Goal: Task Accomplishment & Management: Manage account settings

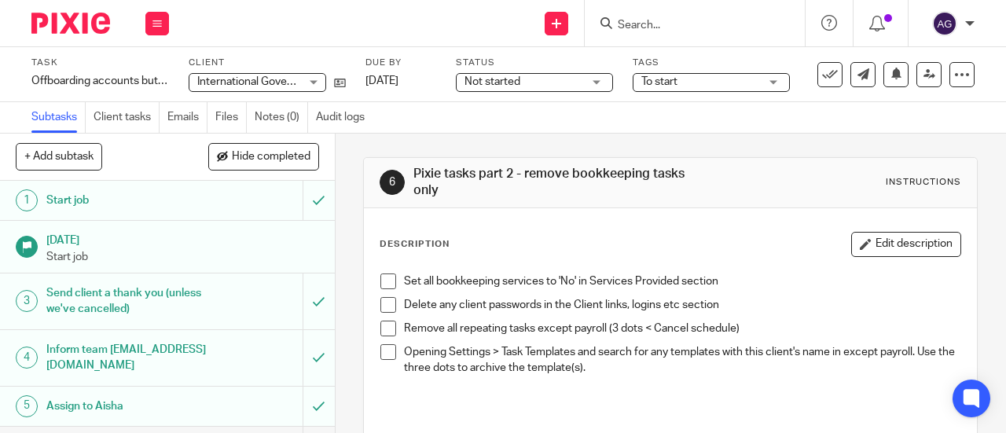
click at [387, 281] on span at bounding box center [388, 282] width 16 height 16
click at [385, 309] on span at bounding box center [388, 305] width 16 height 16
click at [382, 326] on span at bounding box center [388, 329] width 16 height 16
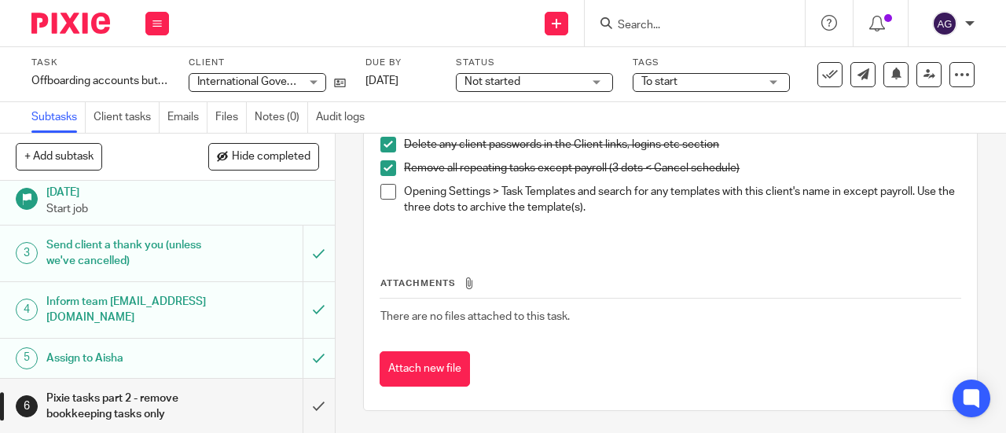
scroll to position [82, 0]
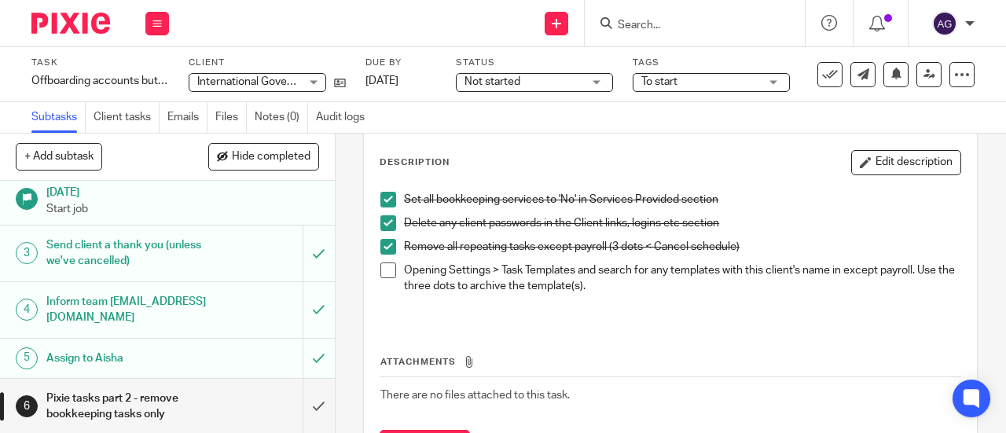
click at [639, 83] on div "To start" at bounding box center [711, 82] width 157 height 19
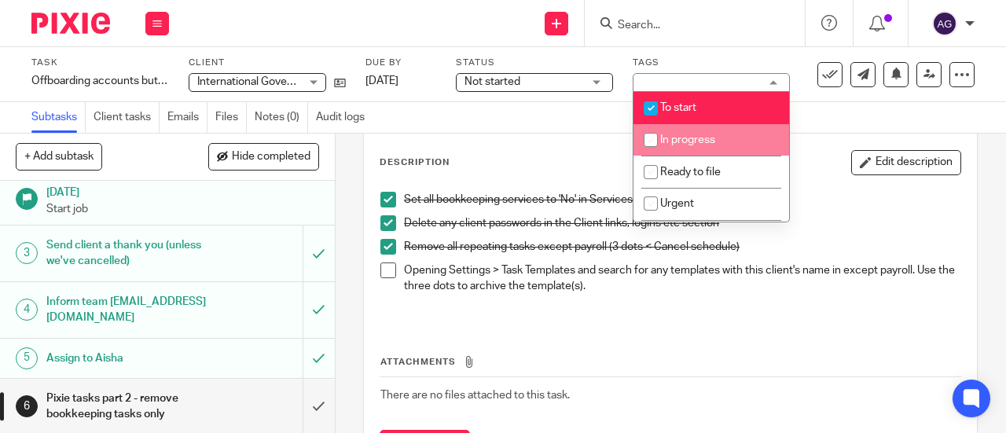
click at [703, 152] on li "In progress" at bounding box center [711, 140] width 156 height 32
checkbox input "true"
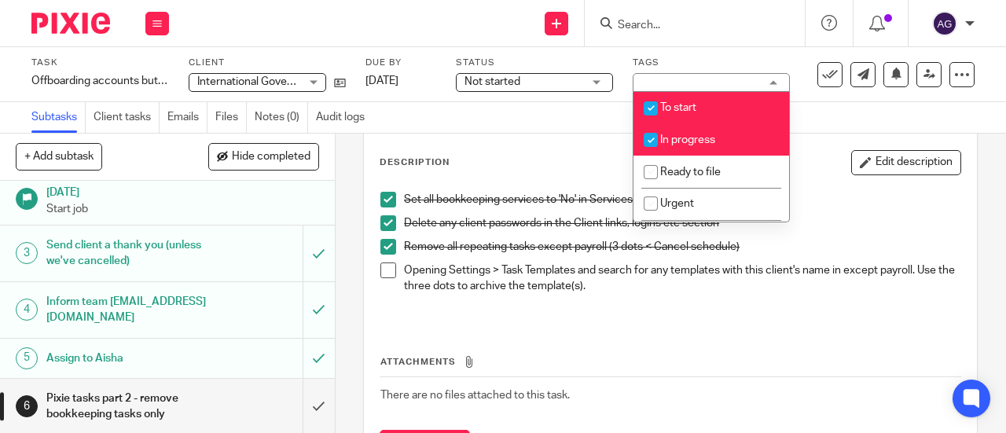
click at [644, 103] on input "checkbox" at bounding box center [651, 109] width 30 height 30
checkbox input "false"
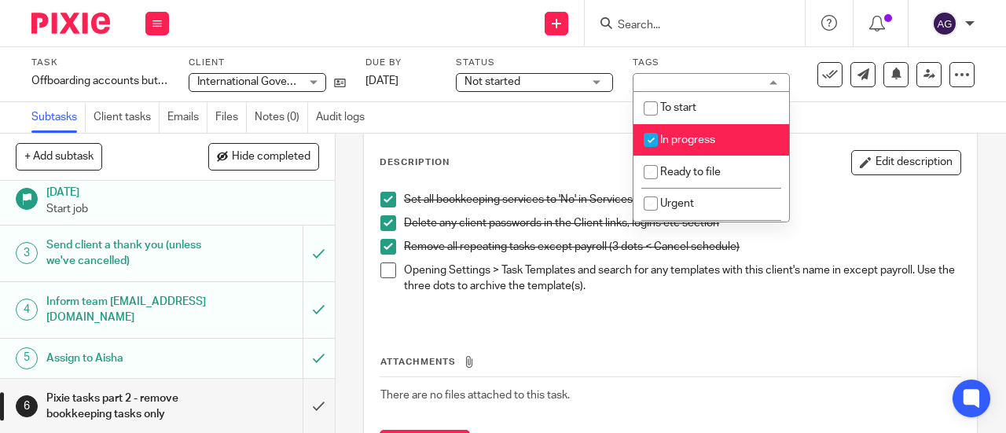
drag, startPoint x: 567, startPoint y: 70, endPoint x: 570, endPoint y: 80, distance: 10.5
click at [567, 71] on div "Status Not started Not started Not started In progress 1" at bounding box center [534, 74] width 157 height 35
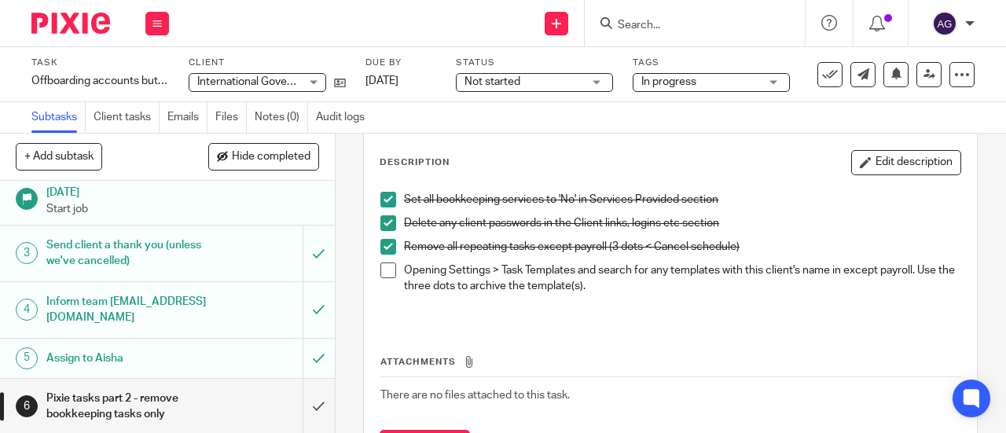
click at [571, 81] on span "Not started" at bounding box center [524, 82] width 118 height 17
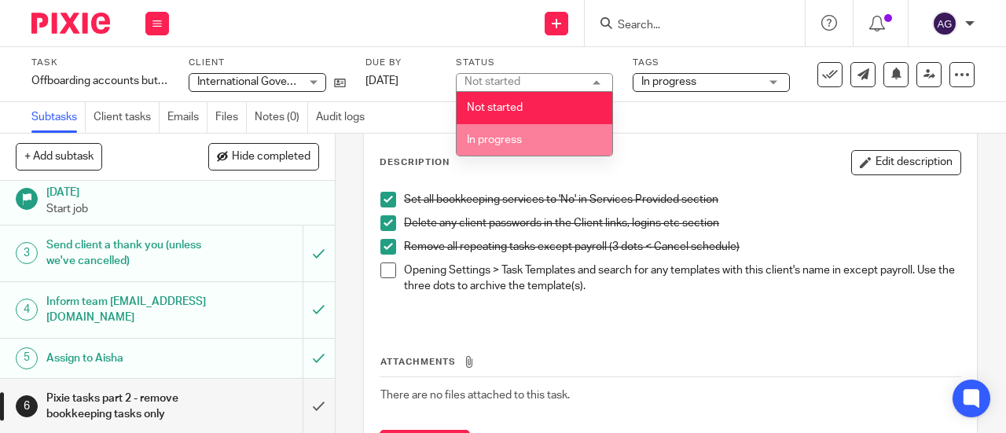
click at [582, 128] on li "In progress" at bounding box center [535, 140] width 156 height 32
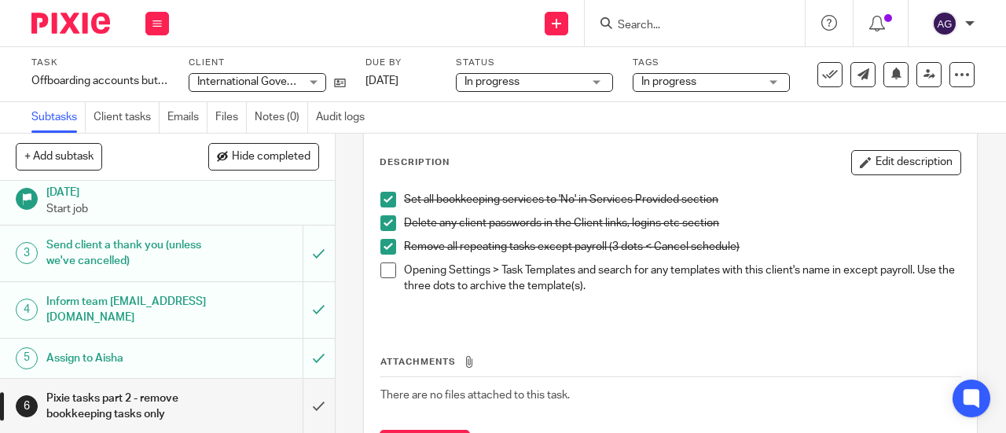
click at [631, 123] on div "Subtasks Client tasks Emails Files Notes (0) Audit logs" at bounding box center [503, 117] width 1006 height 31
click at [103, 31] on img at bounding box center [70, 23] width 79 height 21
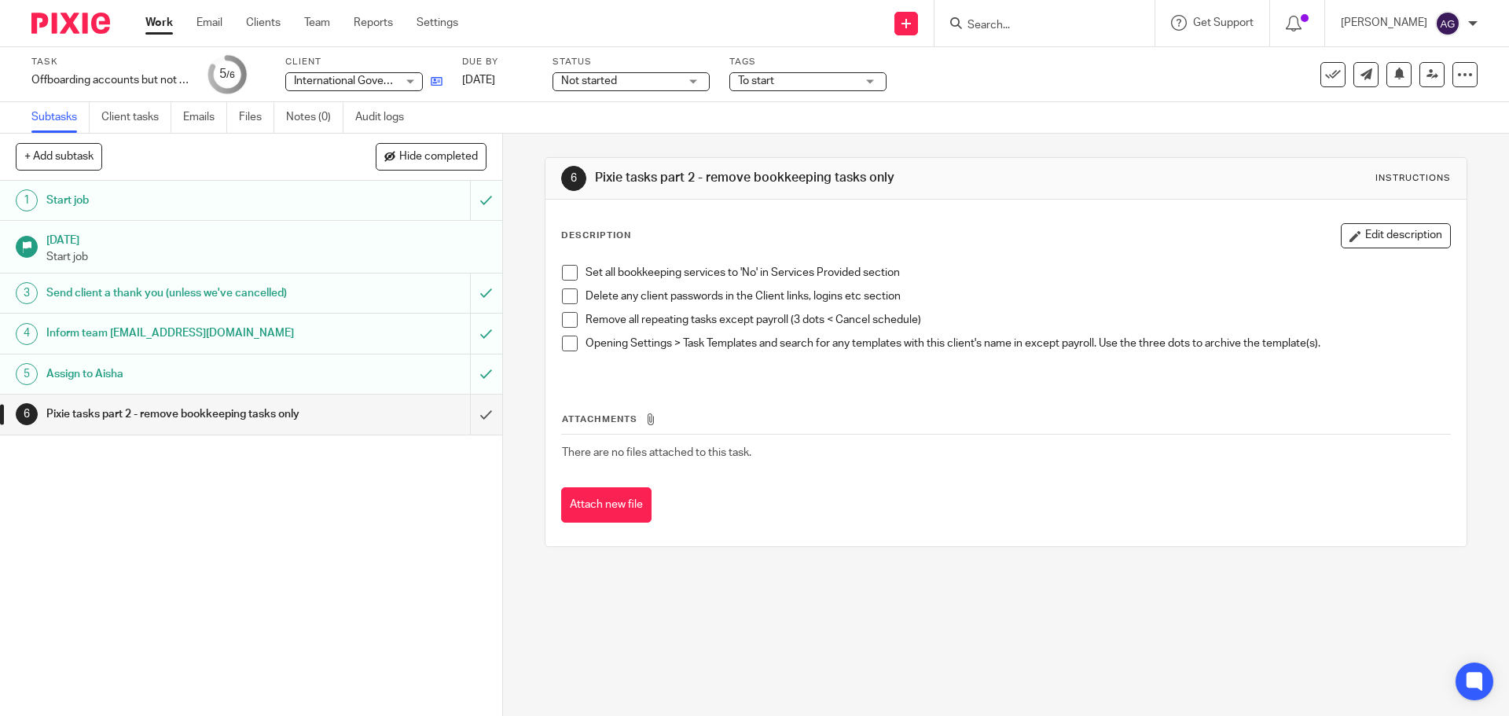
click at [427, 77] on link at bounding box center [433, 81] width 20 height 16
click at [91, 20] on img at bounding box center [70, 23] width 79 height 21
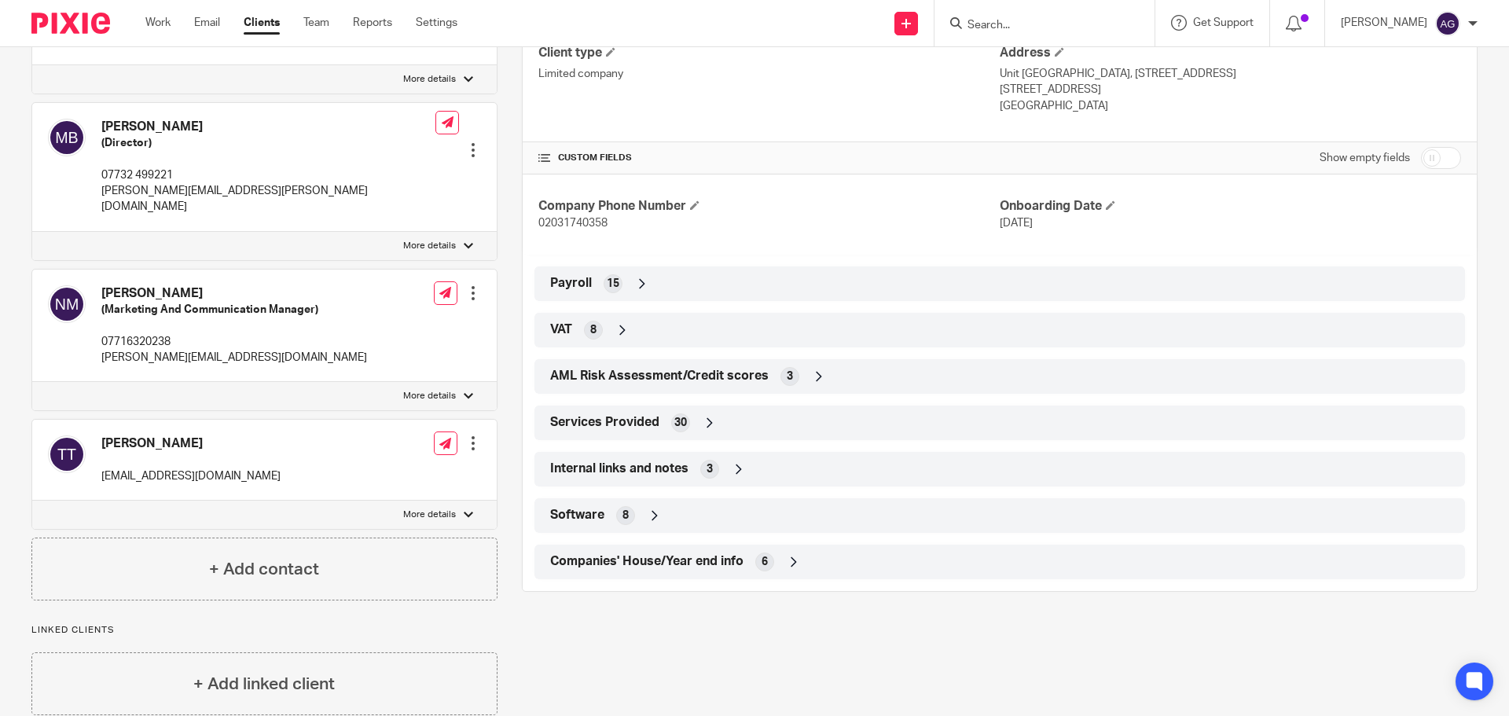
scroll to position [518, 0]
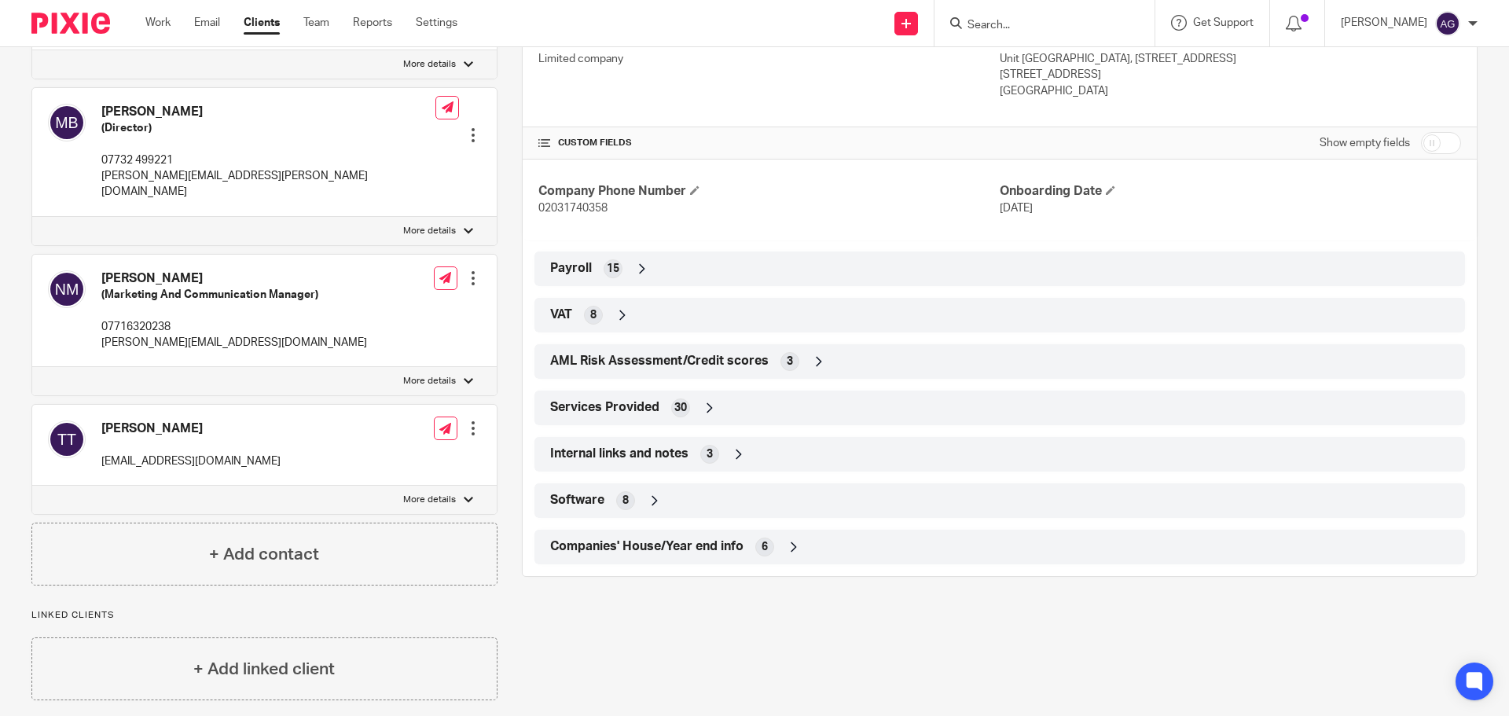
click at [620, 407] on span "Services Provided" at bounding box center [604, 407] width 109 height 17
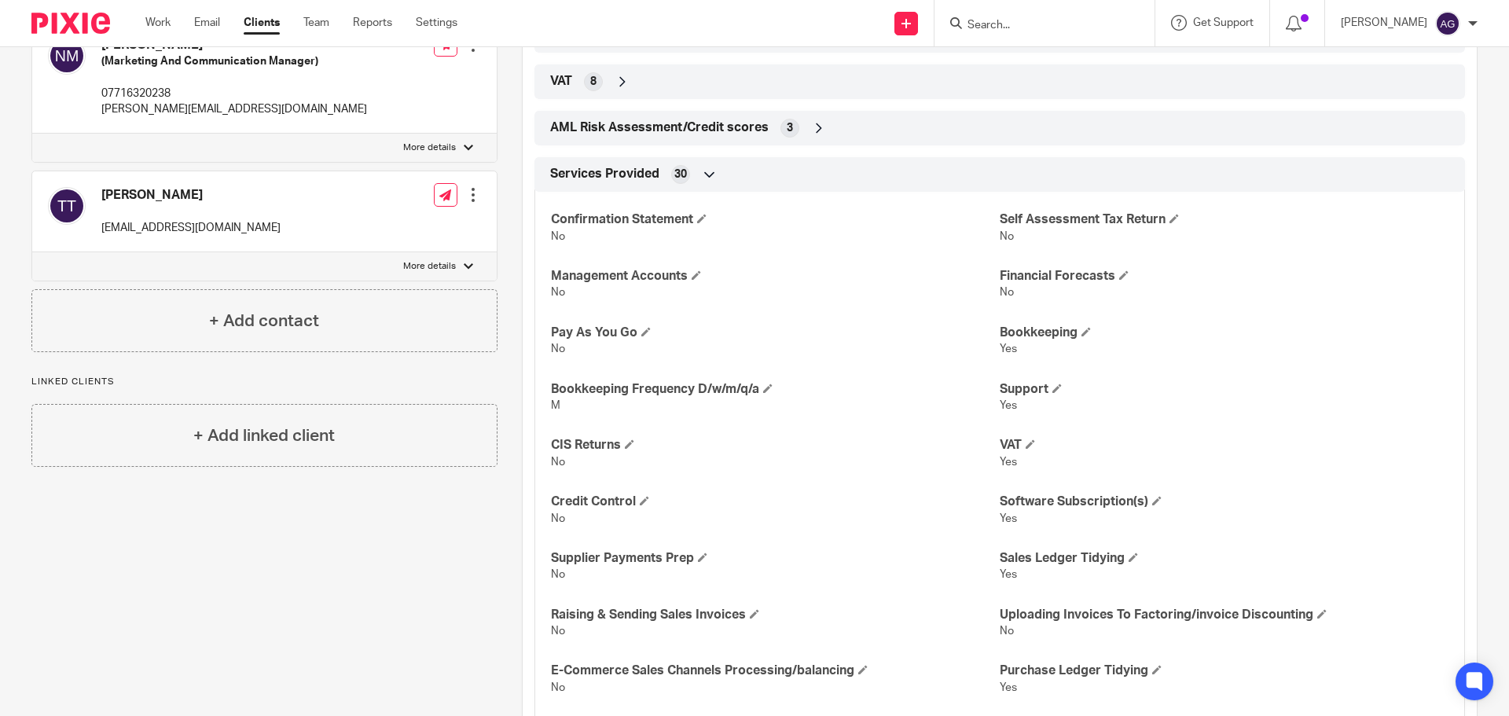
scroll to position [754, 0]
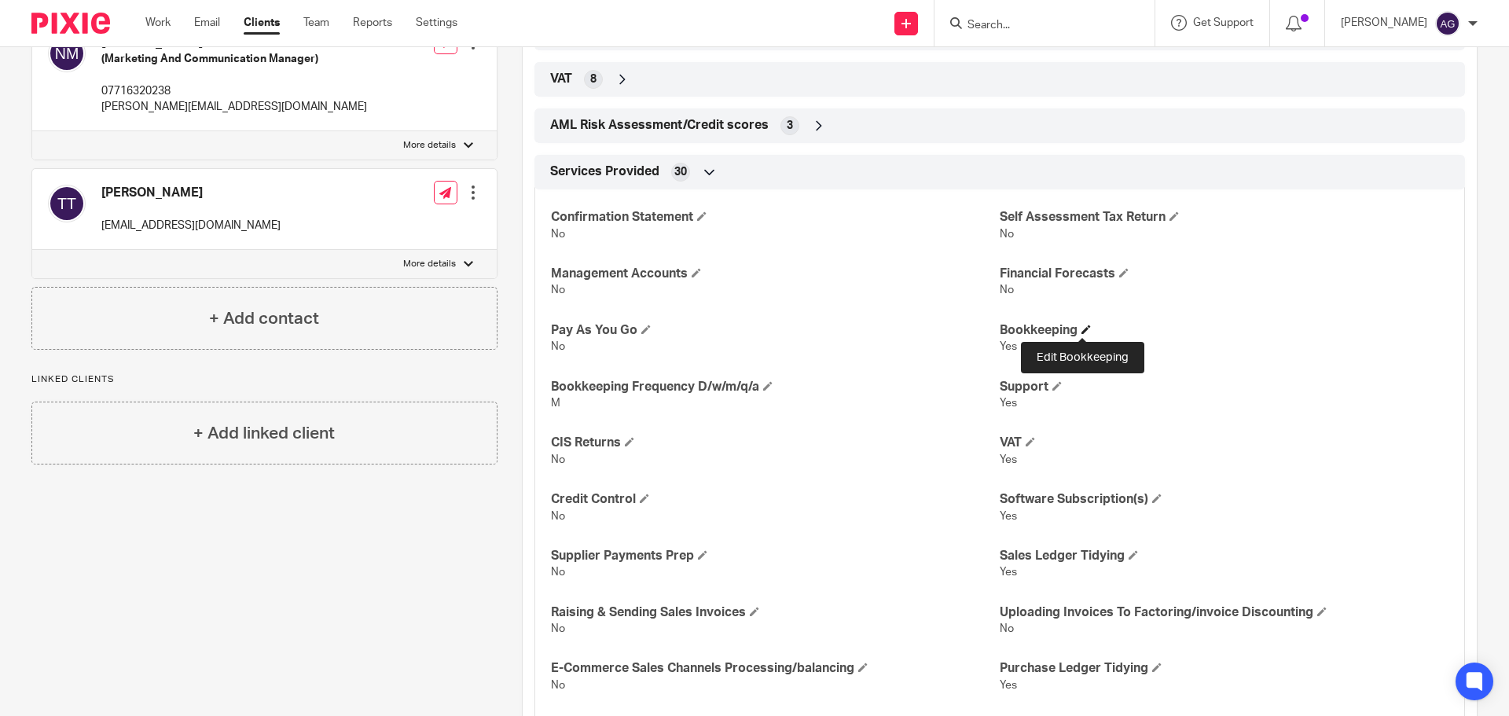
click at [1081, 333] on span at bounding box center [1085, 329] width 9 height 9
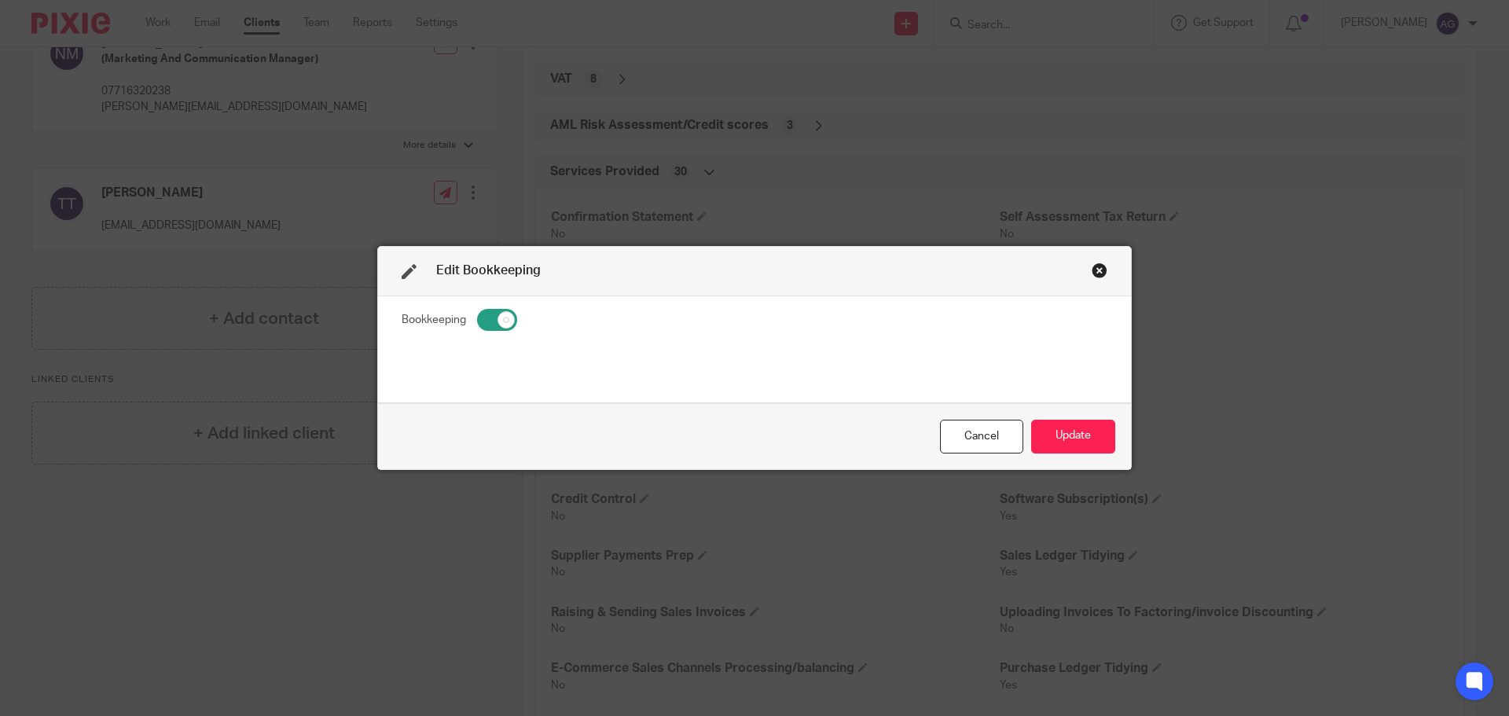
click at [498, 322] on input "checkbox" at bounding box center [497, 320] width 40 height 22
checkbox input "false"
click at [1050, 434] on button "Update" at bounding box center [1073, 437] width 84 height 34
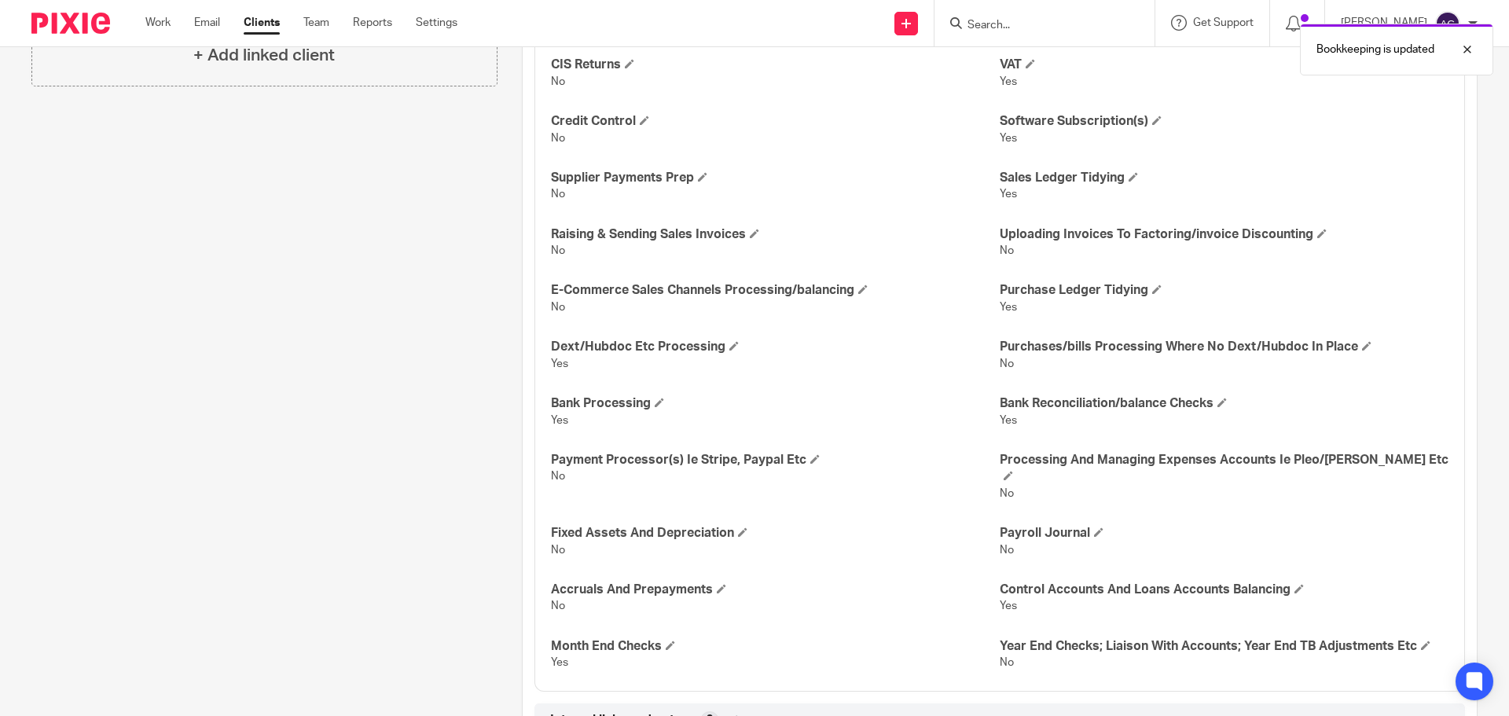
scroll to position [1147, 0]
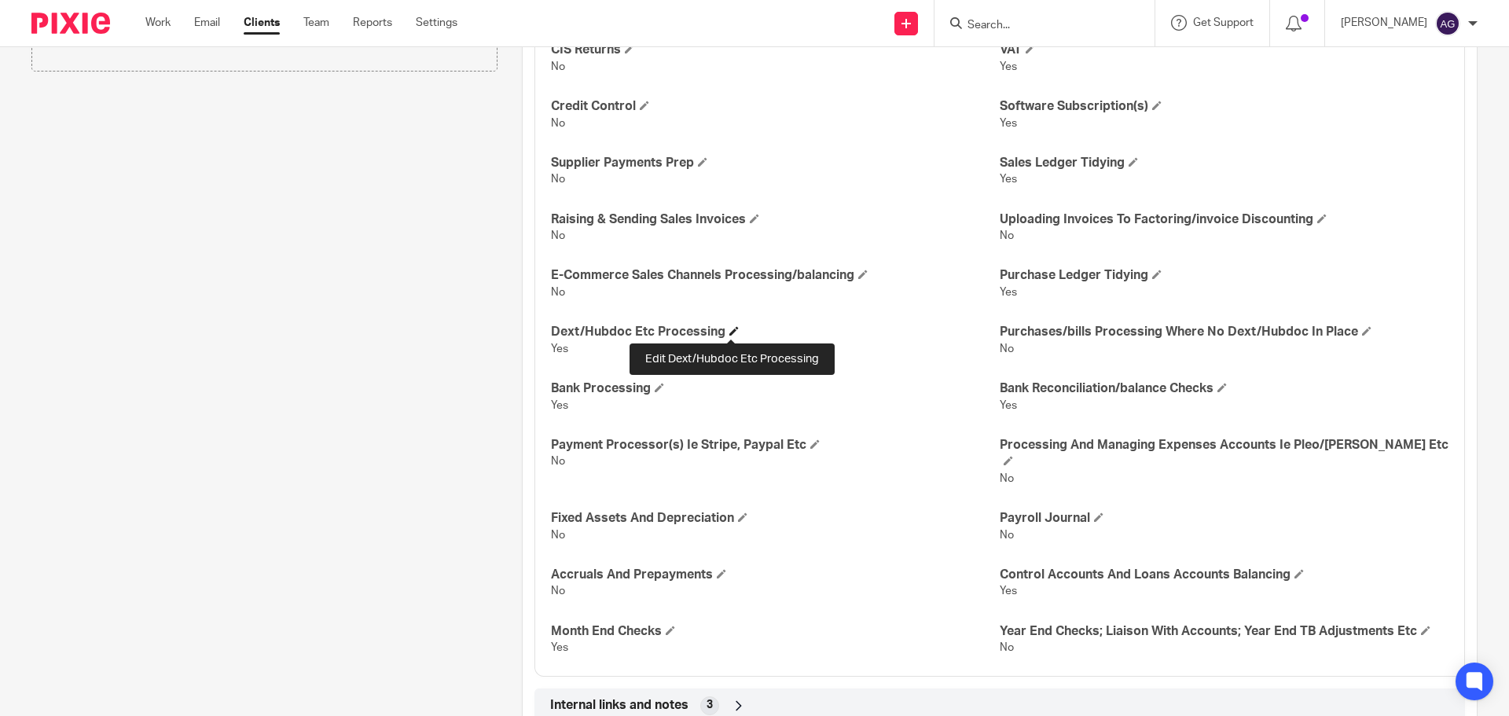
click at [734, 335] on span at bounding box center [733, 330] width 9 height 9
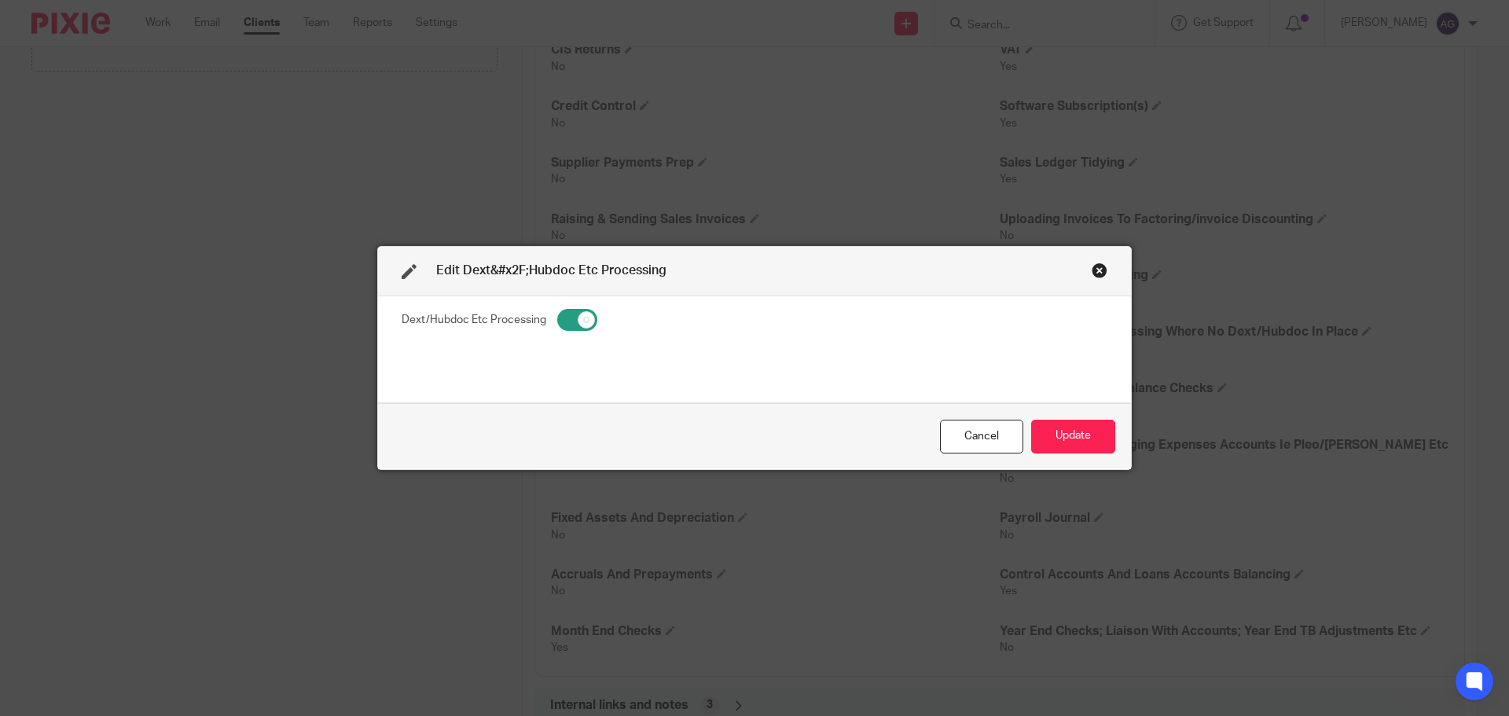
click at [573, 320] on input "checkbox" at bounding box center [577, 320] width 40 height 22
checkbox input "false"
click at [1063, 435] on button "Update" at bounding box center [1073, 437] width 84 height 34
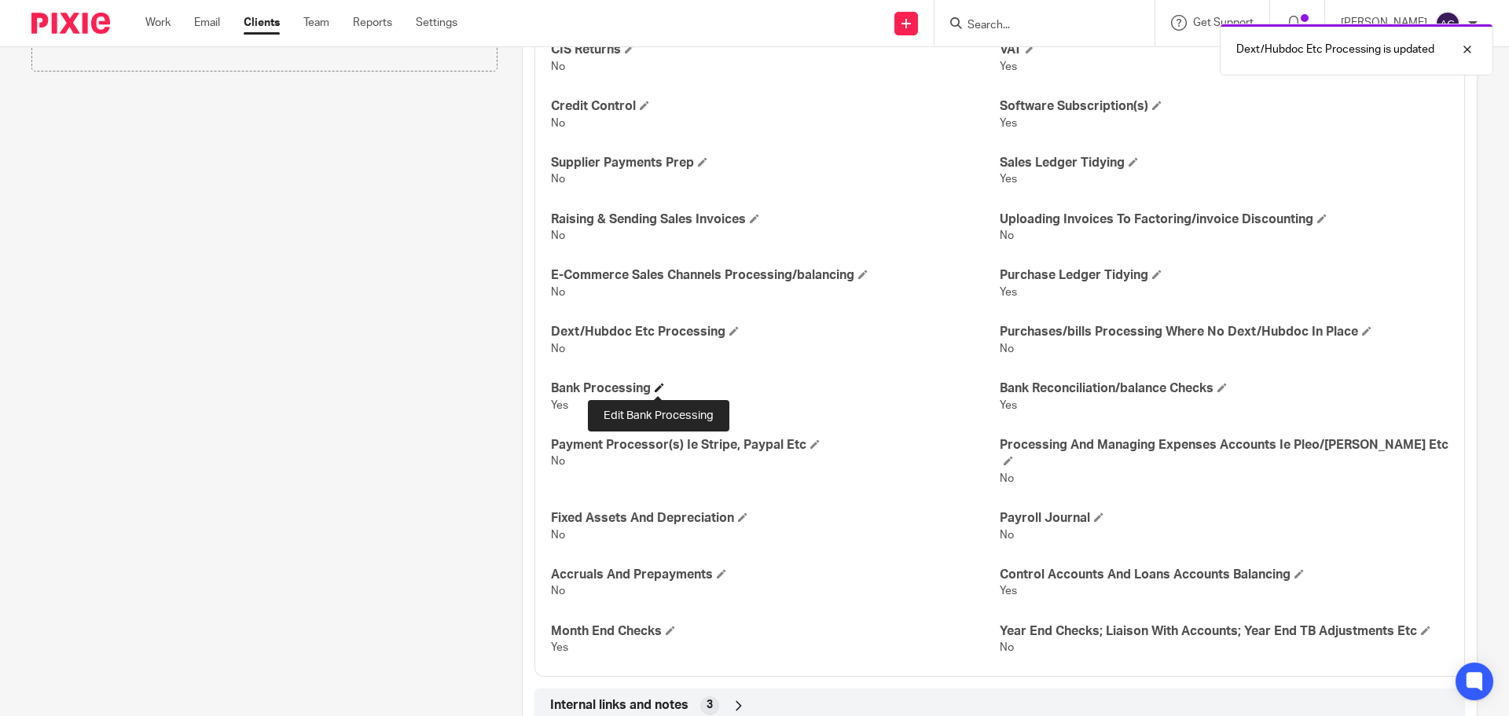
click at [657, 390] on span at bounding box center [659, 387] width 9 height 9
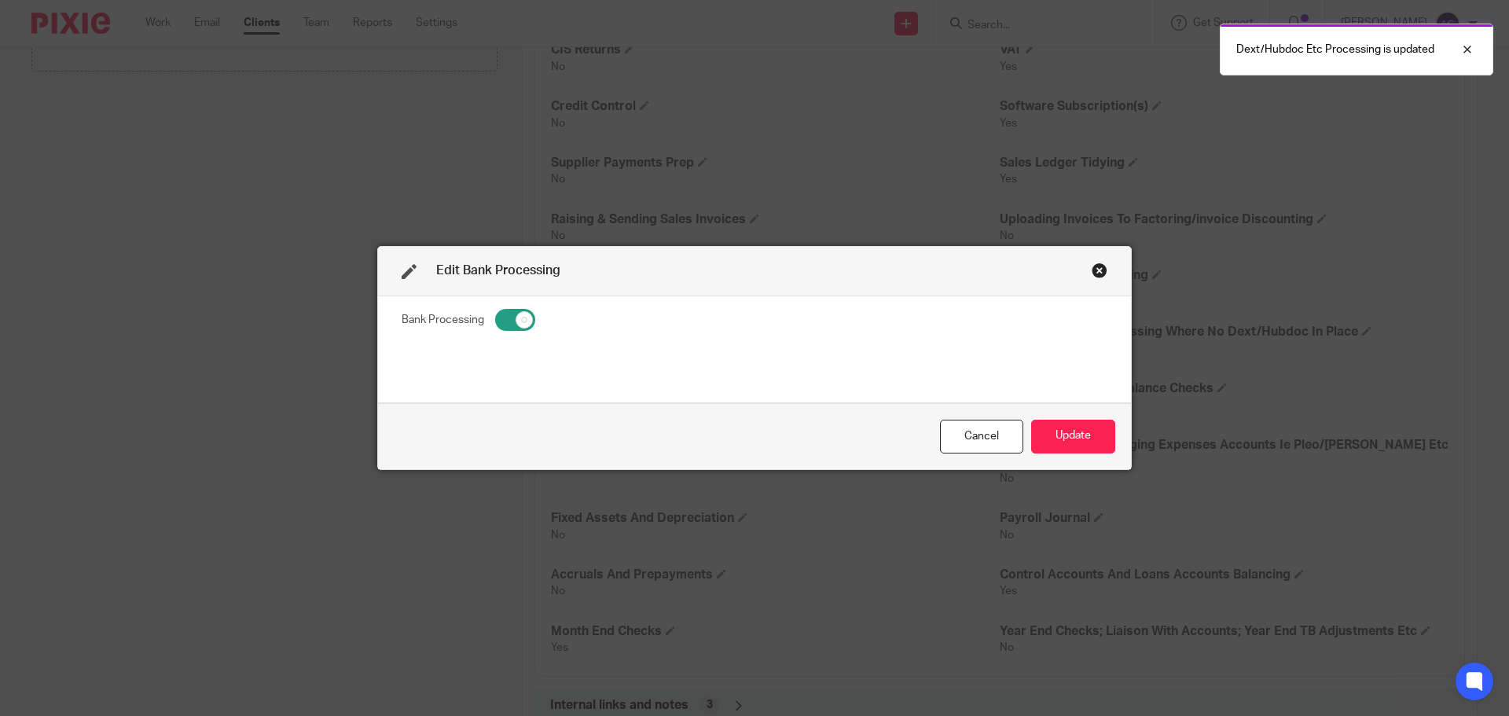
click at [497, 321] on input "checkbox" at bounding box center [515, 320] width 40 height 22
checkbox input "false"
click at [1039, 435] on button "Update" at bounding box center [1073, 437] width 84 height 34
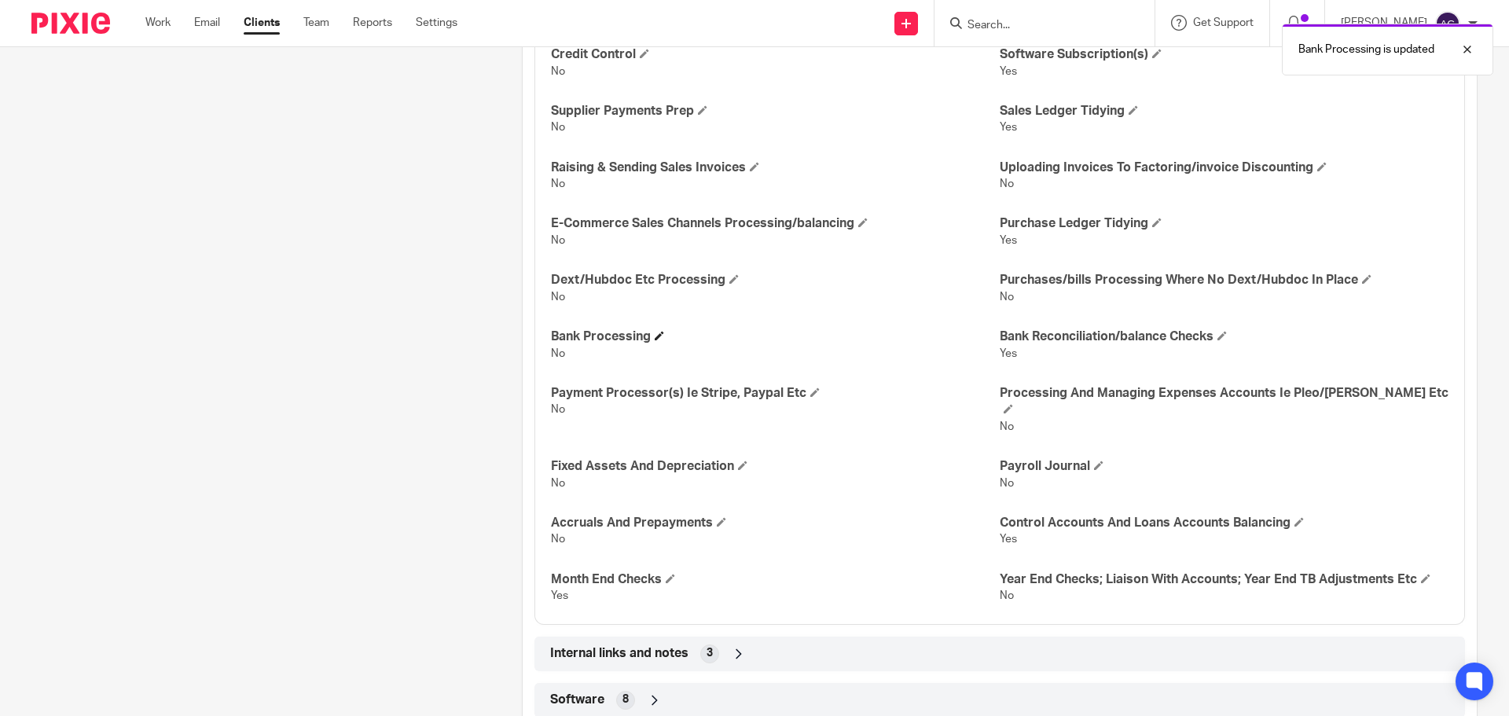
scroll to position [1225, 0]
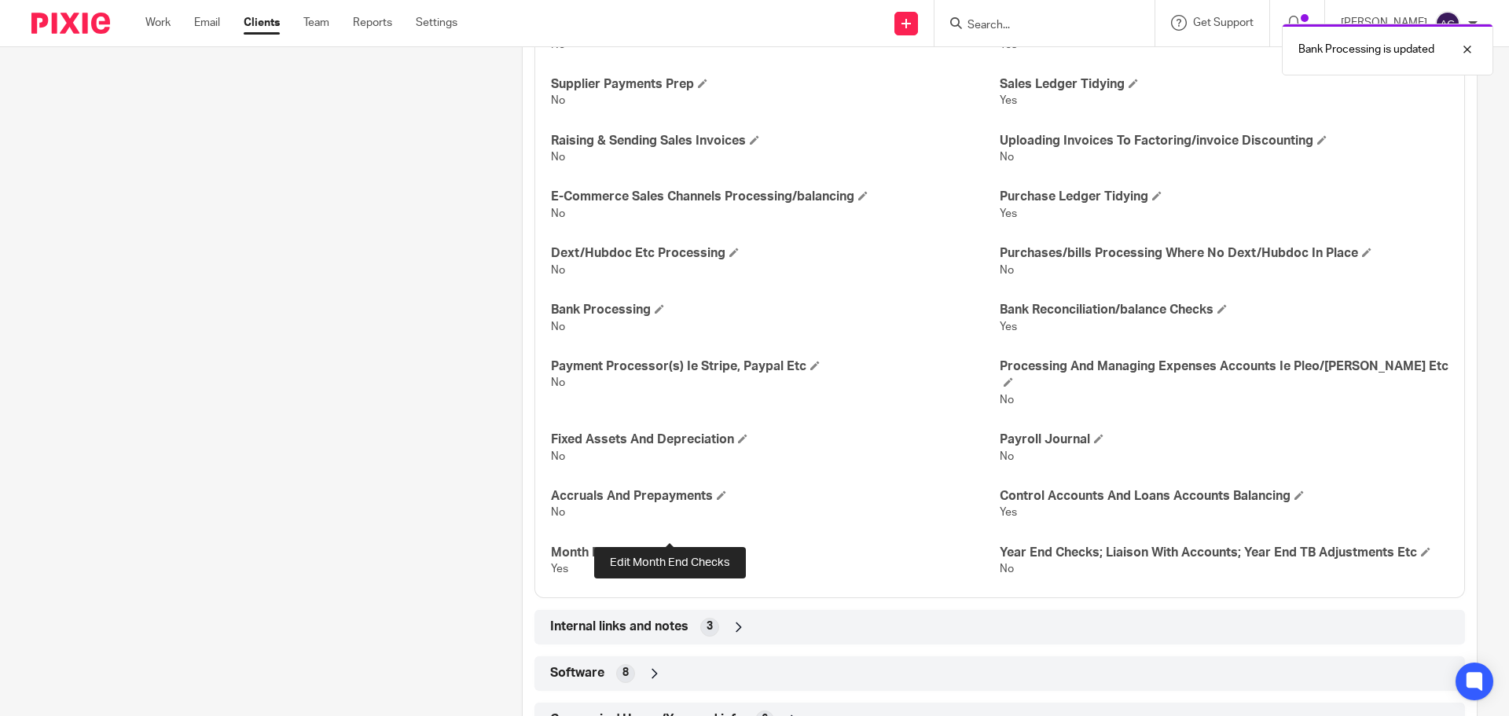
click at [673, 547] on span at bounding box center [670, 551] width 9 height 9
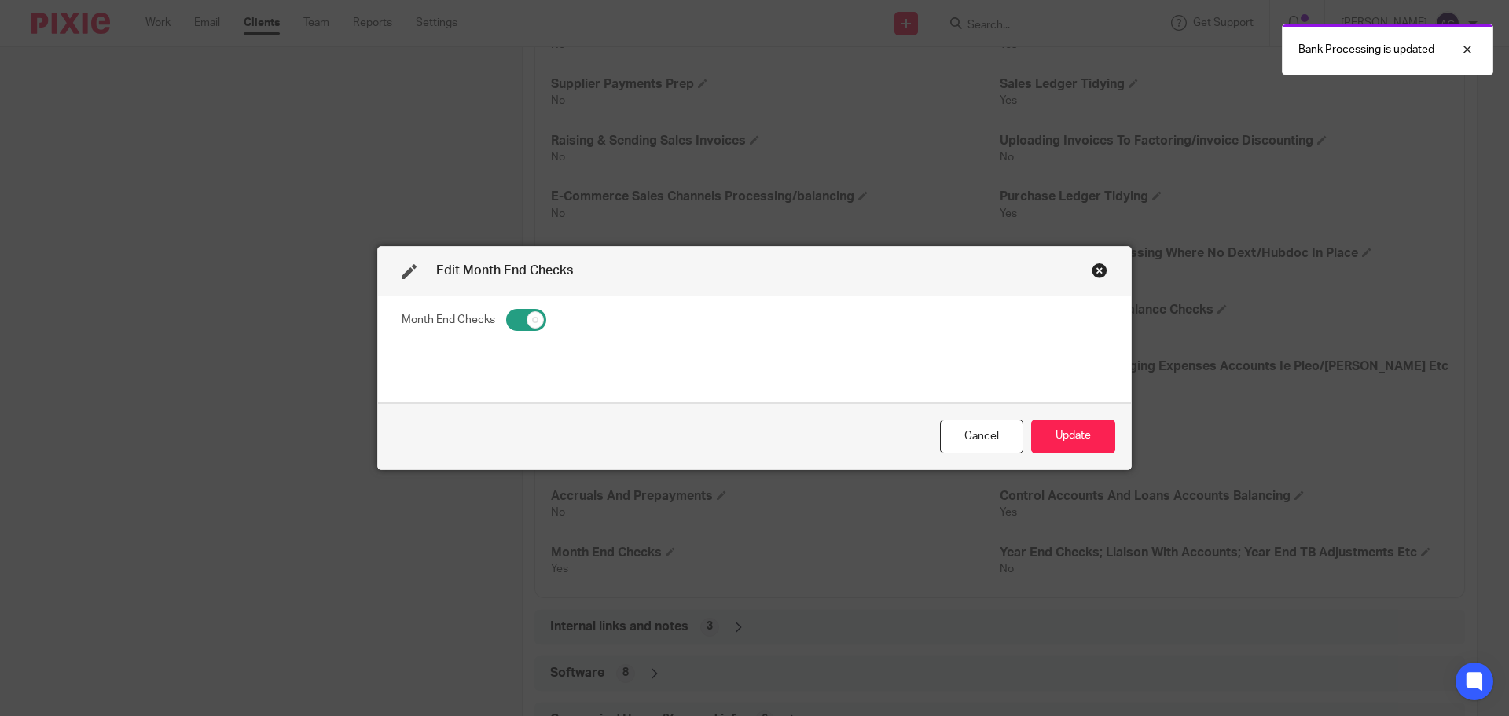
click at [515, 325] on input "checkbox" at bounding box center [526, 320] width 40 height 22
checkbox input "false"
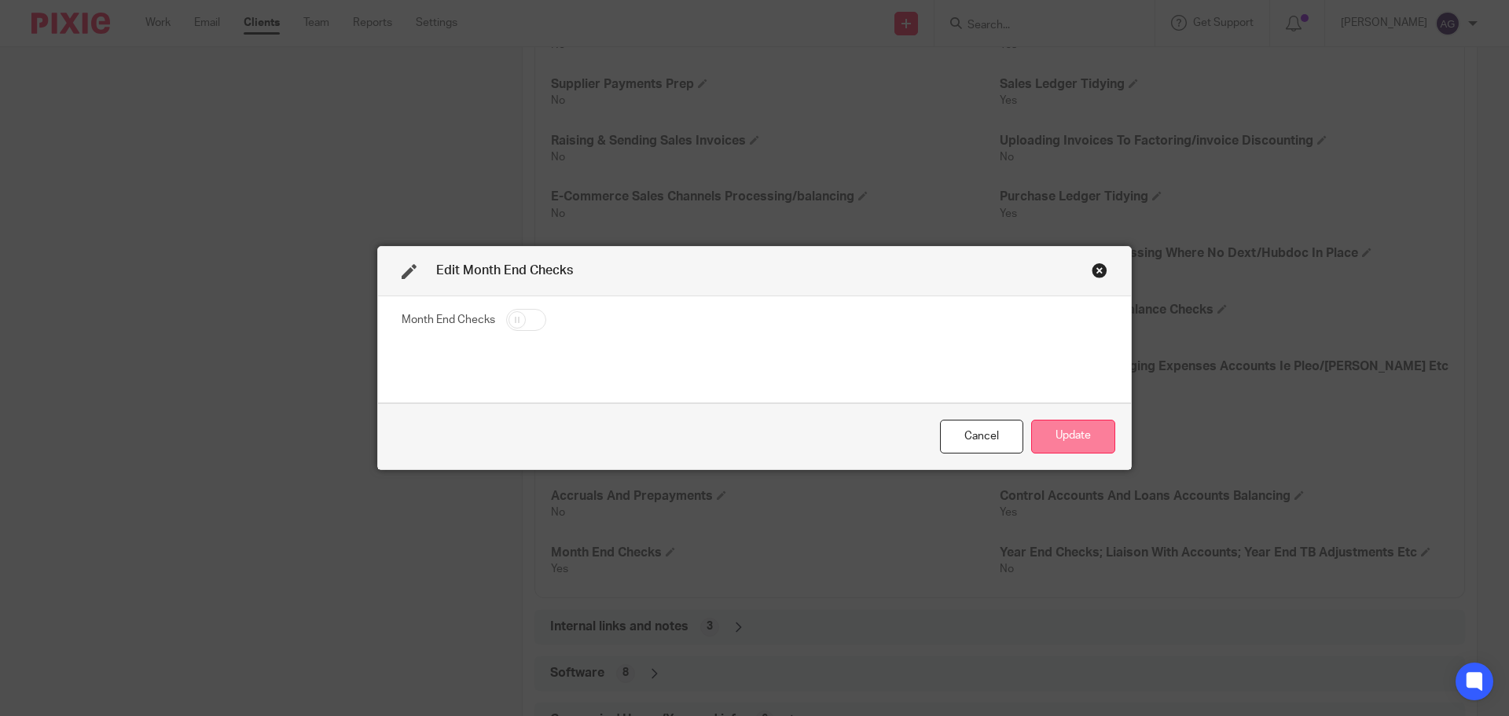
click at [1089, 442] on button "Update" at bounding box center [1073, 437] width 84 height 34
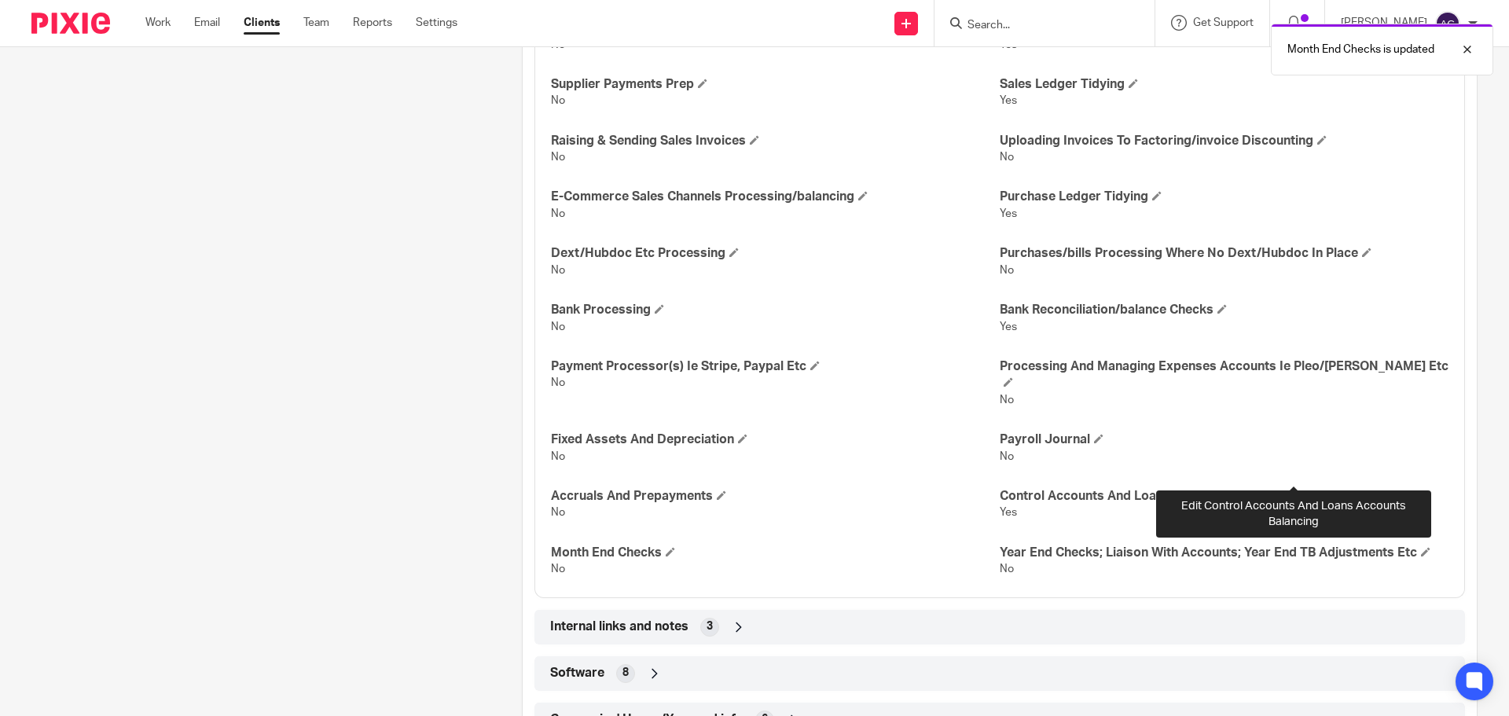
click at [1294, 490] on span at bounding box center [1298, 494] width 9 height 9
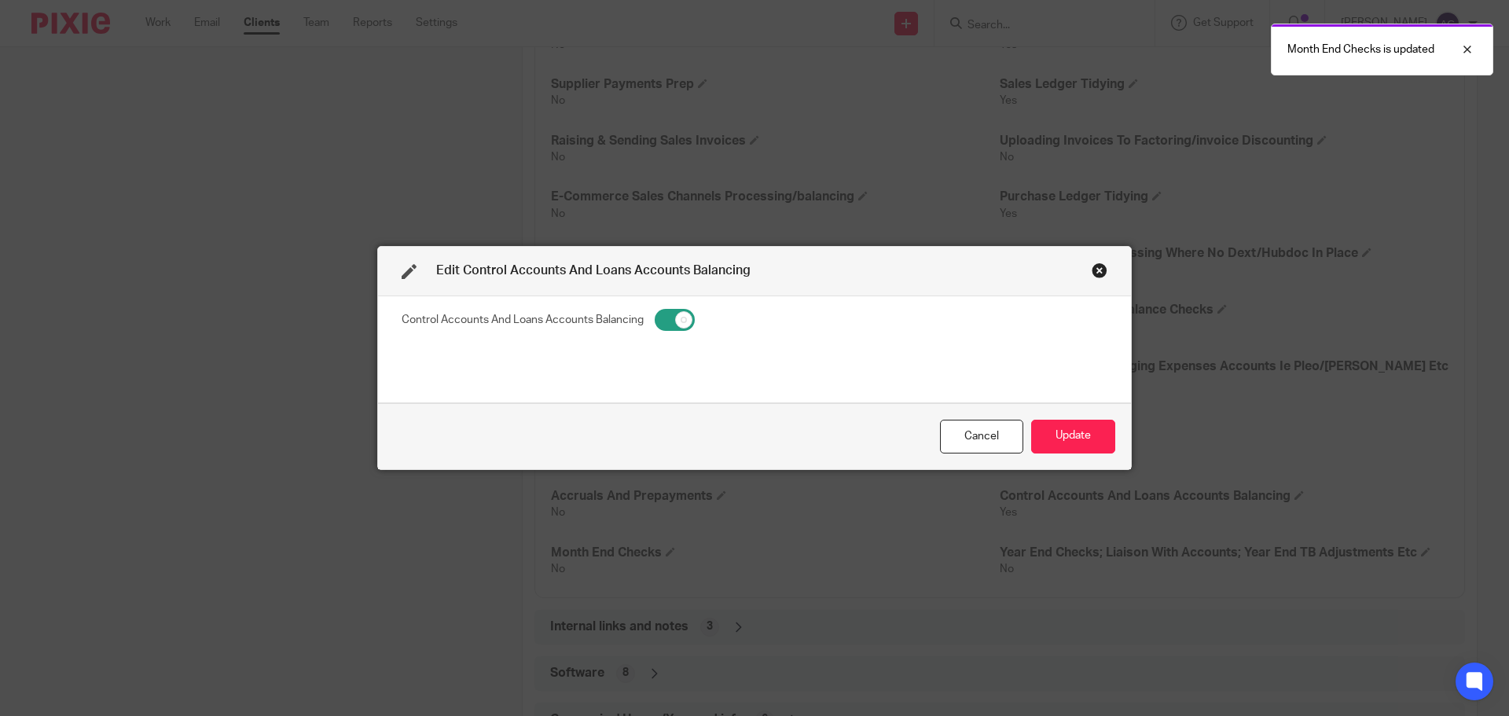
click at [663, 328] on input "checkbox" at bounding box center [675, 320] width 40 height 22
checkbox input "false"
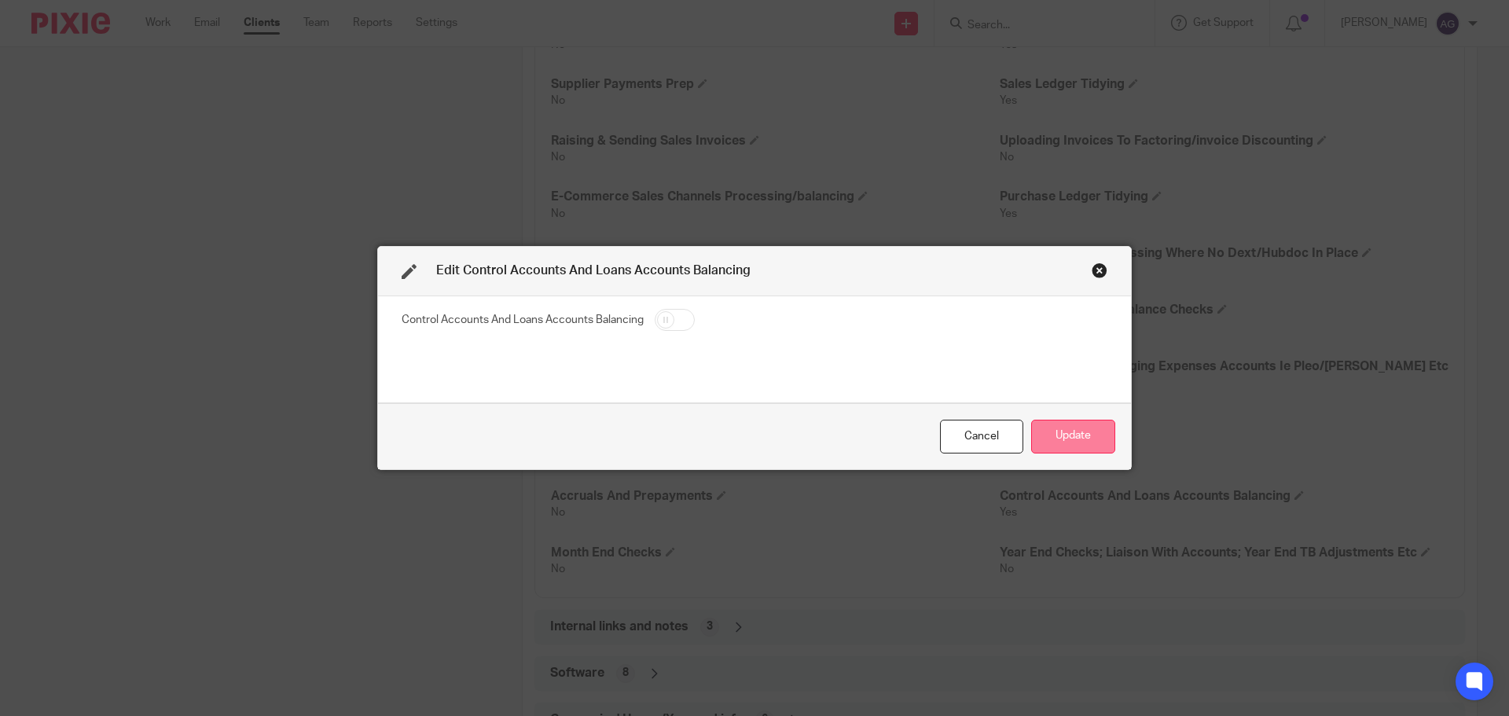
click at [1058, 447] on button "Update" at bounding box center [1073, 437] width 84 height 34
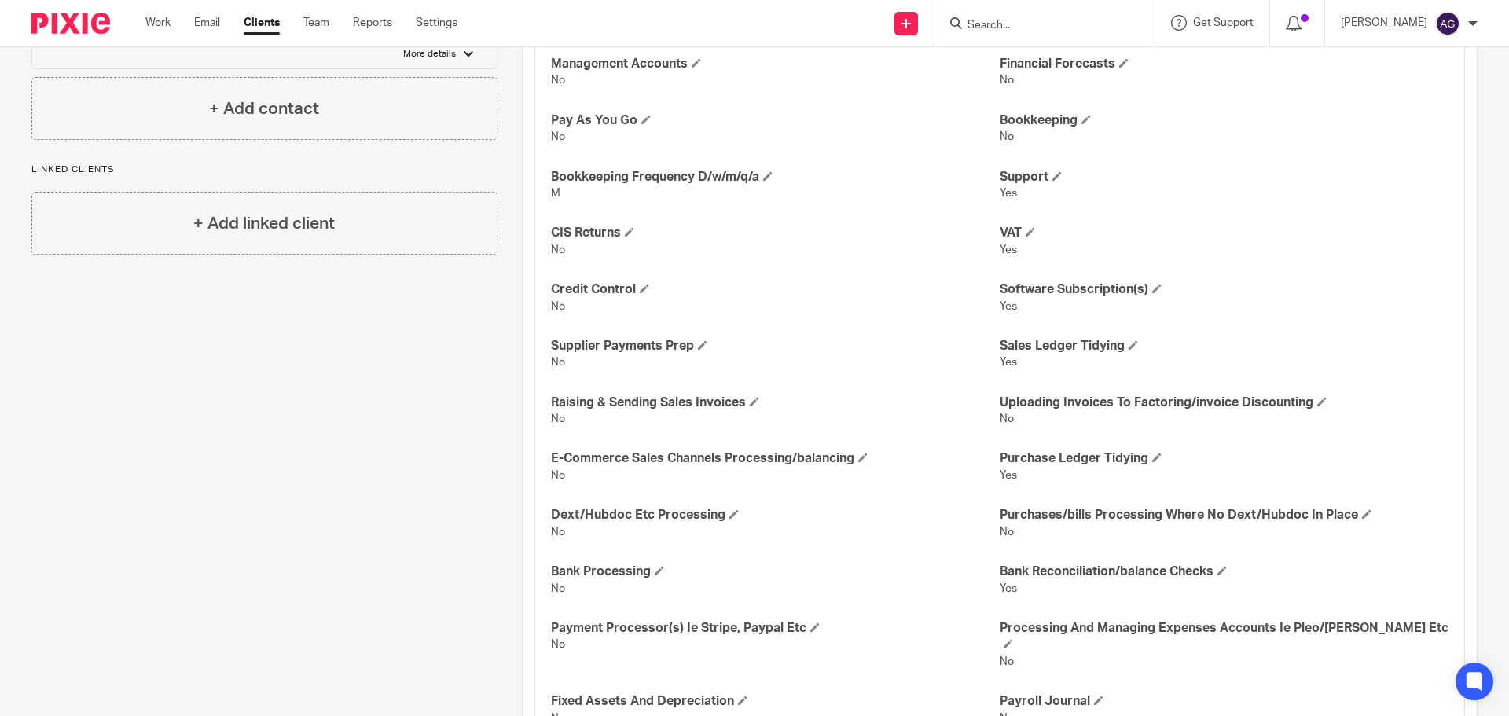
scroll to position [959, 0]
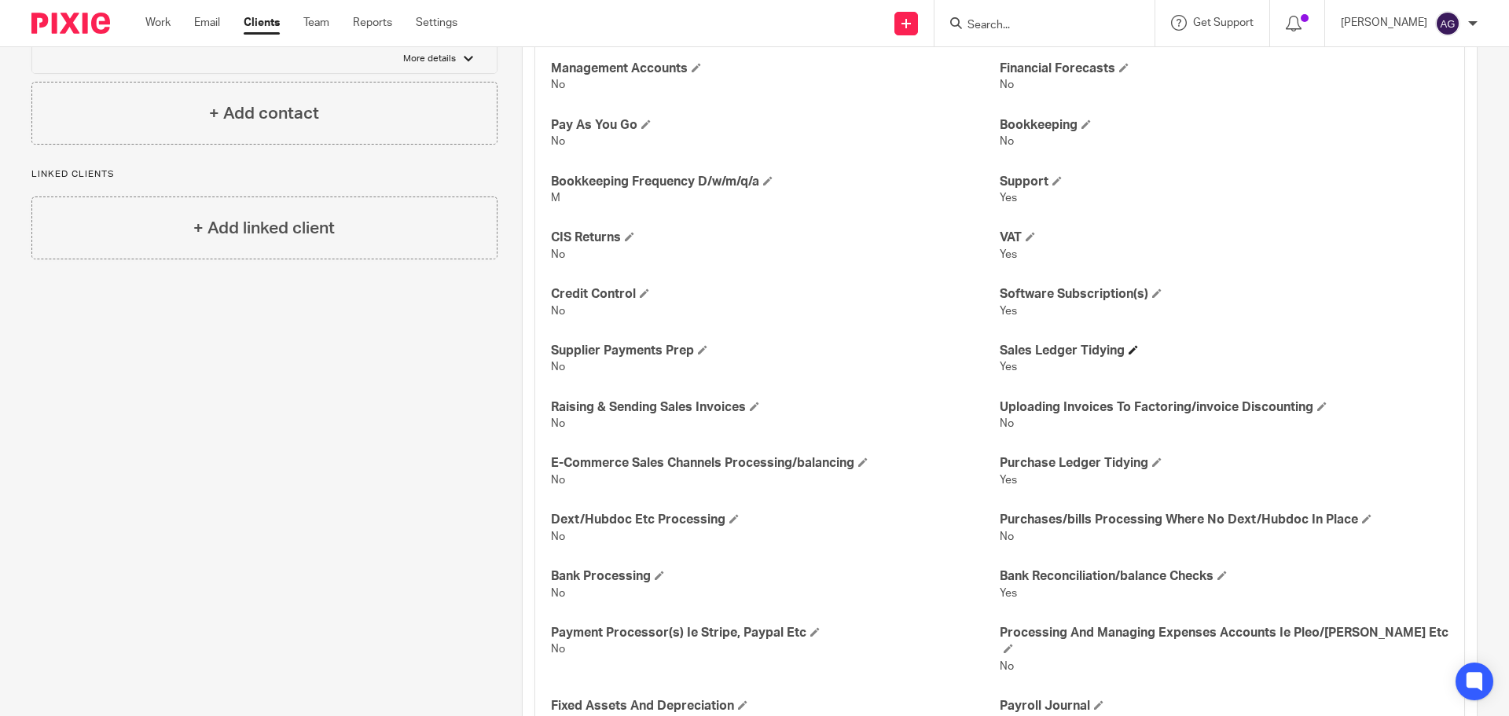
click at [1125, 354] on h4 "Sales Ledger Tidying" at bounding box center [1224, 351] width 449 height 17
click at [1129, 354] on span at bounding box center [1133, 349] width 9 height 9
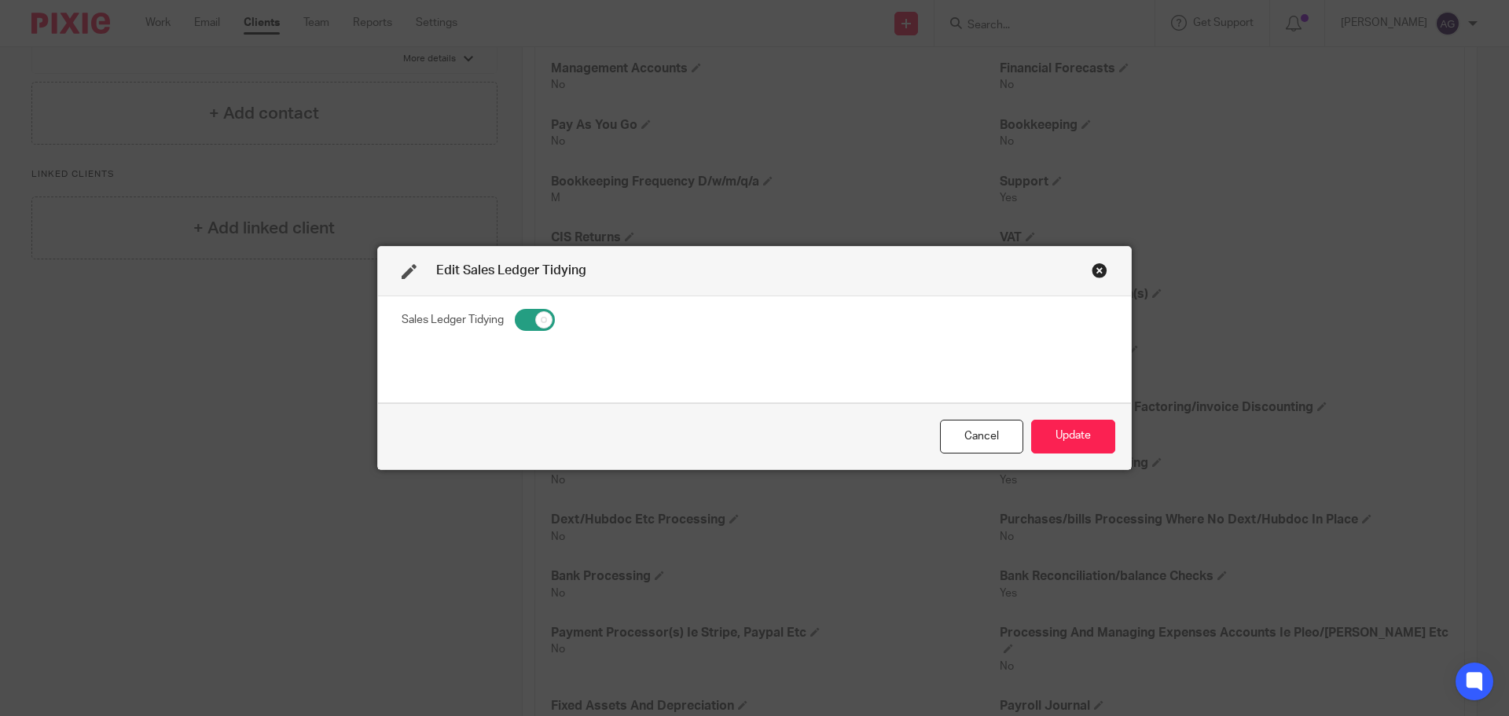
click at [526, 322] on input "checkbox" at bounding box center [535, 320] width 40 height 22
checkbox input "false"
click at [1075, 442] on button "Update" at bounding box center [1073, 437] width 84 height 34
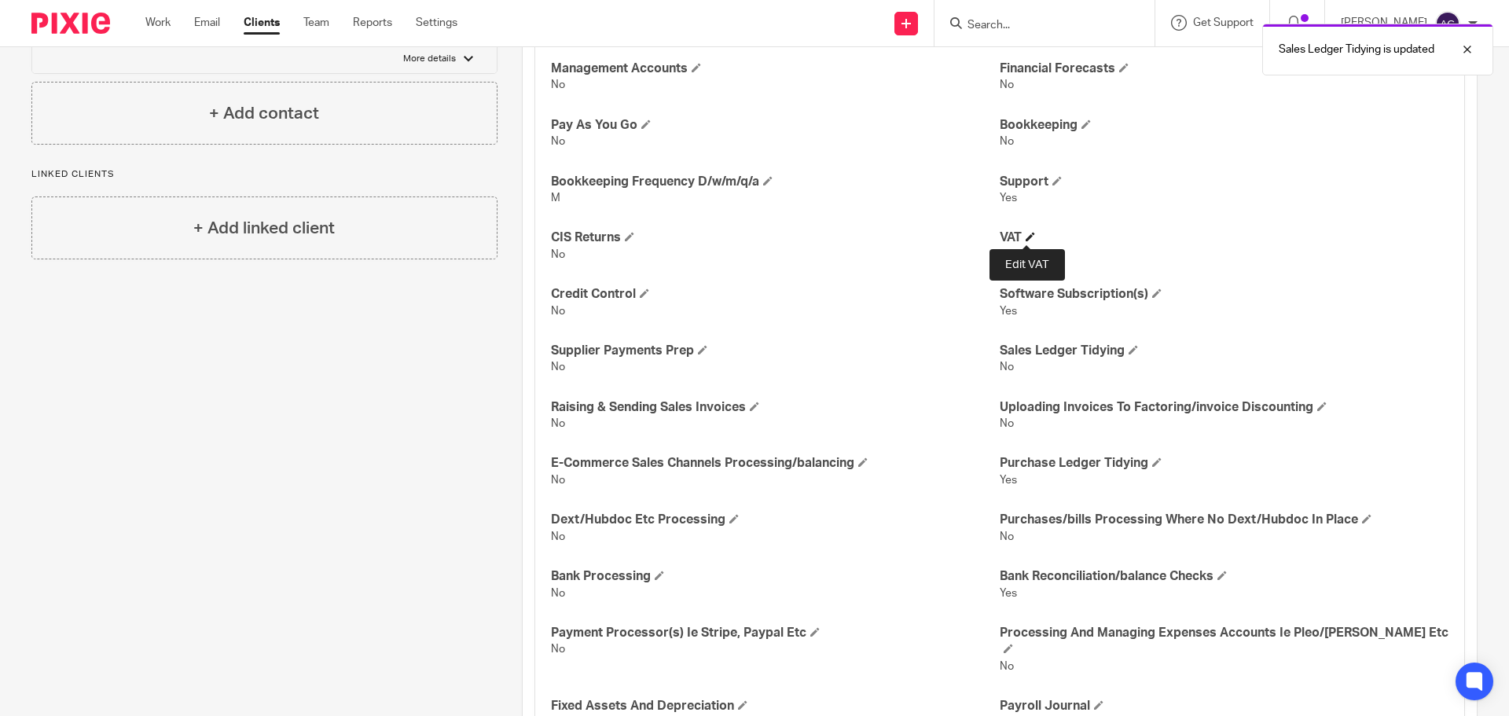
click at [1026, 237] on span at bounding box center [1030, 236] width 9 height 9
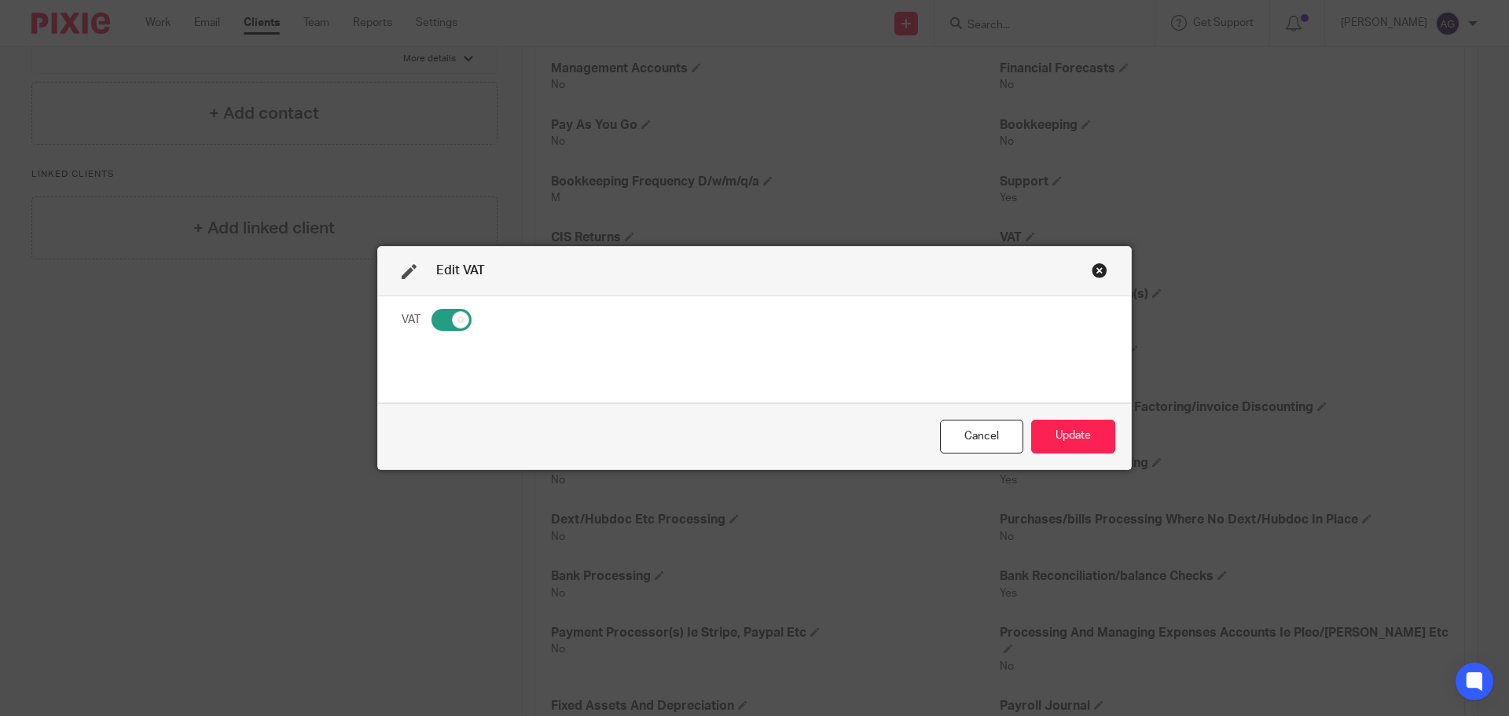
click at [434, 325] on input "checkbox" at bounding box center [451, 320] width 40 height 22
checkbox input "false"
click at [1046, 439] on button "Update" at bounding box center [1073, 437] width 84 height 34
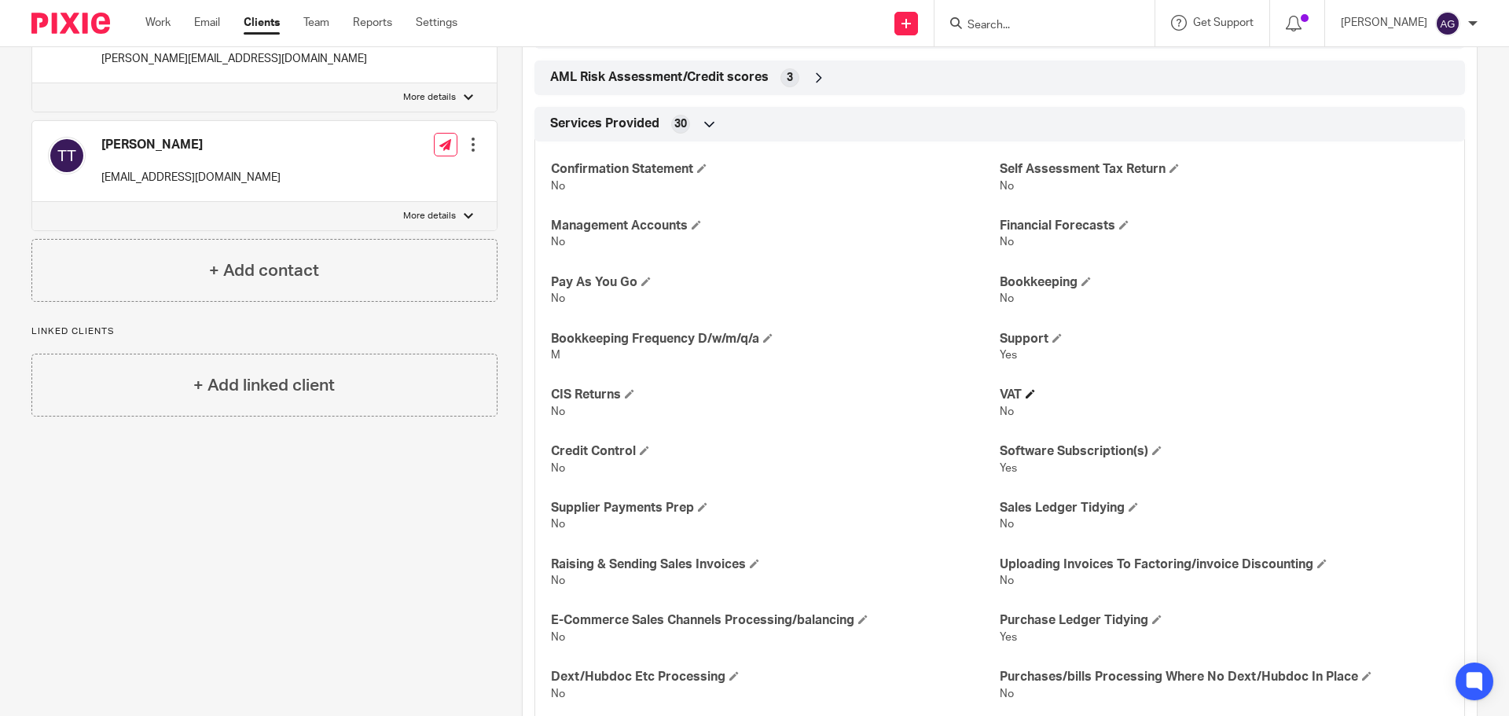
scroll to position [880, 0]
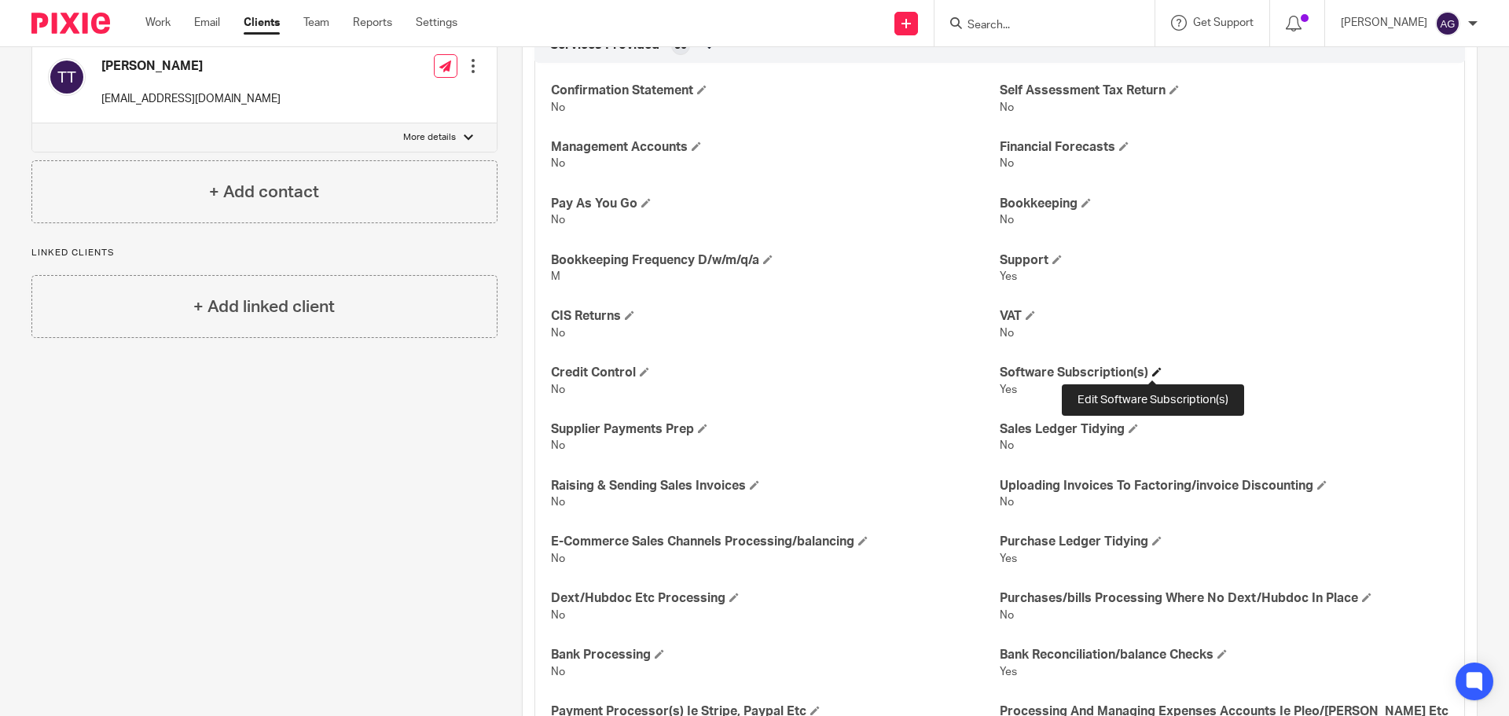
click at [1152, 369] on span at bounding box center [1156, 371] width 9 height 9
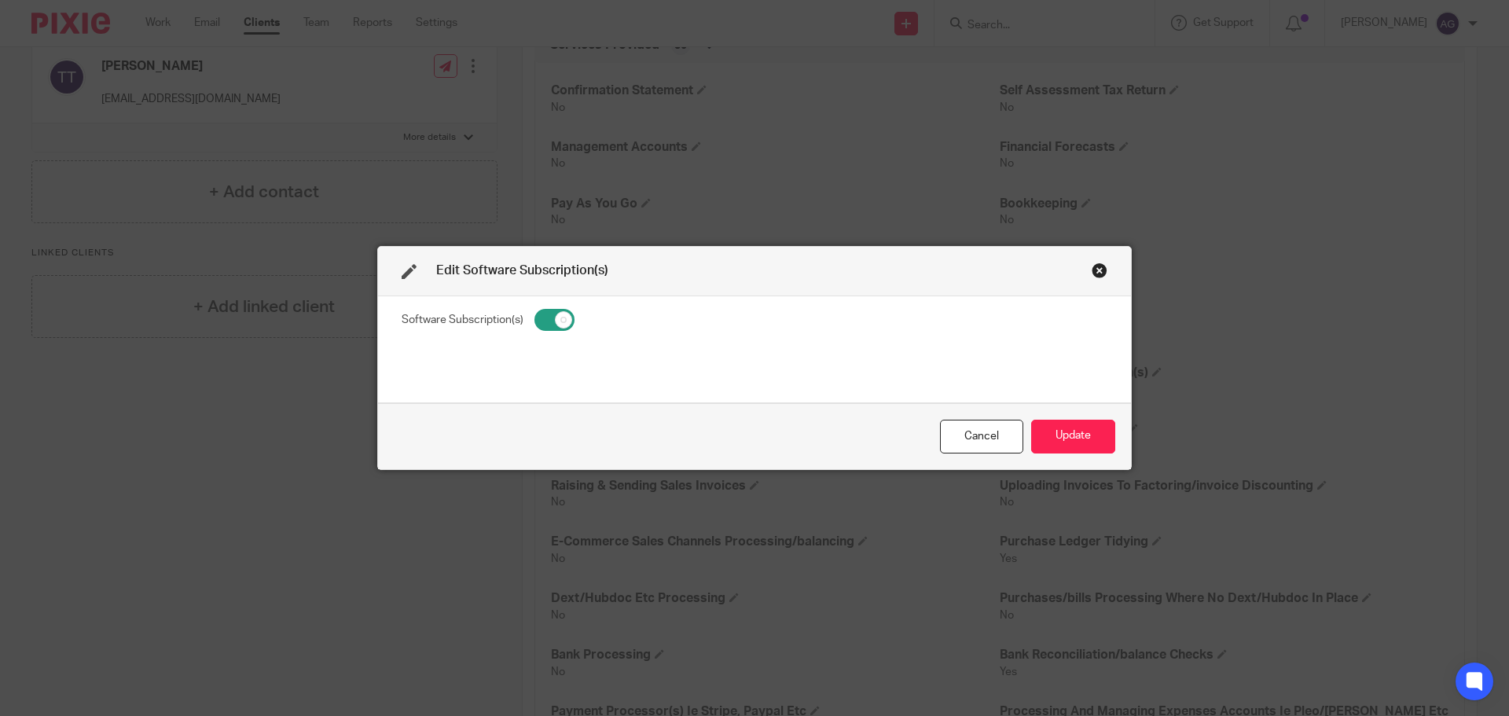
click at [537, 323] on input "checkbox" at bounding box center [554, 320] width 40 height 22
checkbox input "false"
click at [1039, 432] on button "Update" at bounding box center [1073, 437] width 84 height 34
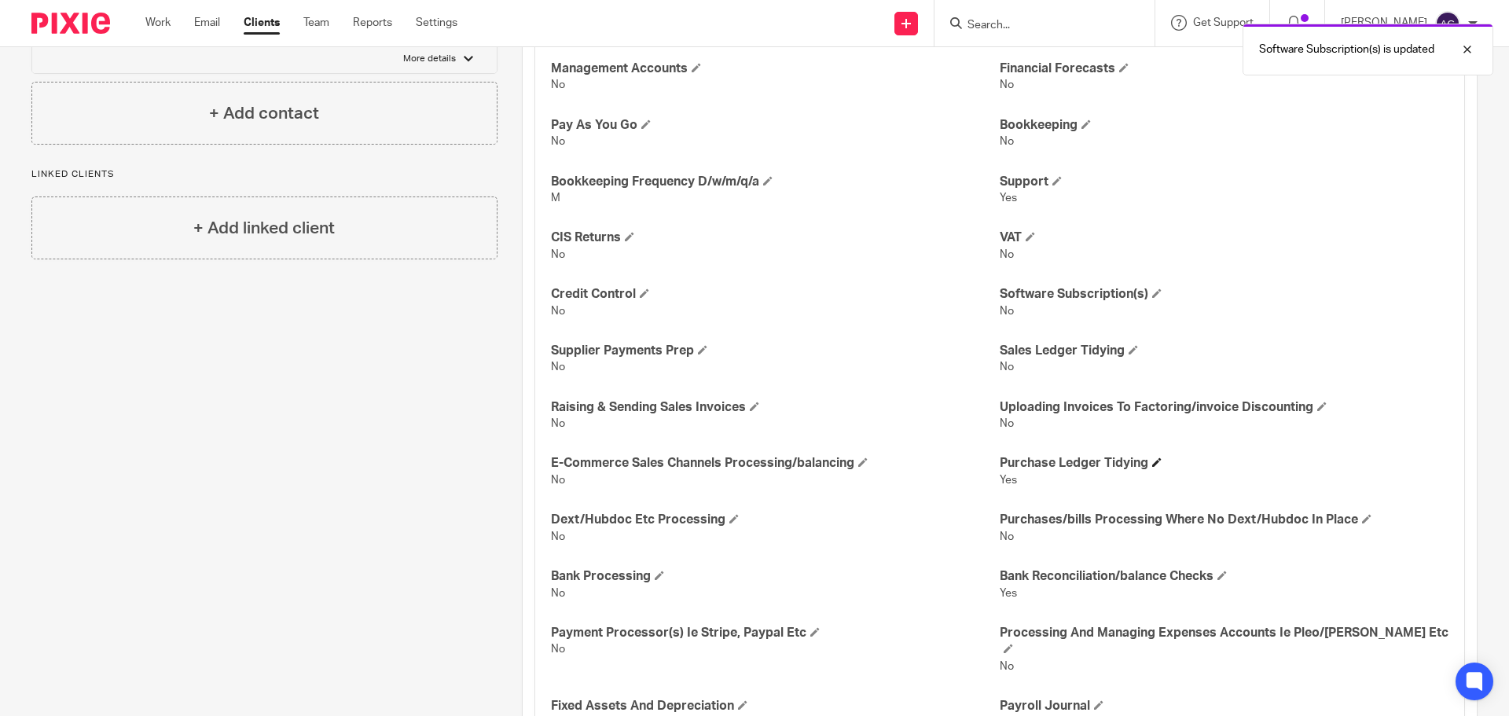
scroll to position [1037, 0]
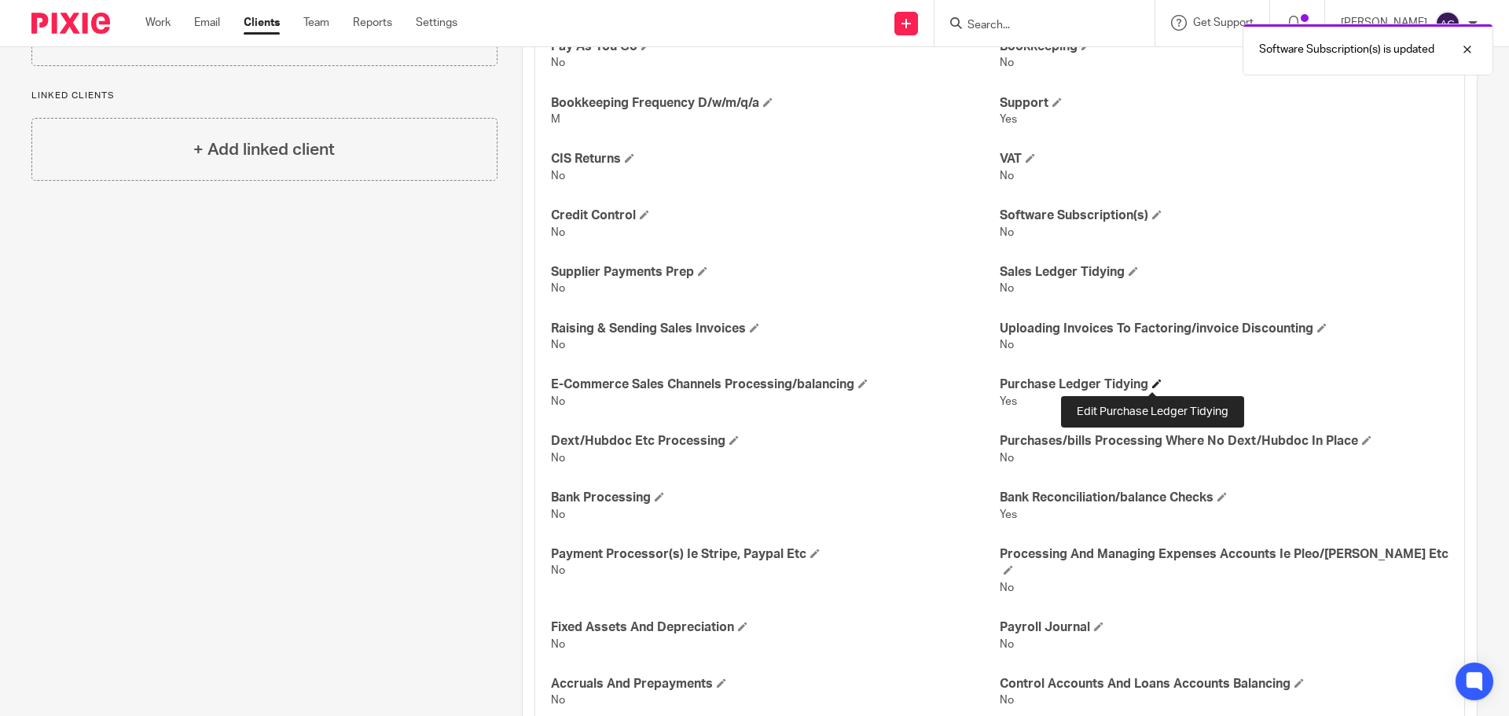
click at [1152, 384] on span at bounding box center [1156, 383] width 9 height 9
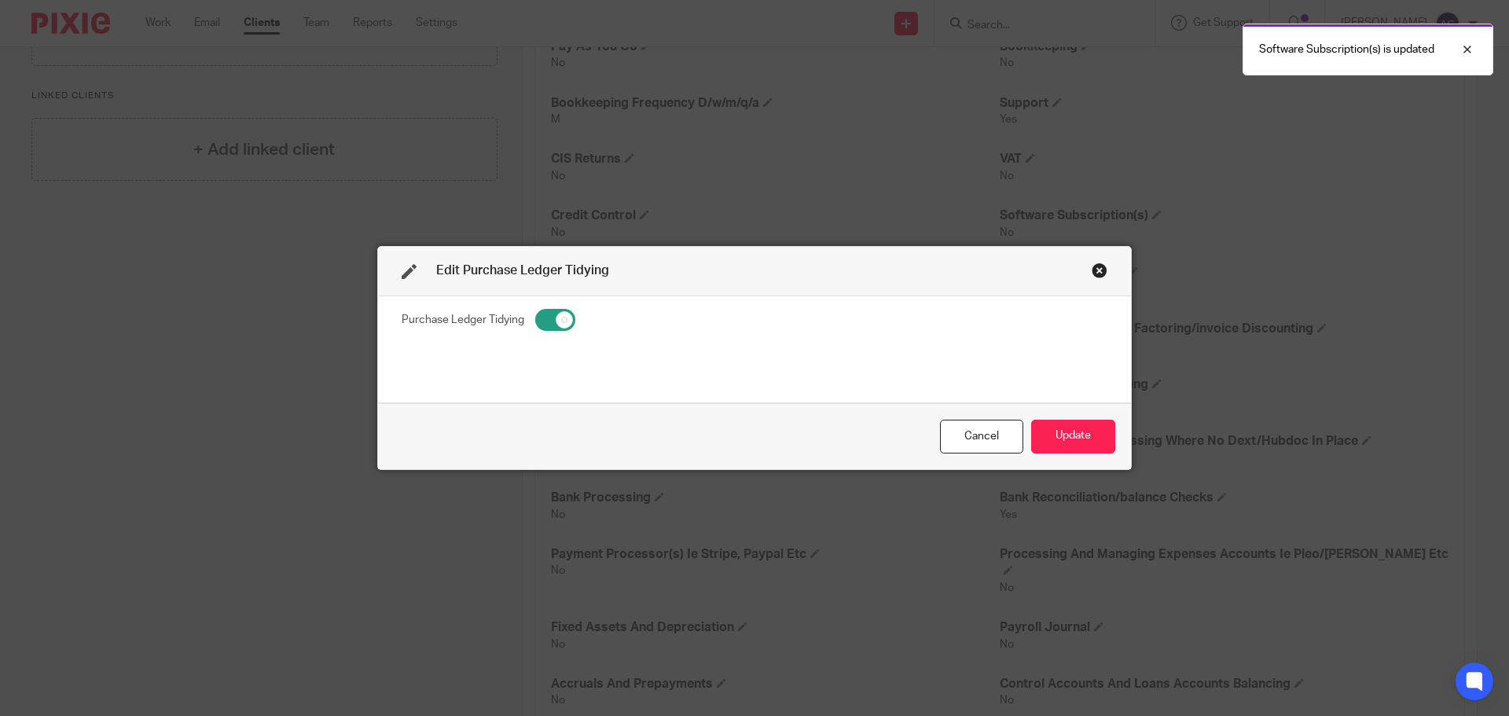
click at [547, 317] on input "checkbox" at bounding box center [555, 320] width 40 height 22
checkbox input "false"
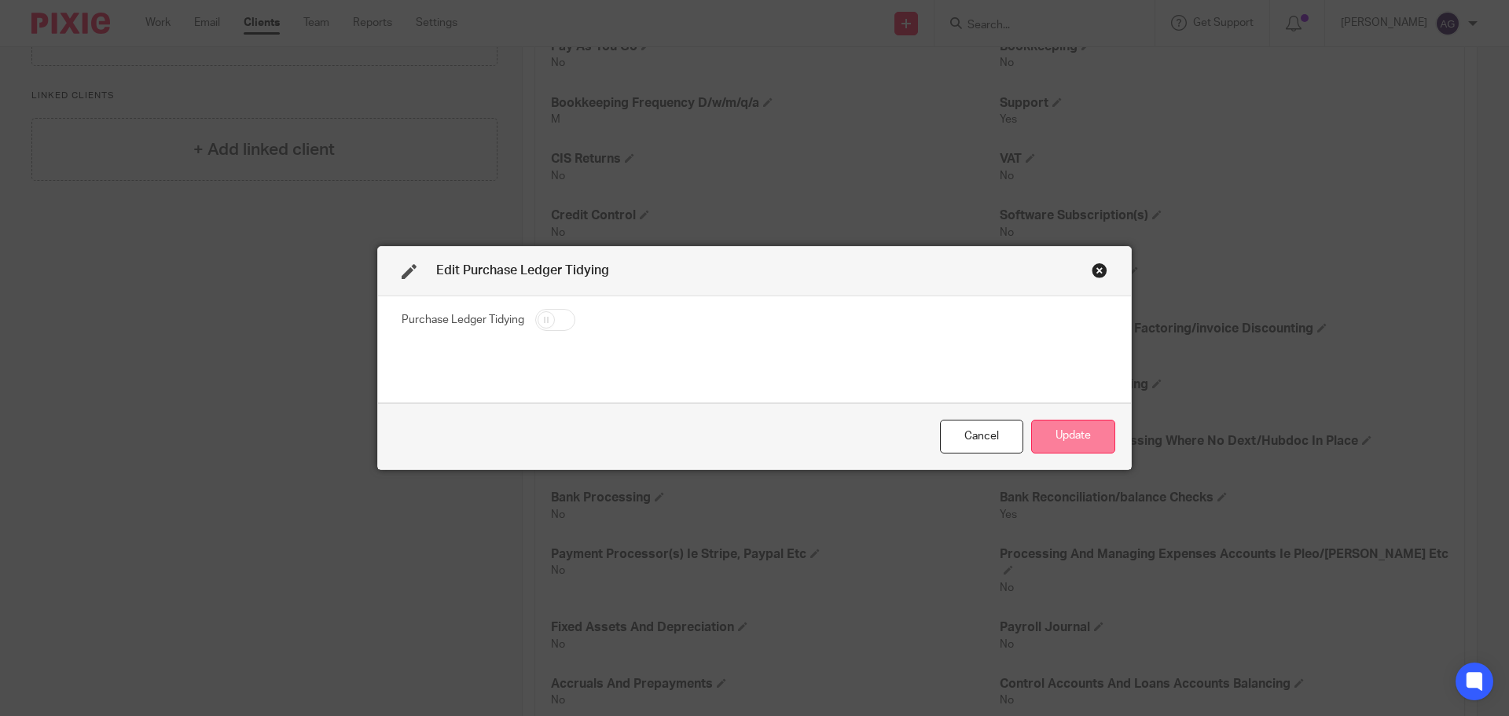
click at [1054, 432] on button "Update" at bounding box center [1073, 437] width 84 height 34
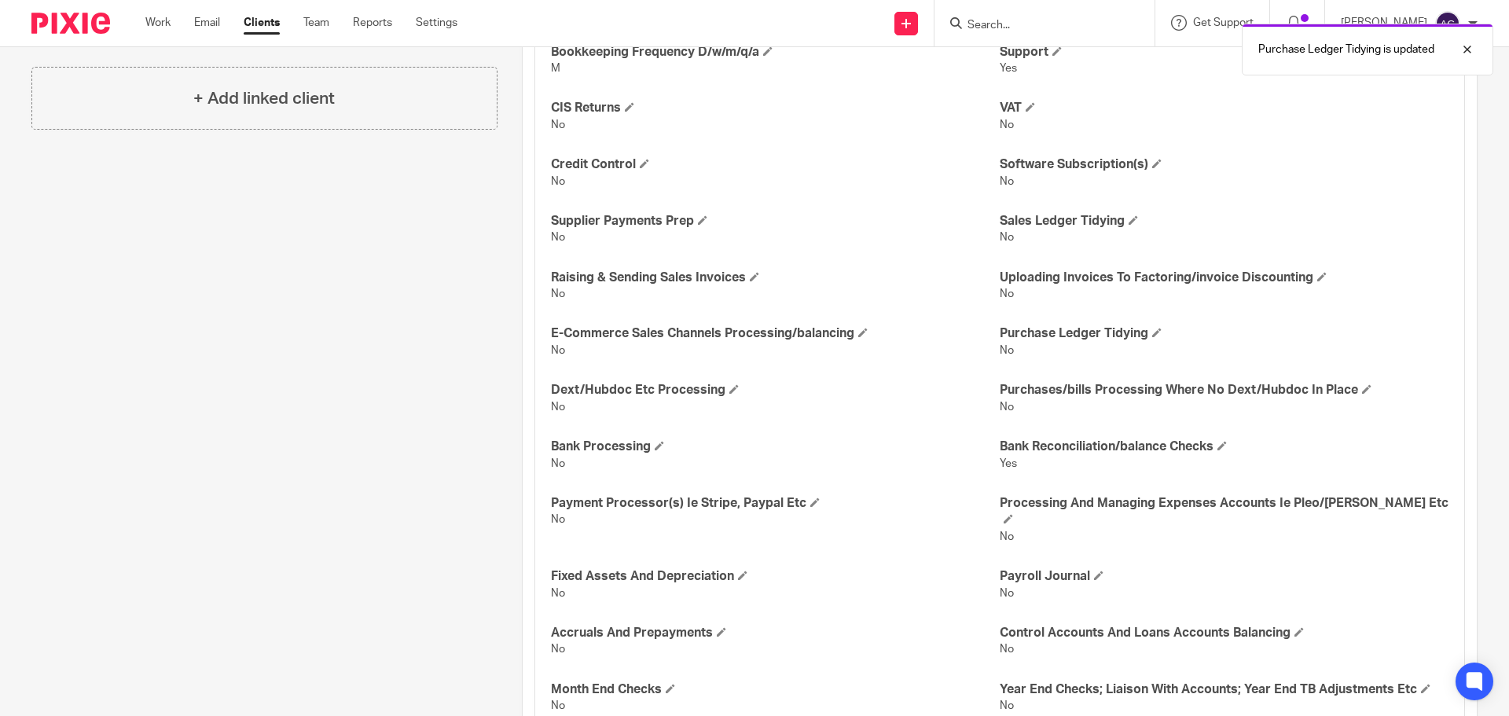
scroll to position [1116, 0]
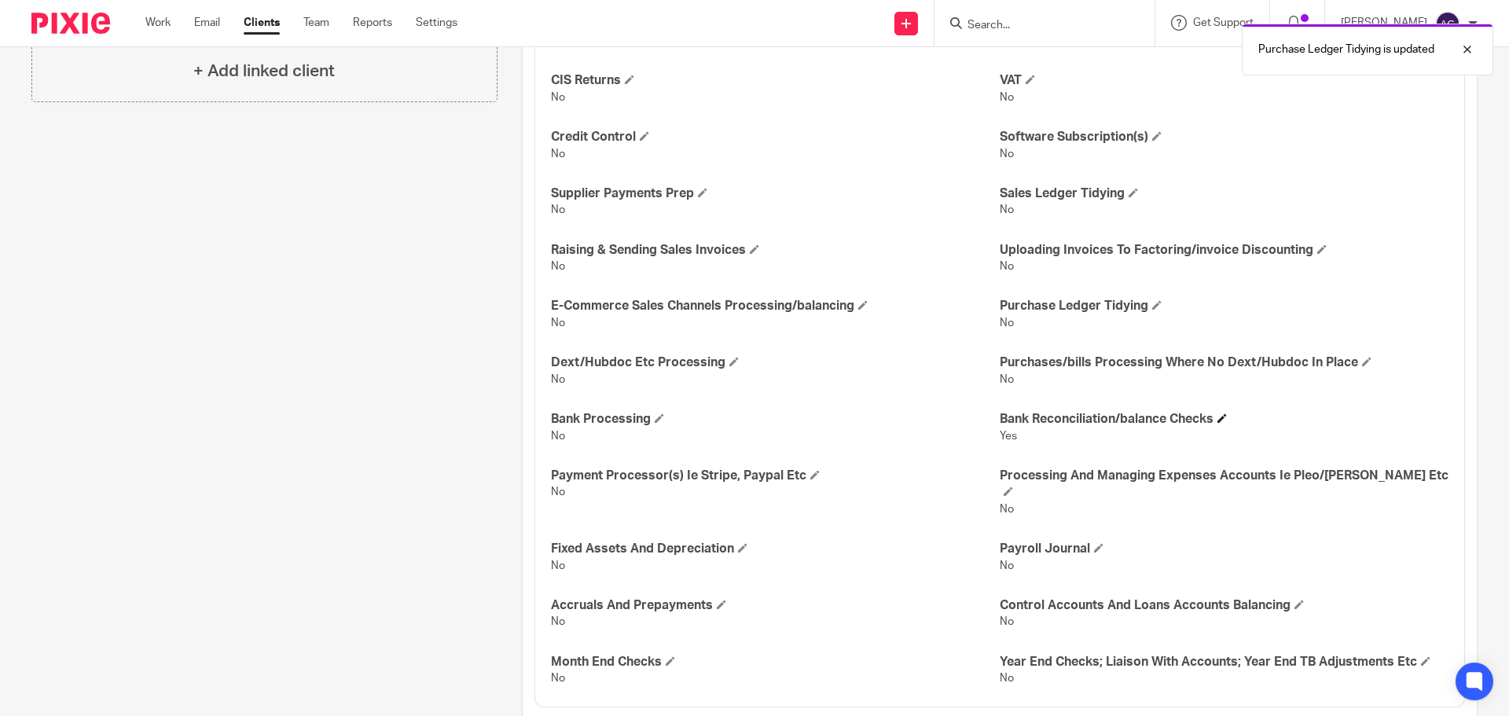
click at [1214, 413] on h4 "Bank Reconciliation/balance Checks" at bounding box center [1224, 419] width 449 height 17
click at [1218, 420] on span at bounding box center [1221, 417] width 9 height 9
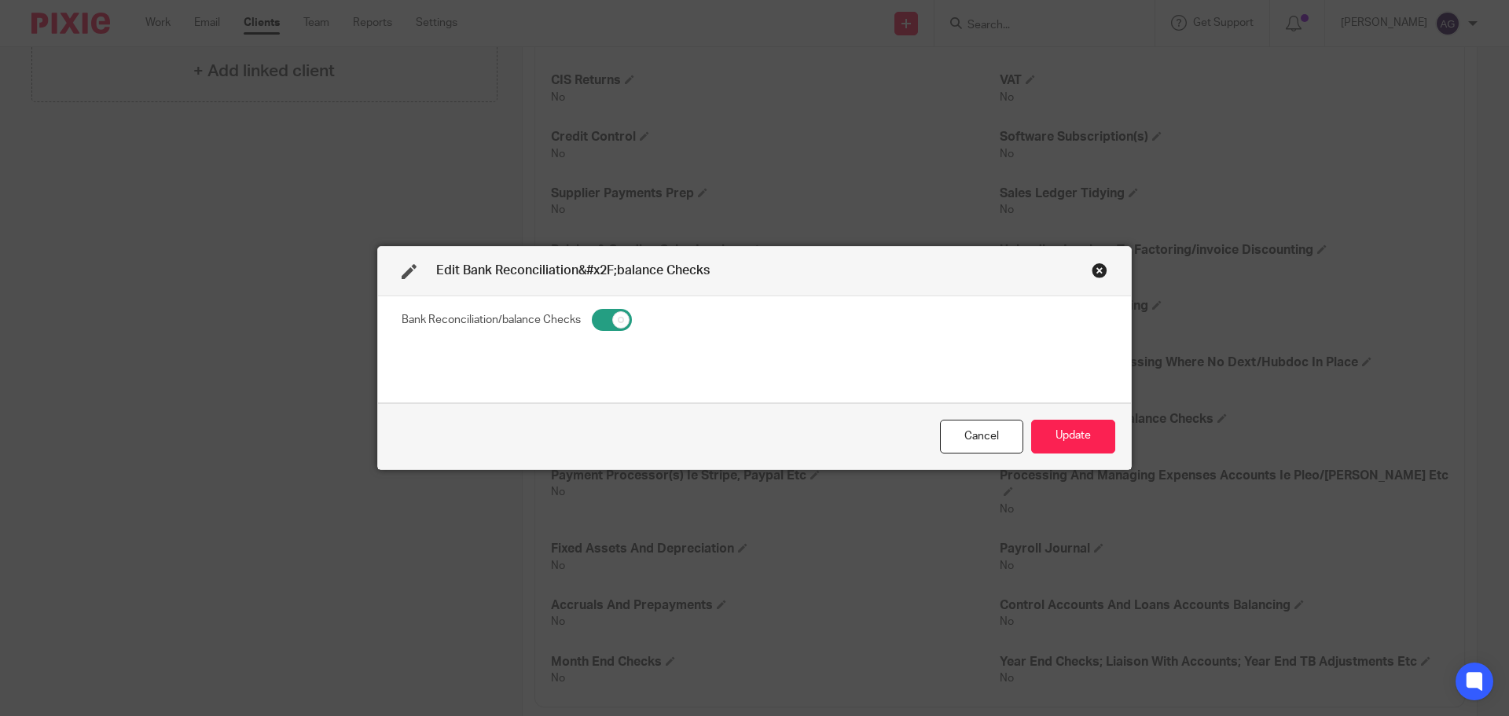
click at [580, 316] on fieldset "Bank Reconciliation/balance Checks" at bounding box center [755, 322] width 706 height 28
click at [593, 316] on input "checkbox" at bounding box center [612, 320] width 40 height 22
checkbox input "false"
click at [1074, 428] on button "Update" at bounding box center [1073, 437] width 84 height 34
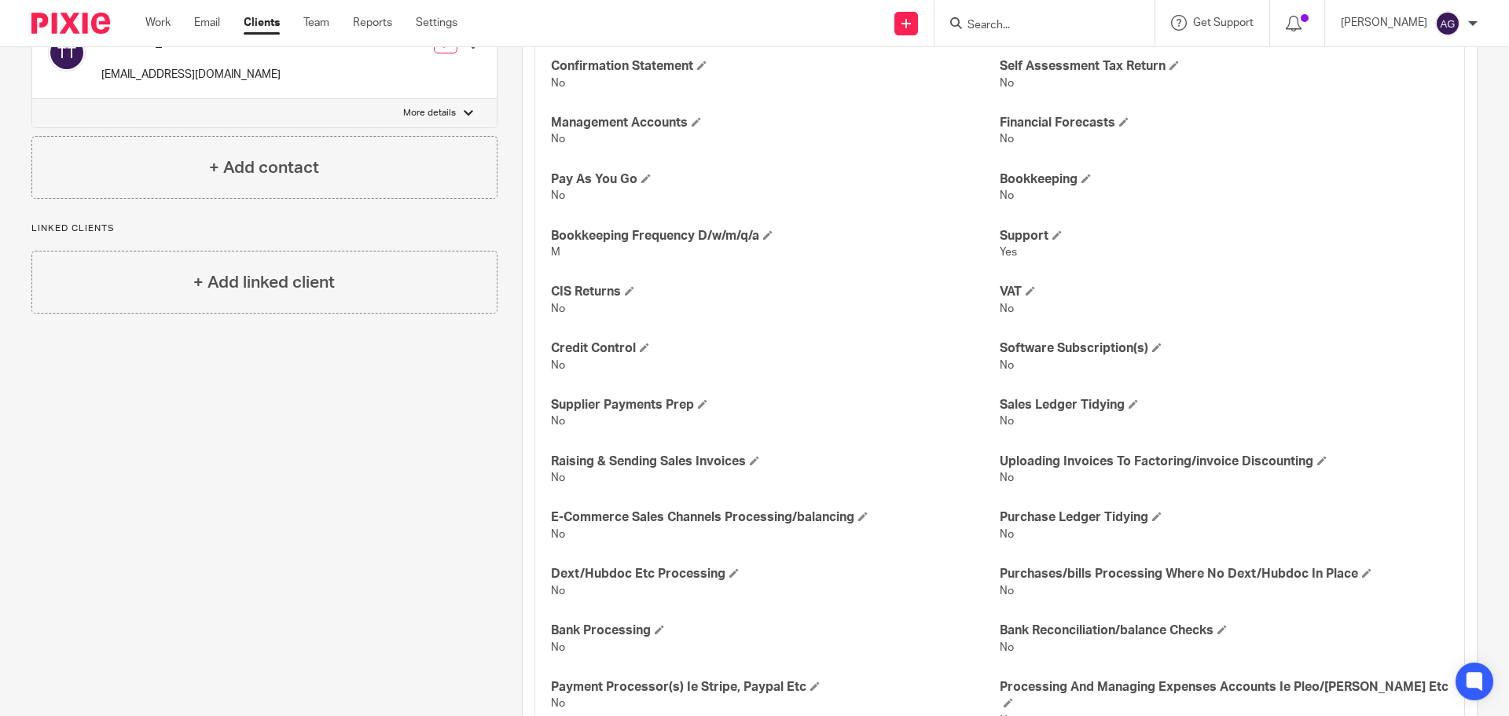
scroll to position [880, 0]
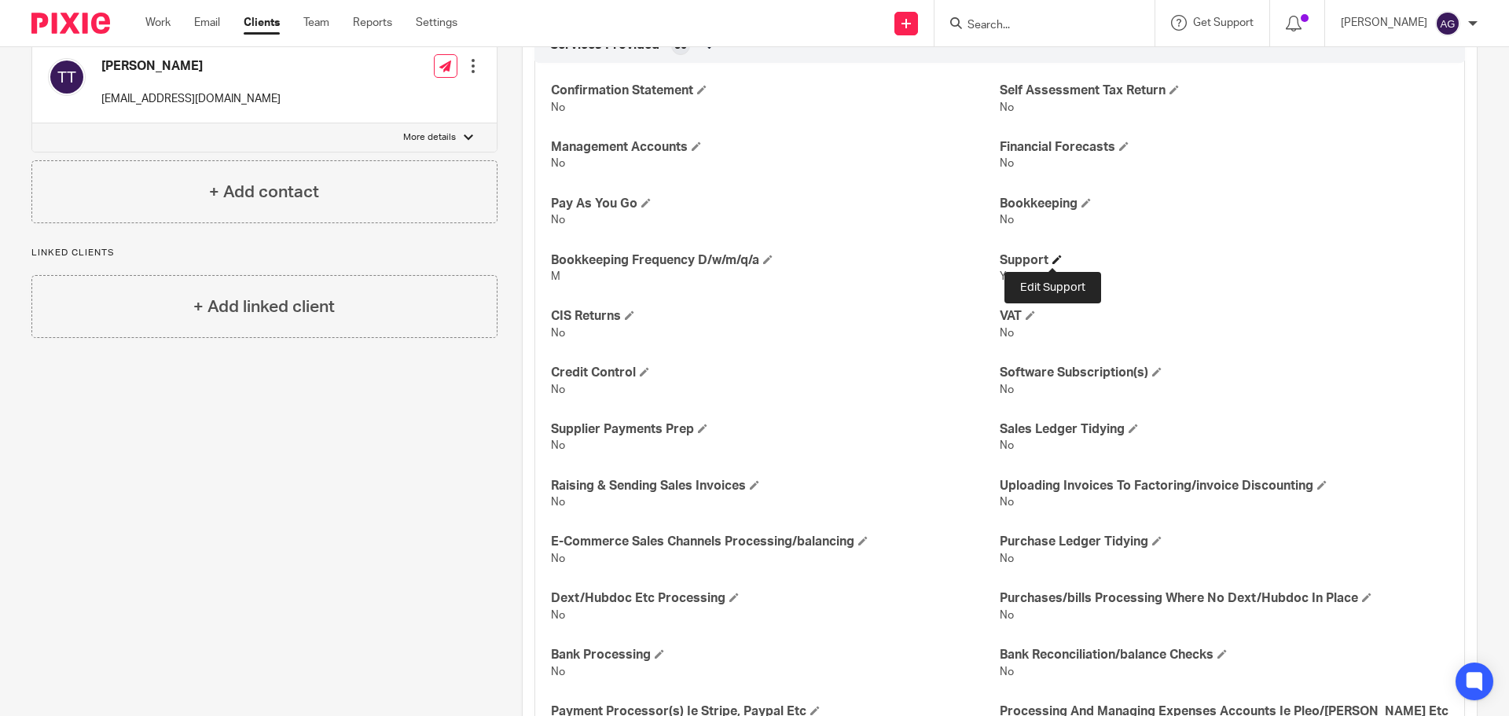
click at [1052, 259] on span at bounding box center [1056, 259] width 9 height 9
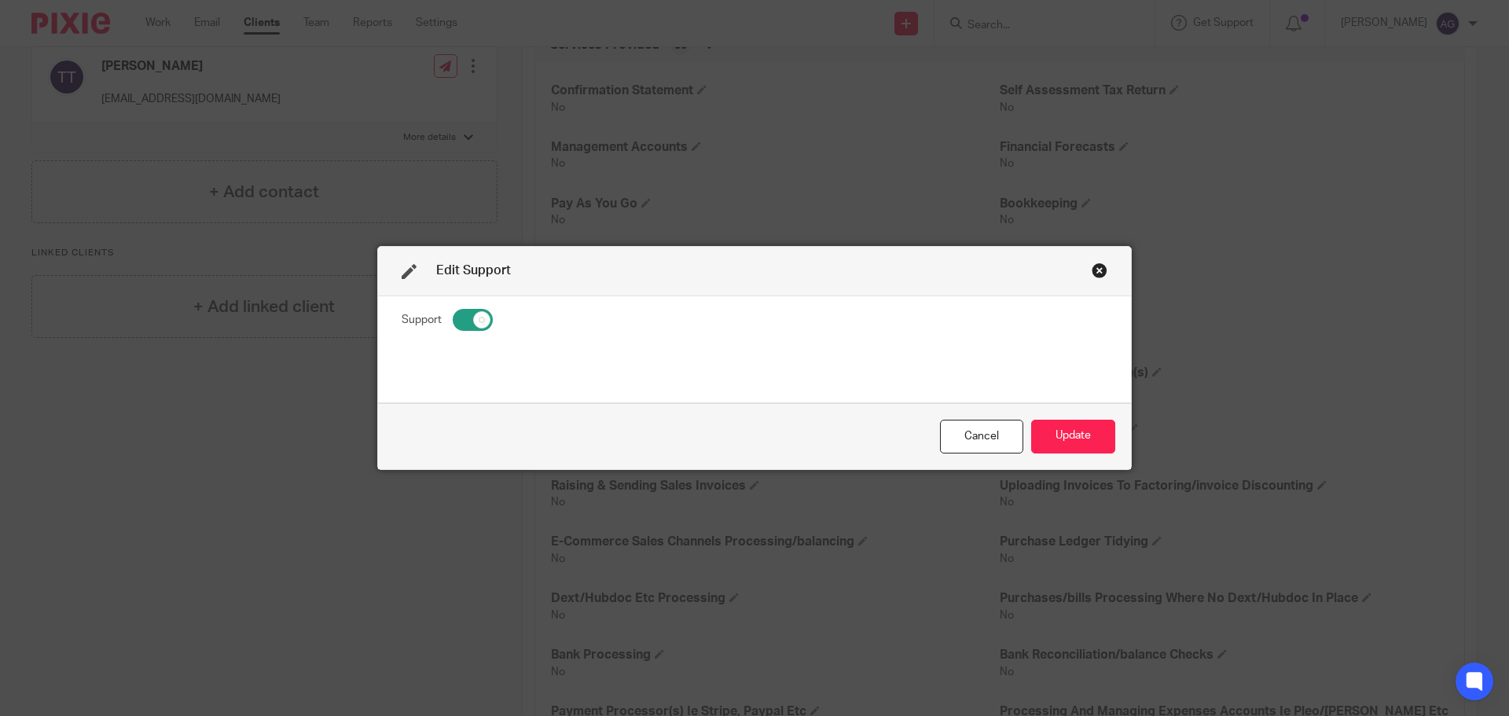
click at [453, 314] on input "checkbox" at bounding box center [473, 320] width 40 height 22
checkbox input "false"
click at [1043, 433] on button "Update" at bounding box center [1073, 437] width 84 height 34
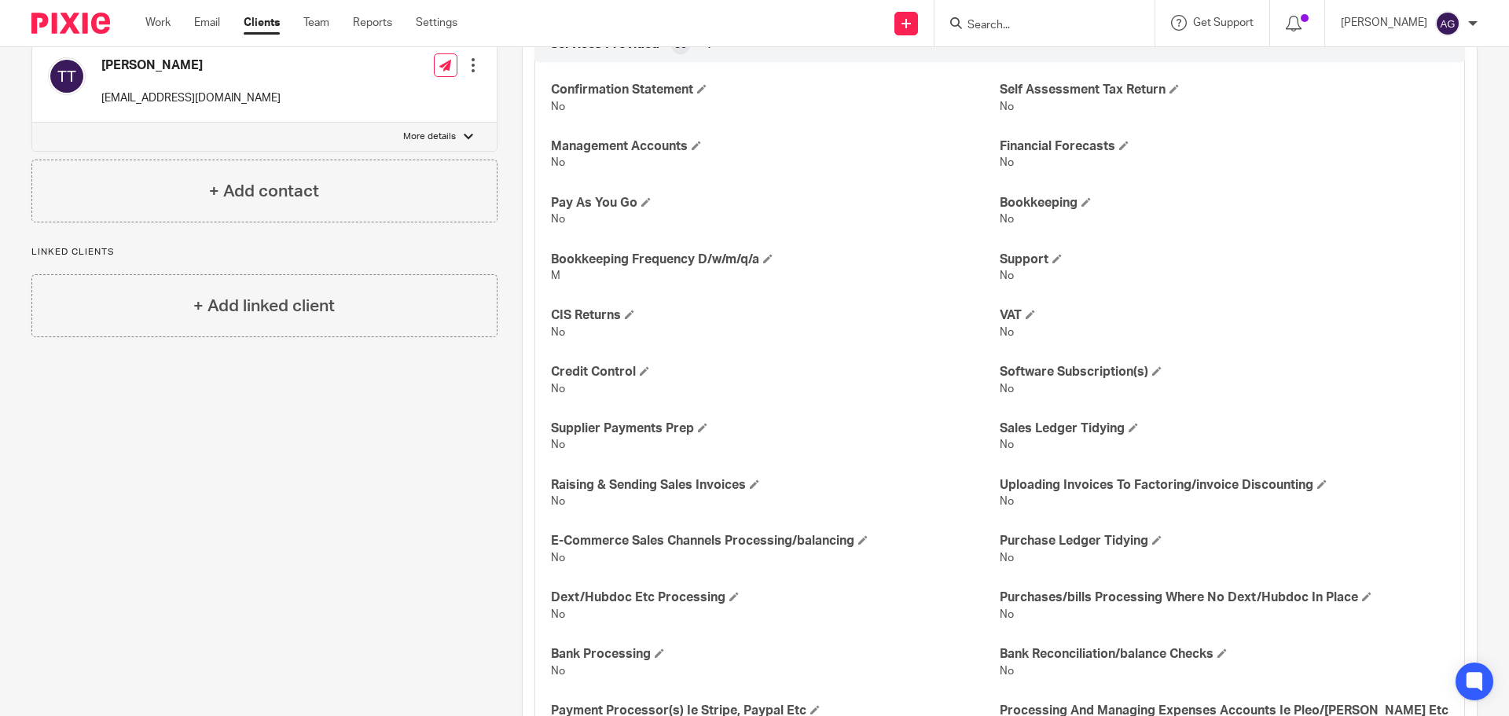
scroll to position [959, 0]
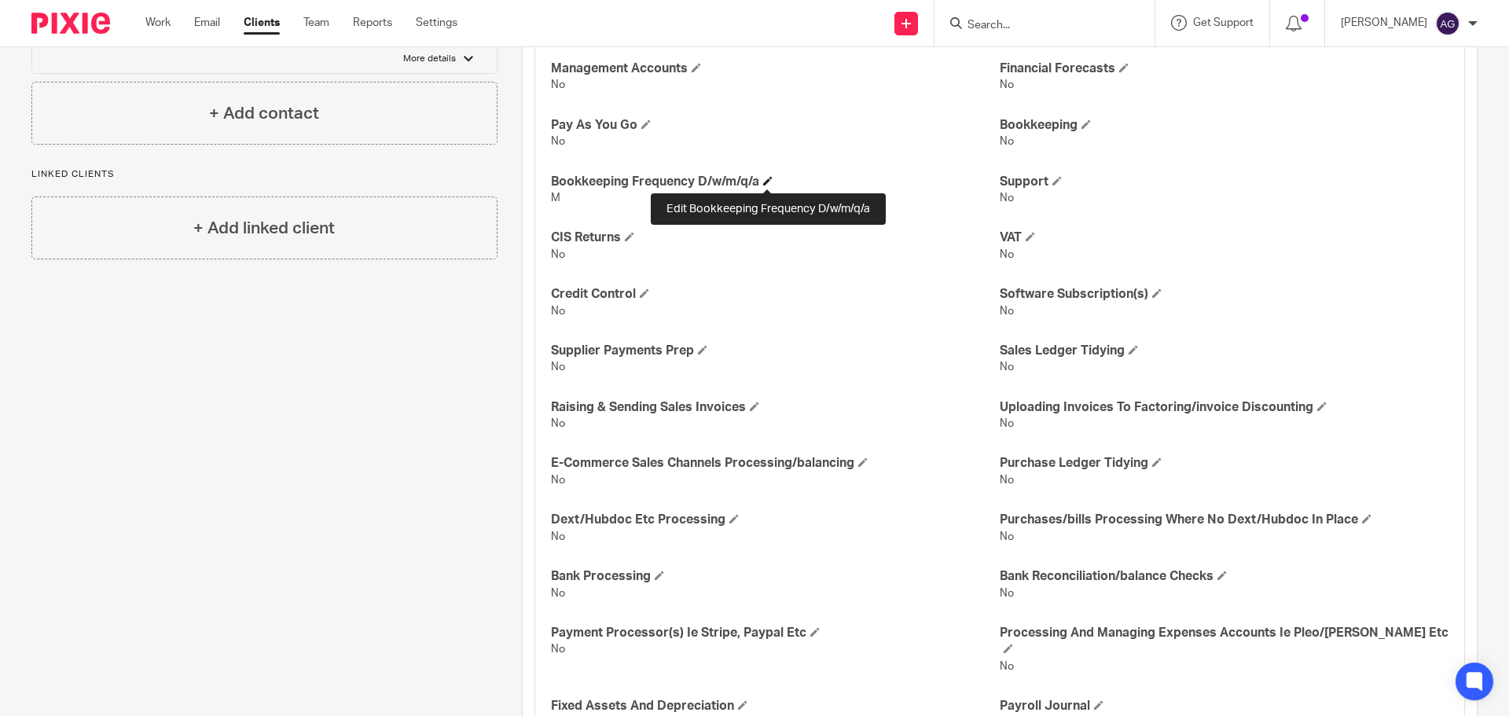
click at [765, 180] on span at bounding box center [767, 180] width 9 height 9
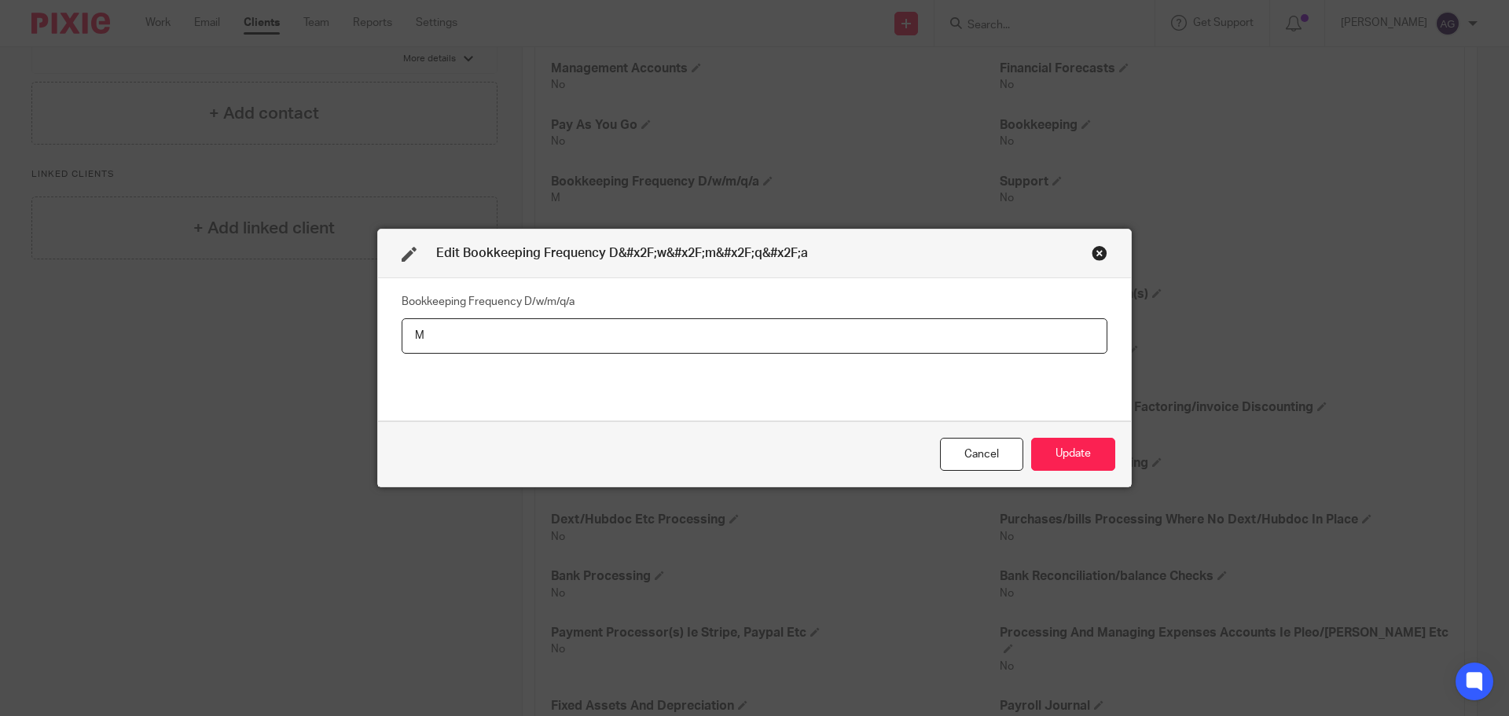
drag, startPoint x: 447, startPoint y: 347, endPoint x: 228, endPoint y: 381, distance: 222.0
click at [242, 380] on div "Edit Bookkeeping Frequency D&#x2F;w&#x2F;m&#x2F;q&#x2F;a Bookkeeping Frequency …" at bounding box center [754, 358] width 1509 height 716
click at [1084, 468] on button "Update" at bounding box center [1073, 455] width 84 height 34
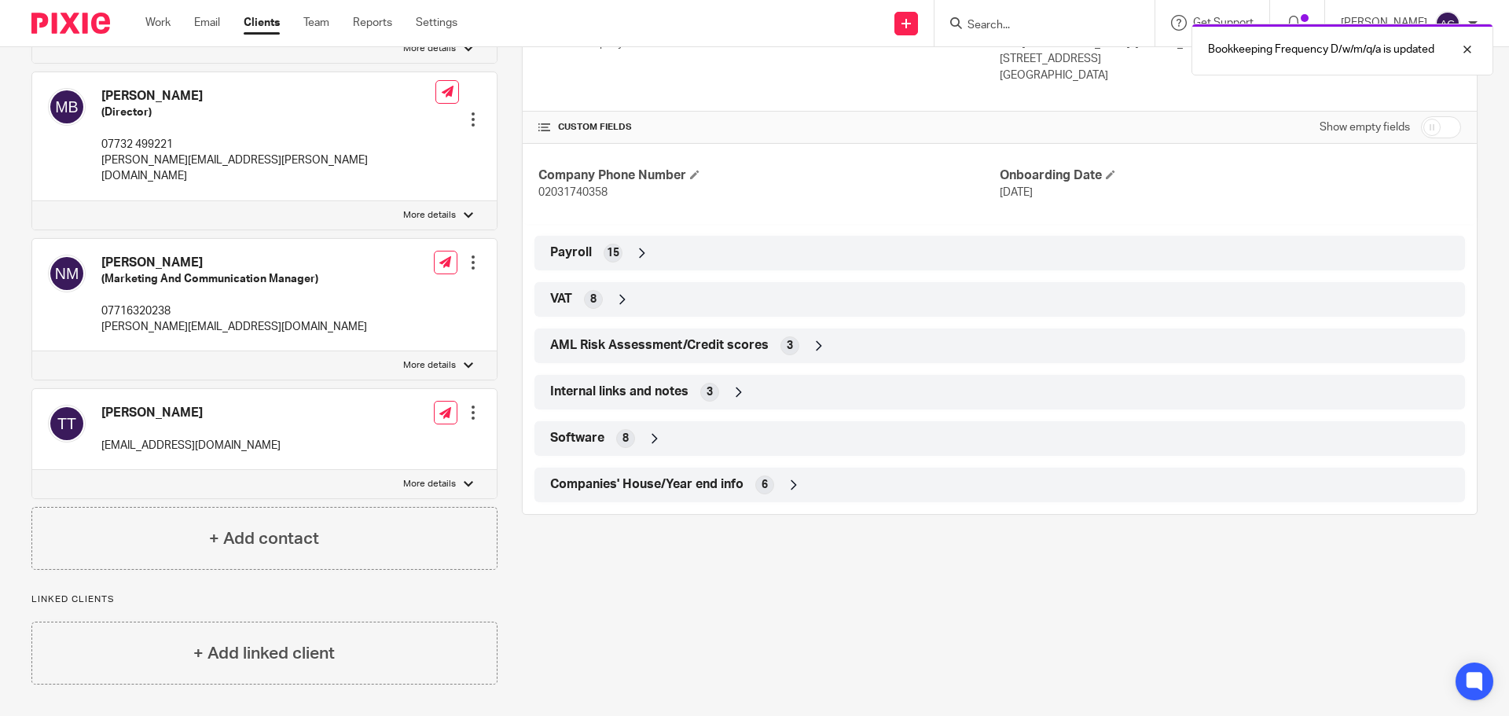
scroll to position [518, 0]
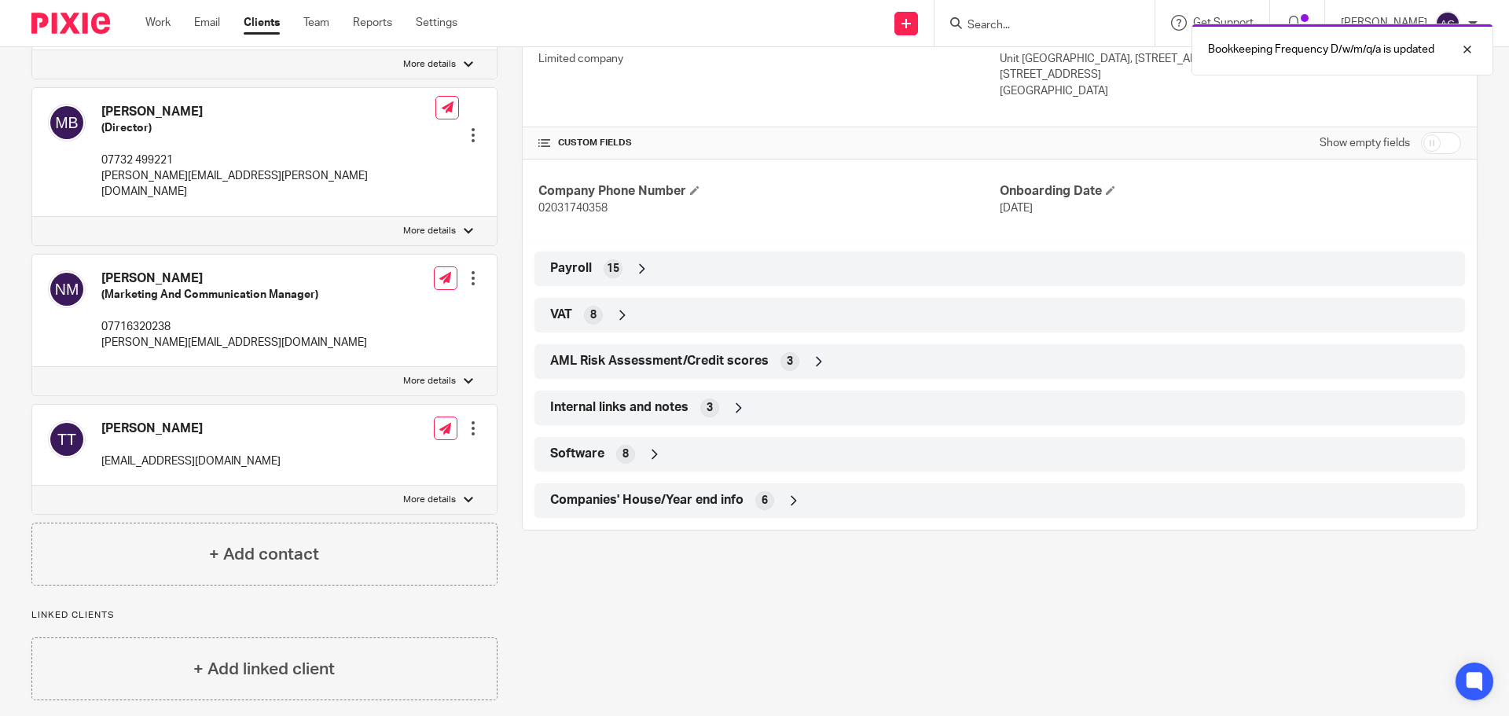
click at [611, 412] on span "Internal links and notes" at bounding box center [619, 407] width 138 height 17
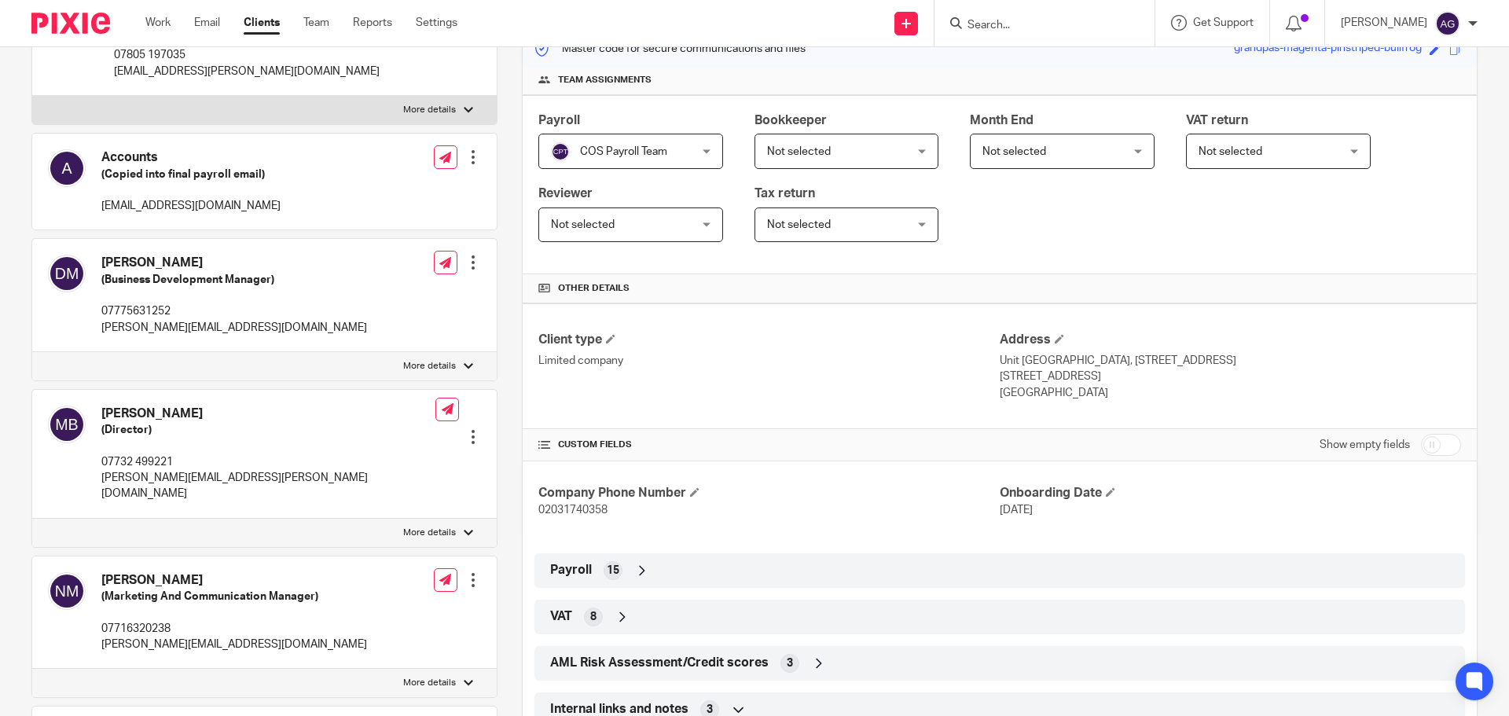
scroll to position [361, 0]
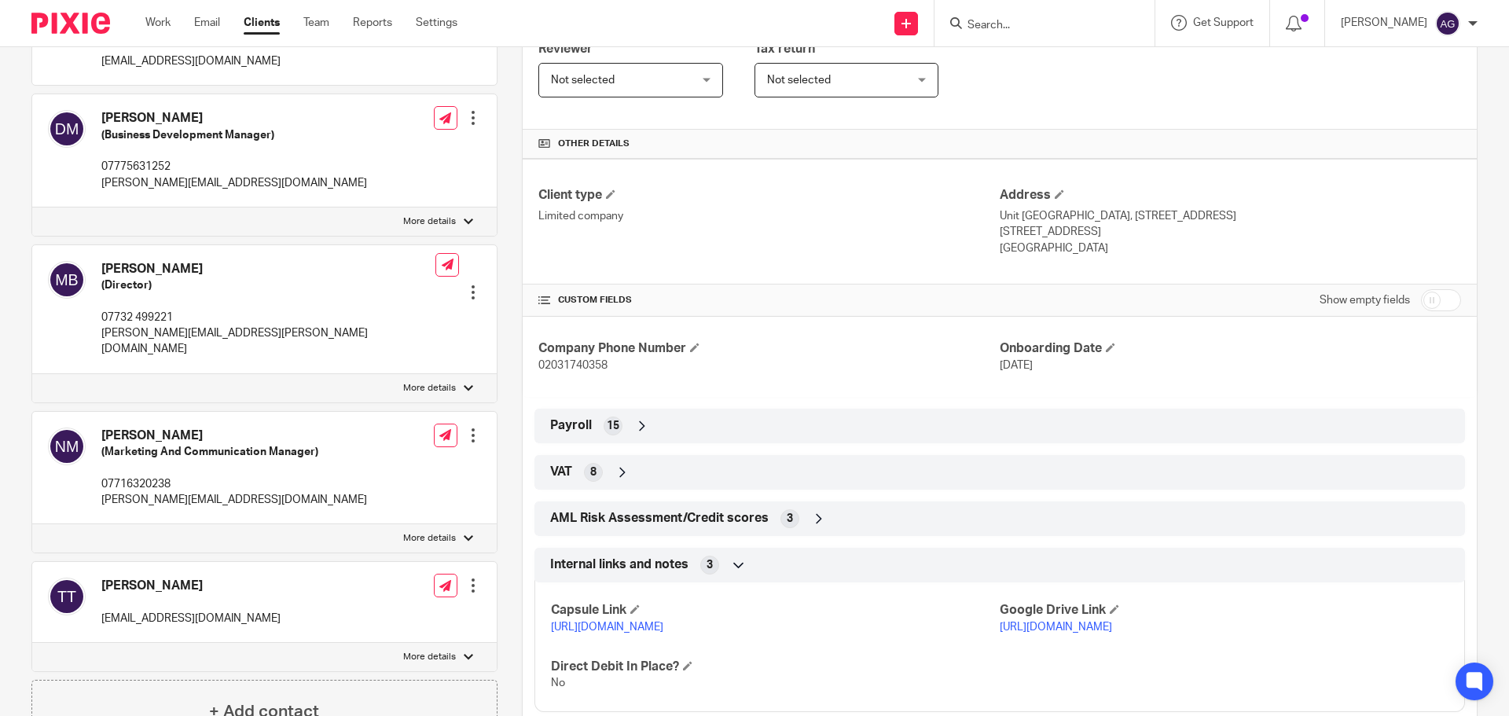
click at [1433, 303] on input "checkbox" at bounding box center [1441, 300] width 40 height 22
checkbox input "true"
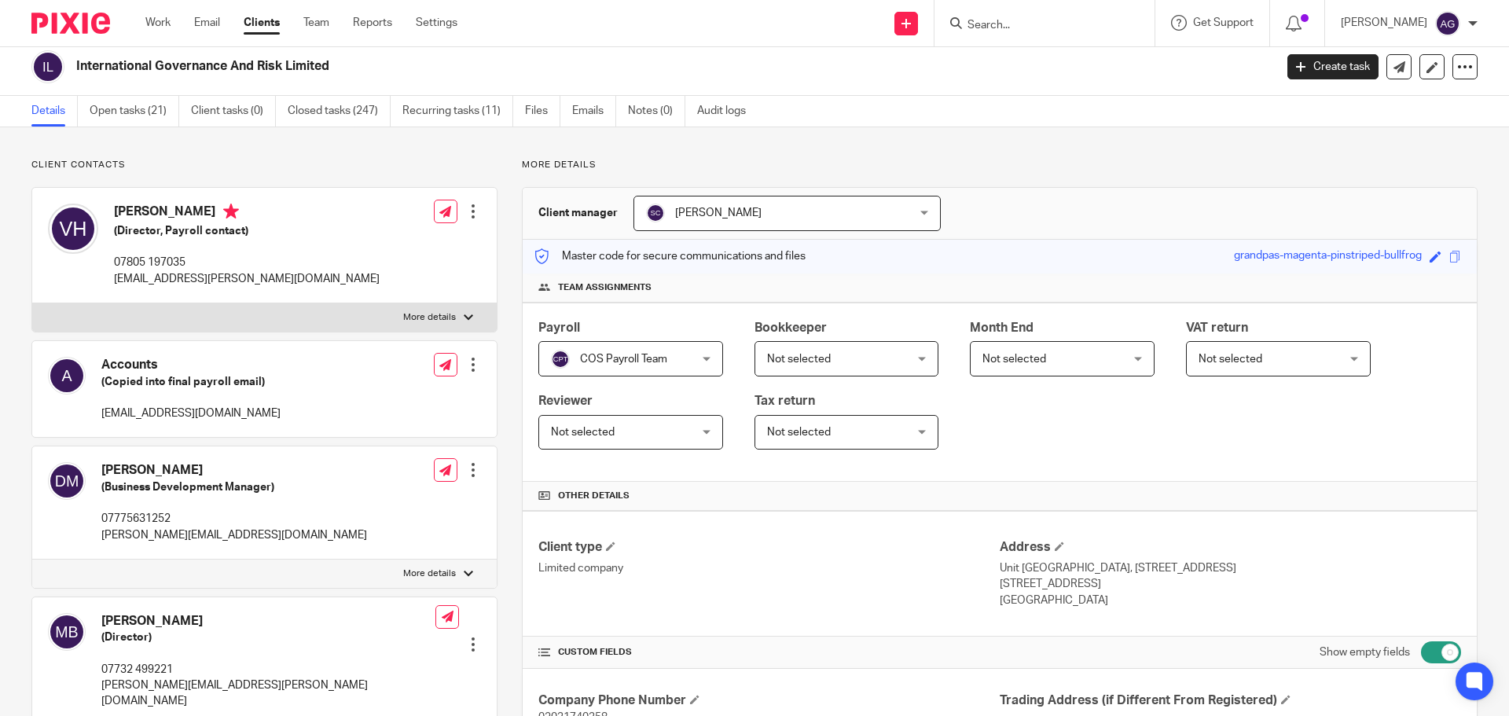
scroll to position [0, 0]
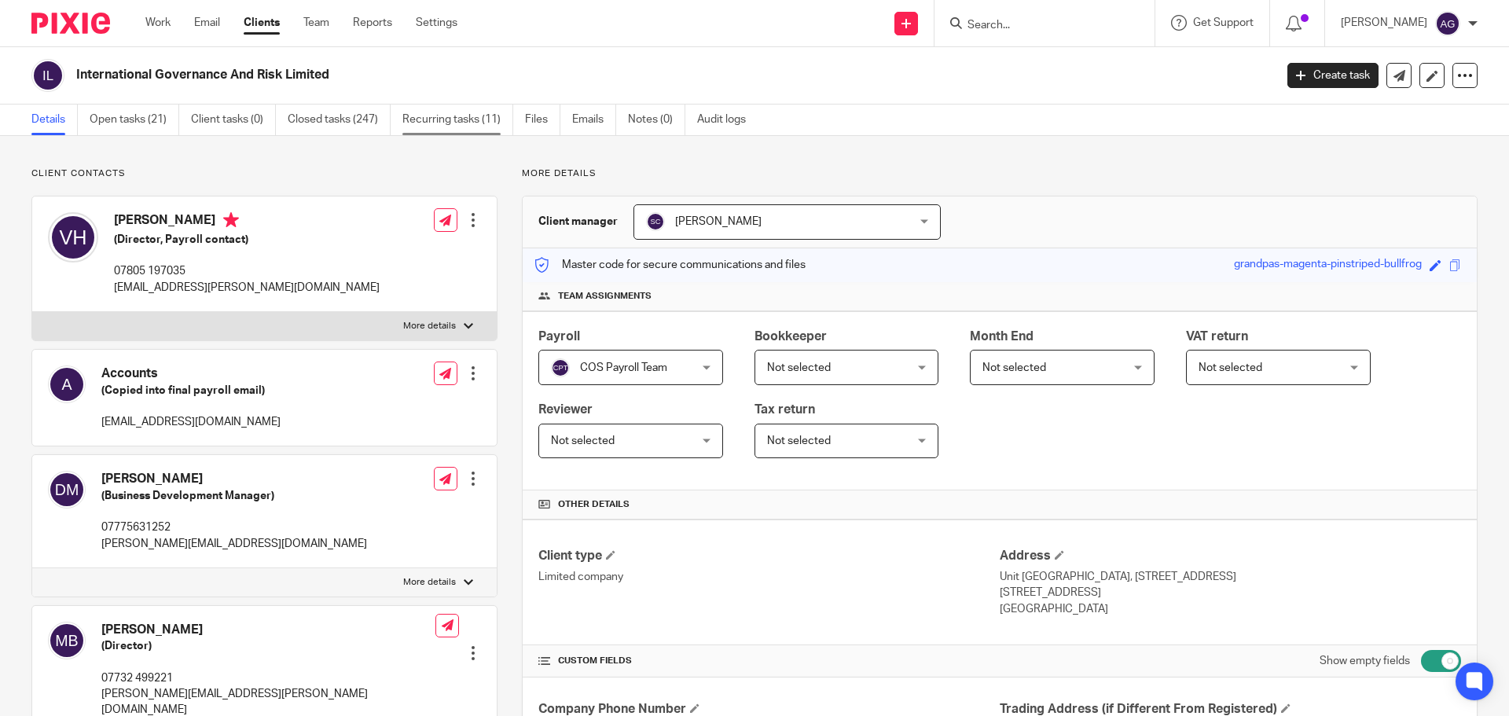
click at [498, 127] on link "Recurring tasks (11)" at bounding box center [457, 120] width 111 height 31
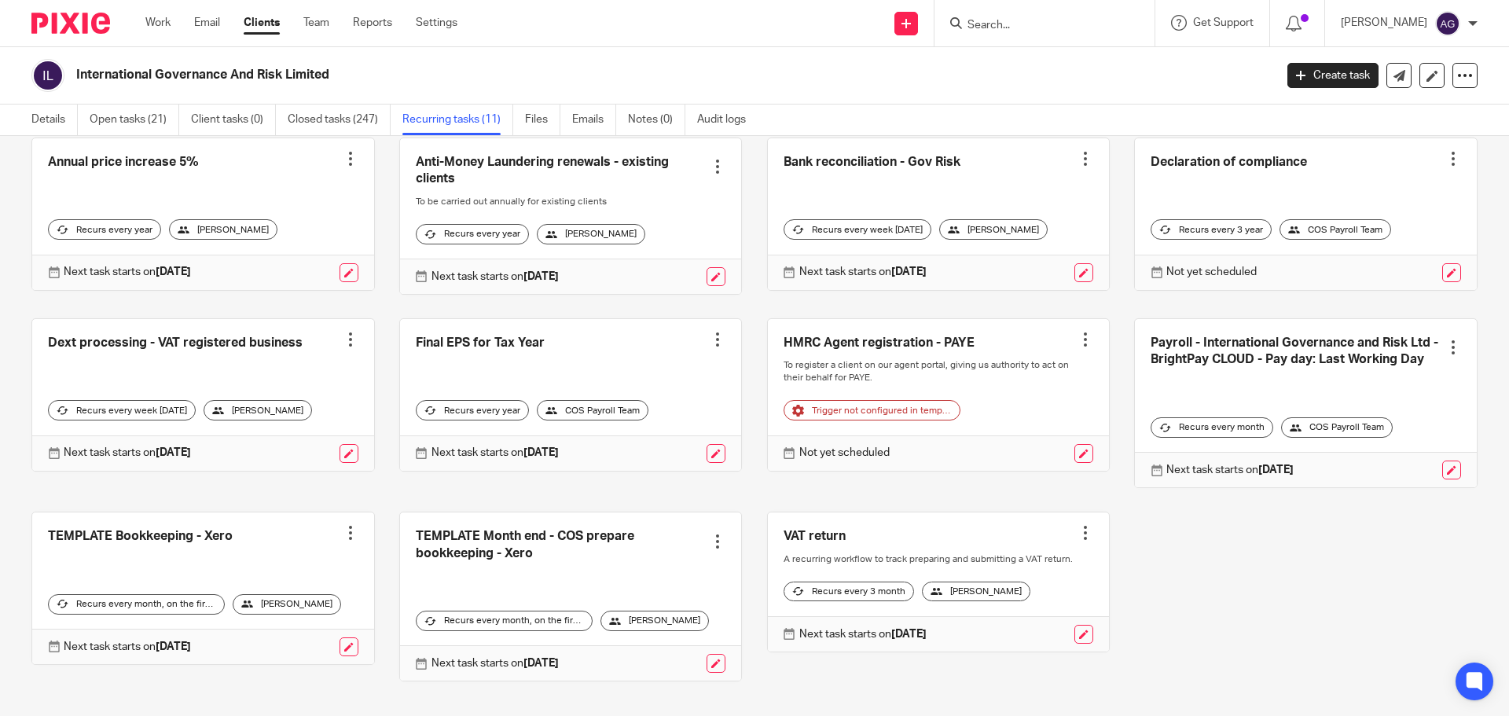
scroll to position [122, 0]
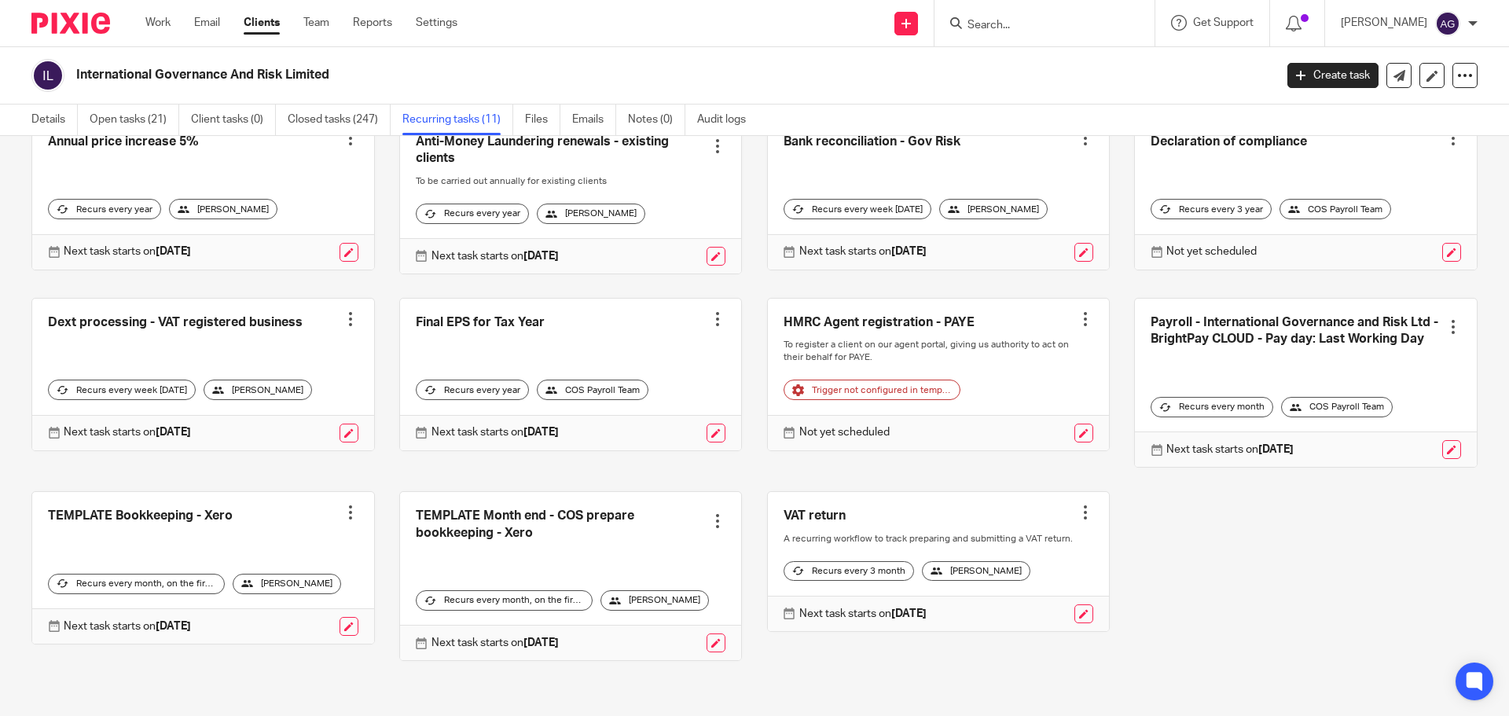
click at [1285, 542] on div "Annual price increase 5% Create task Clone template Recalculate schedule Cancel…" at bounding box center [742, 401] width 1471 height 568
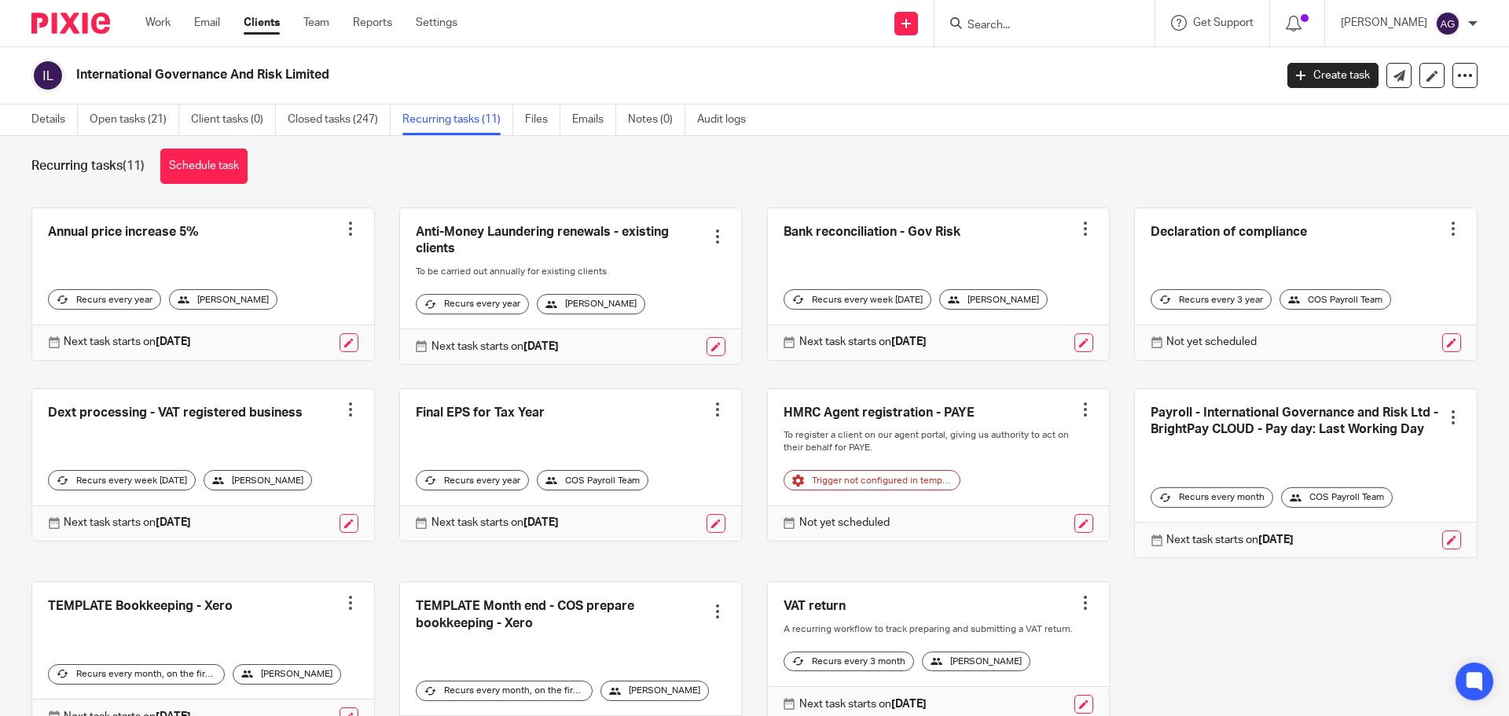
scroll to position [0, 0]
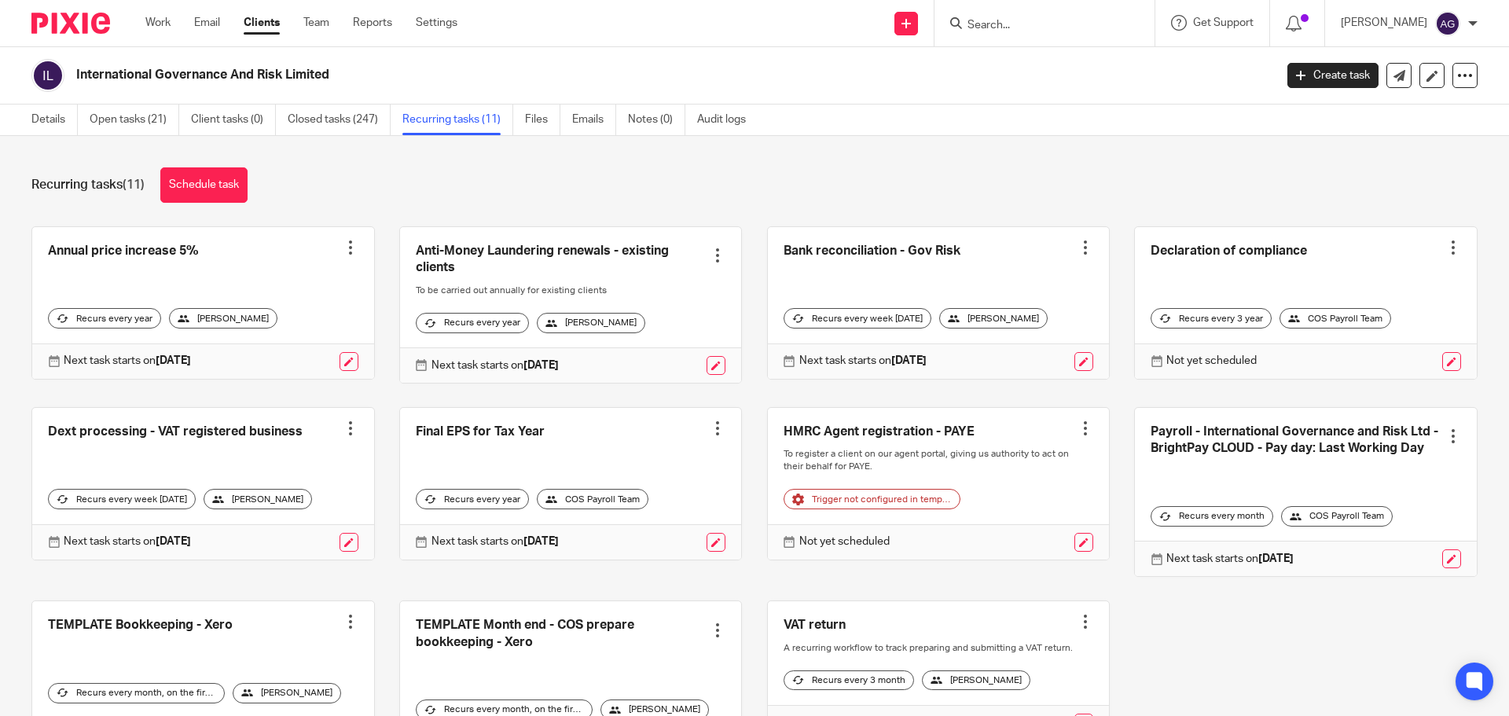
click at [344, 252] on div at bounding box center [351, 248] width 16 height 16
click at [331, 344] on button "Cancel schedule" at bounding box center [286, 348] width 126 height 20
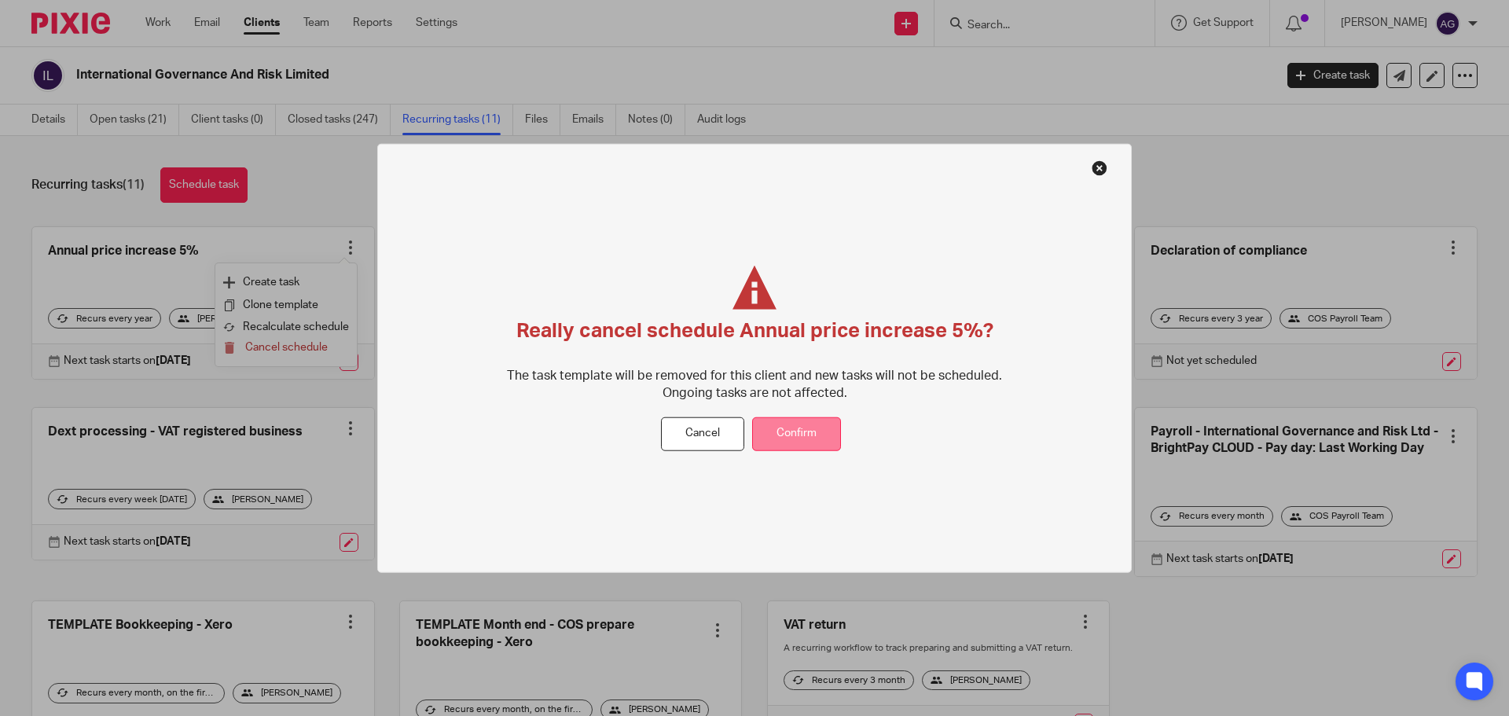
click at [835, 441] on button "Confirm" at bounding box center [796, 434] width 89 height 34
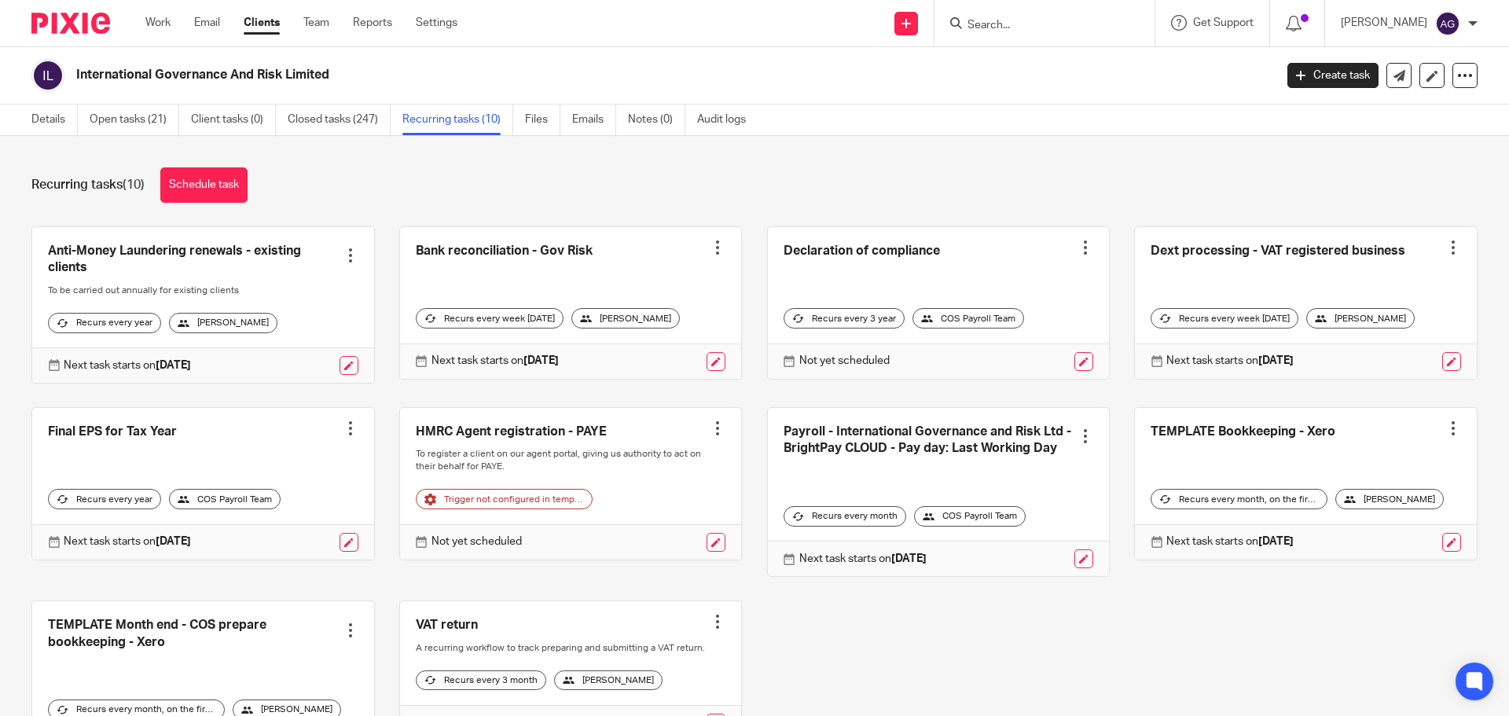
click at [710, 254] on div at bounding box center [718, 248] width 16 height 16
click at [674, 347] on span "Cancel schedule" at bounding box center [648, 347] width 83 height 11
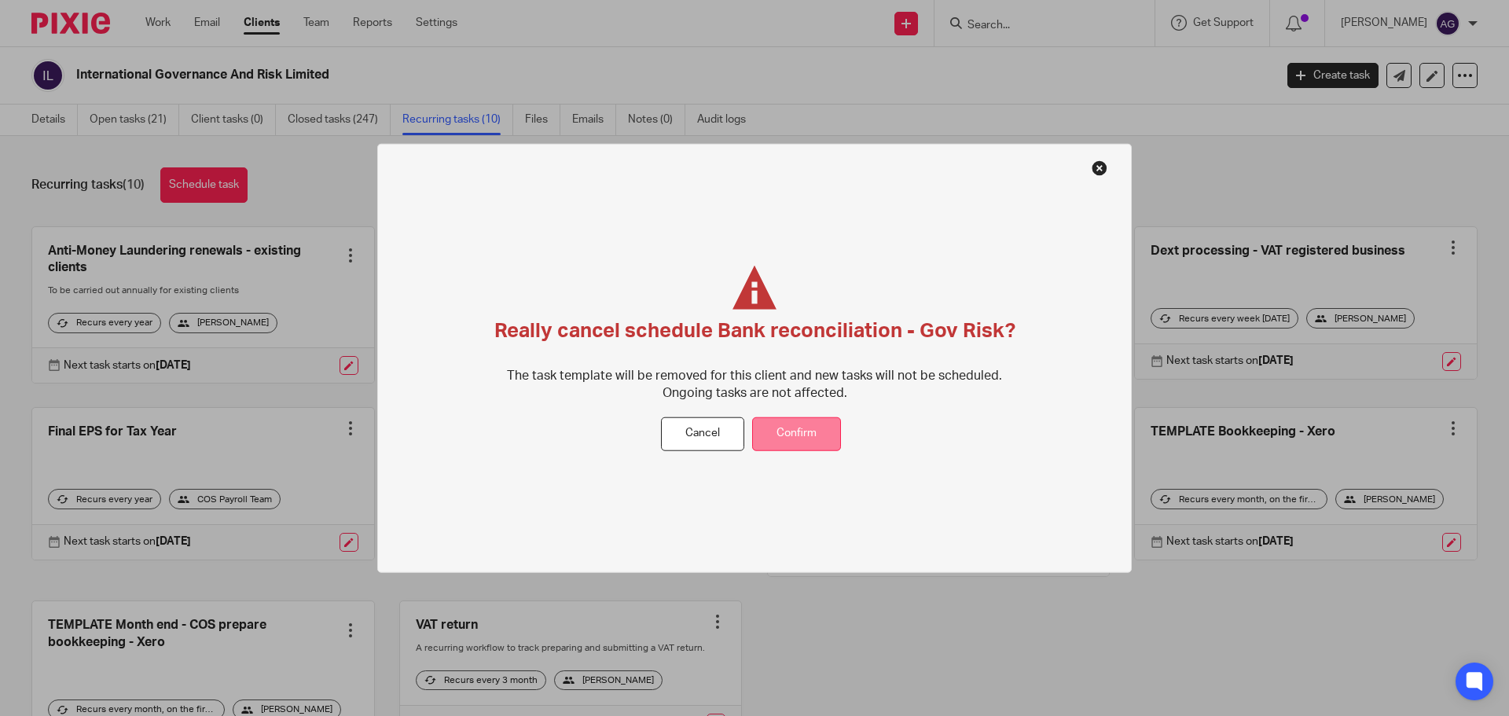
click at [776, 431] on button "Confirm" at bounding box center [796, 434] width 89 height 34
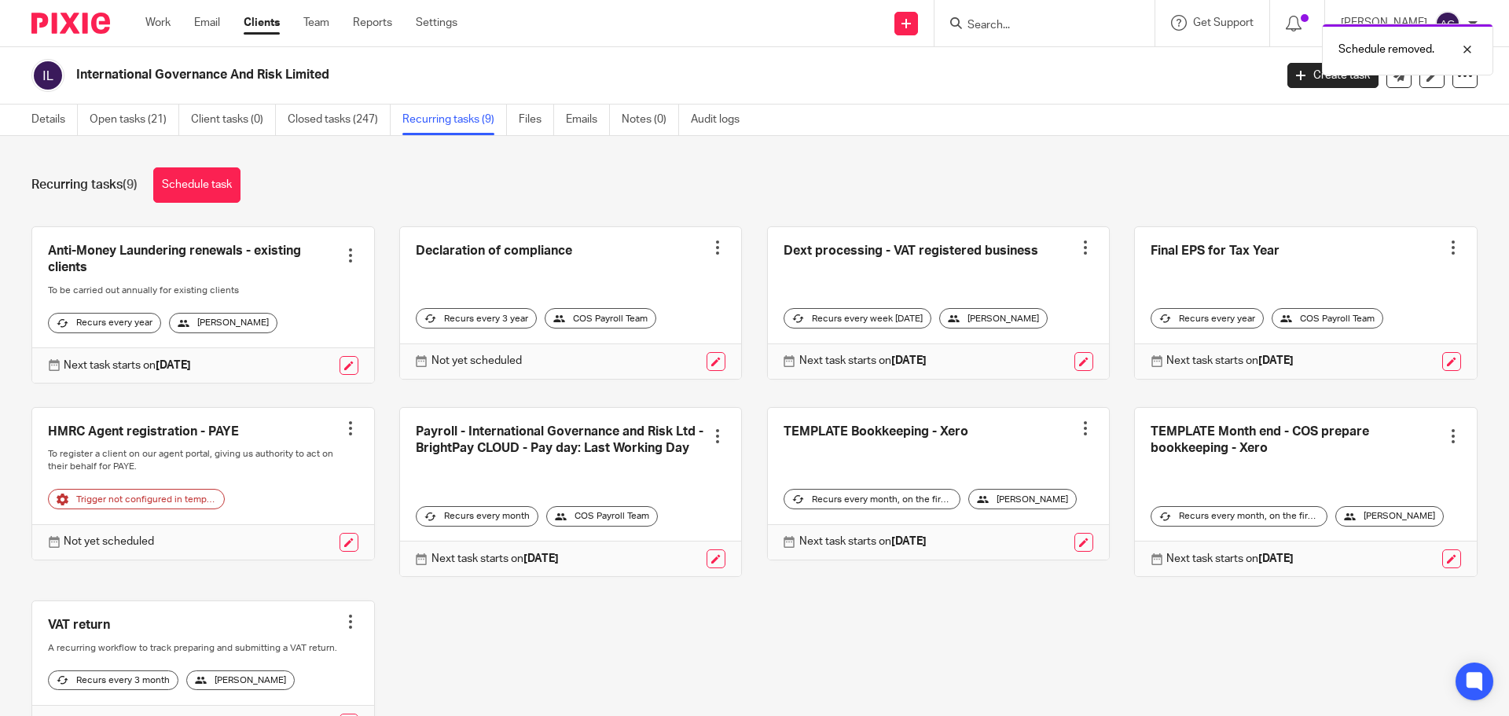
click at [710, 246] on div at bounding box center [718, 248] width 16 height 16
click at [671, 350] on span "Cancel schedule" at bounding box center [648, 347] width 83 height 11
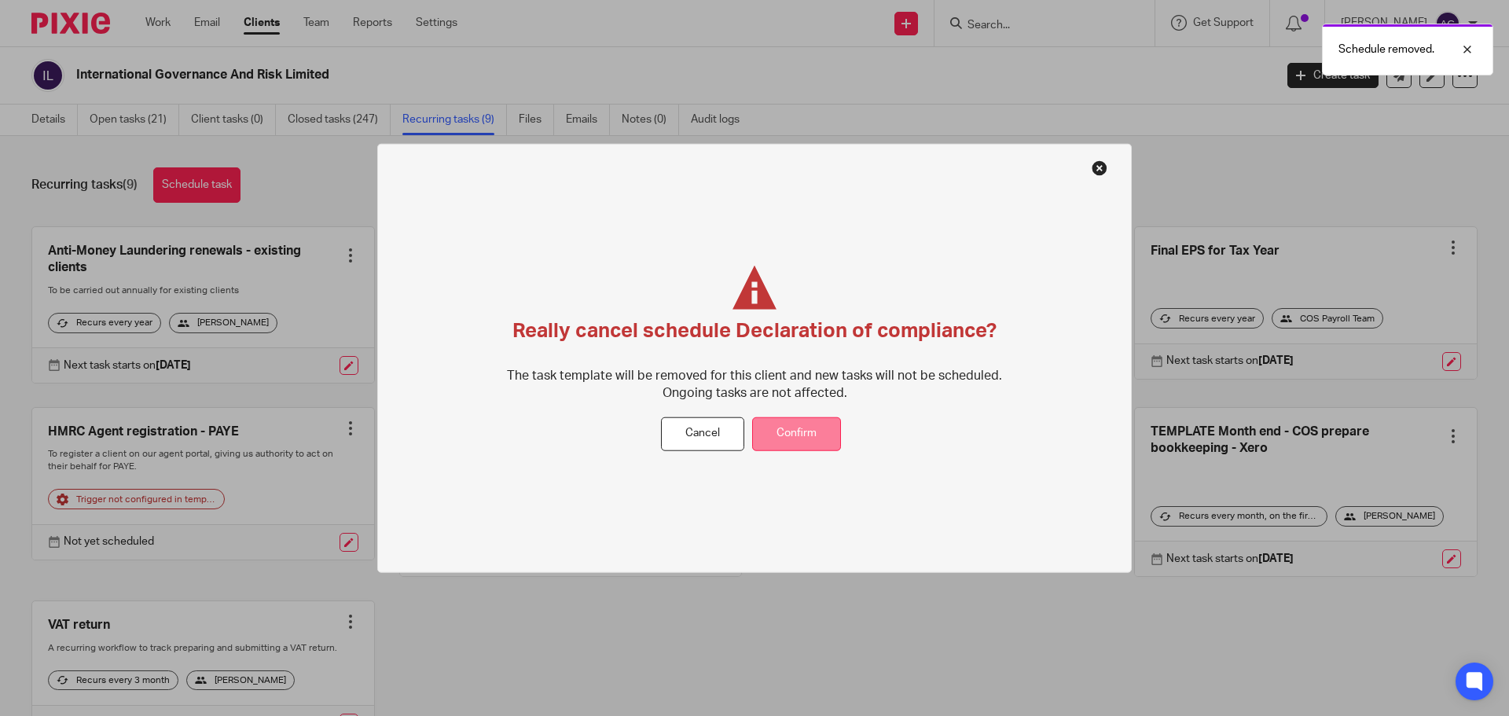
click at [777, 438] on button "Confirm" at bounding box center [796, 434] width 89 height 34
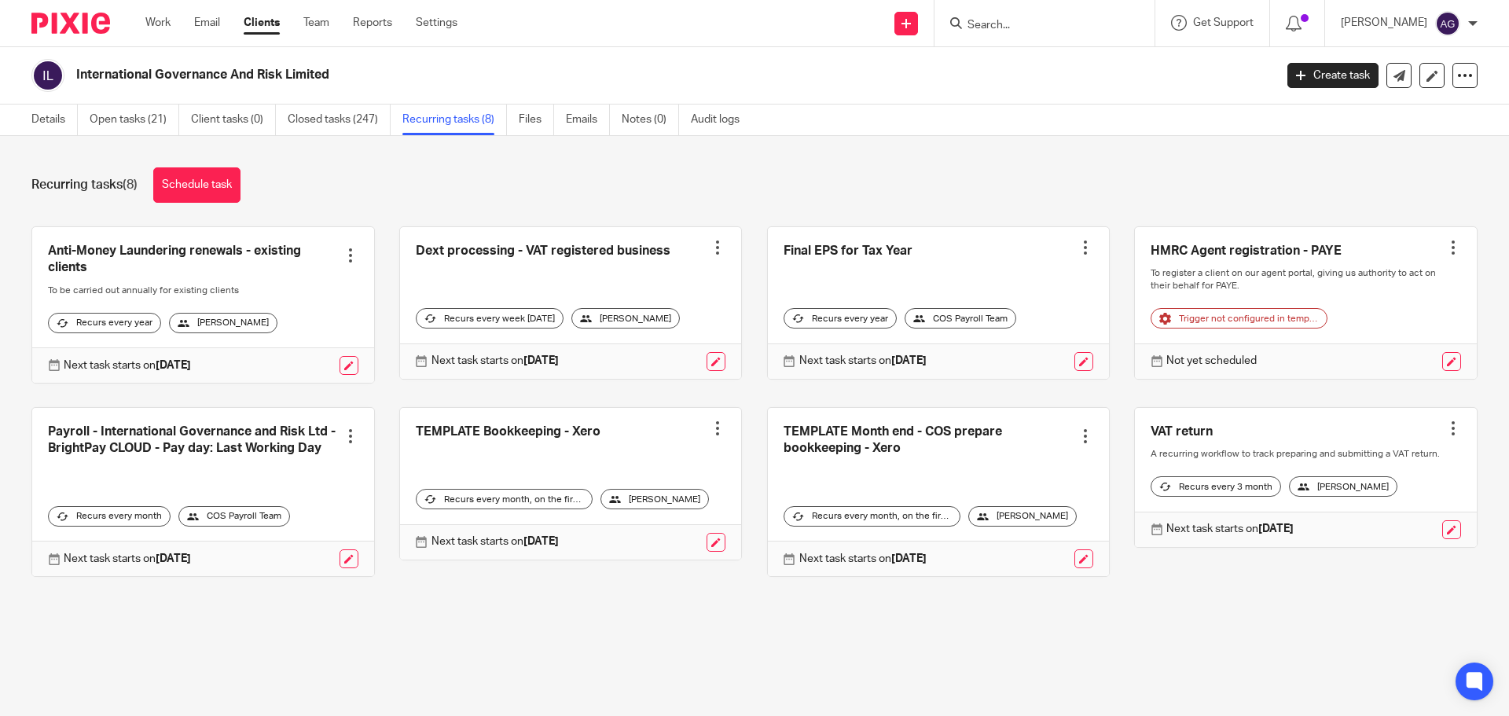
click at [710, 436] on div at bounding box center [718, 428] width 16 height 16
click at [685, 536] on span "Cancel schedule" at bounding box center [648, 540] width 83 height 11
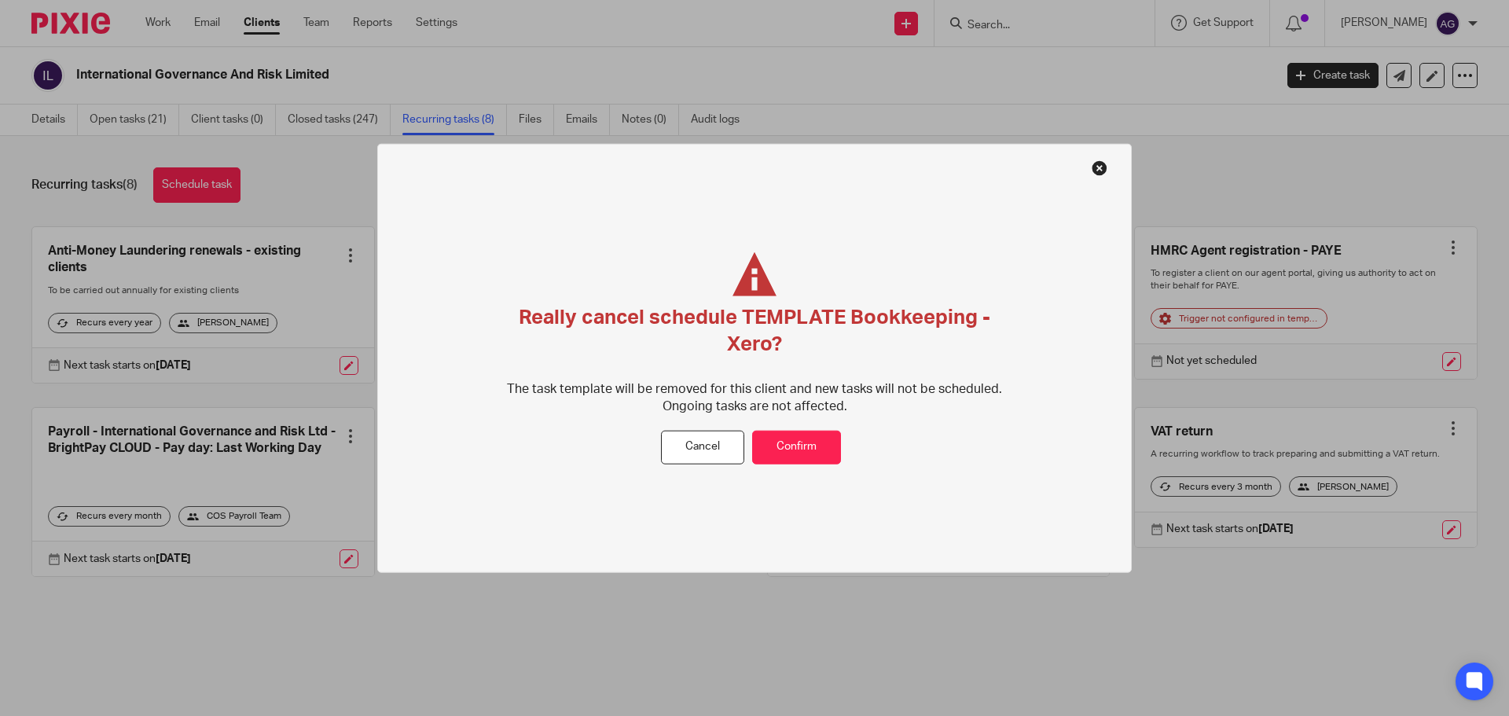
click at [817, 429] on div "Really cancel schedule TEMPLATE Bookkeeping - Xero? The task template will be r…" at bounding box center [754, 341] width 527 height 178
click at [819, 444] on button "Confirm" at bounding box center [796, 448] width 89 height 34
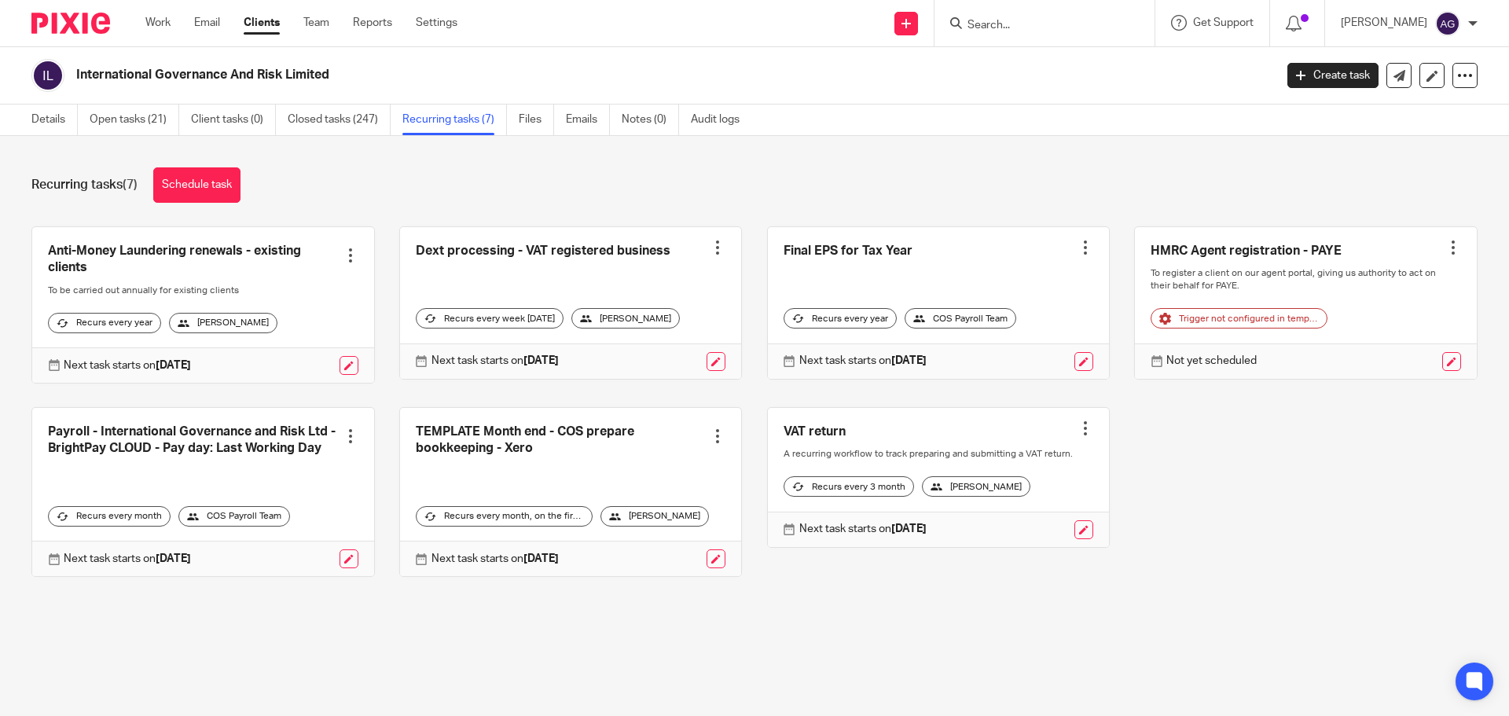
click at [710, 245] on div at bounding box center [718, 248] width 16 height 16
click at [653, 345] on span "Cancel schedule" at bounding box center [648, 347] width 83 height 11
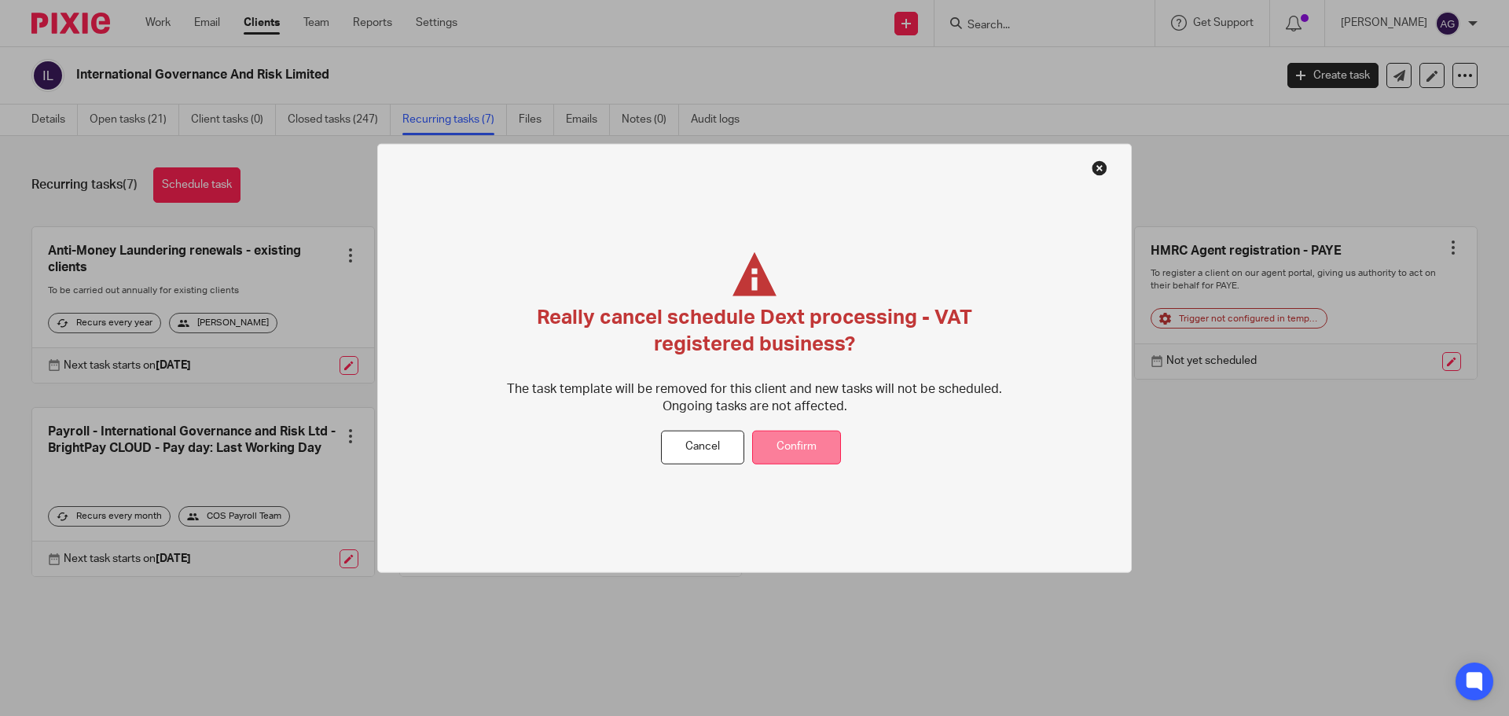
click at [791, 443] on button "Confirm" at bounding box center [796, 448] width 89 height 34
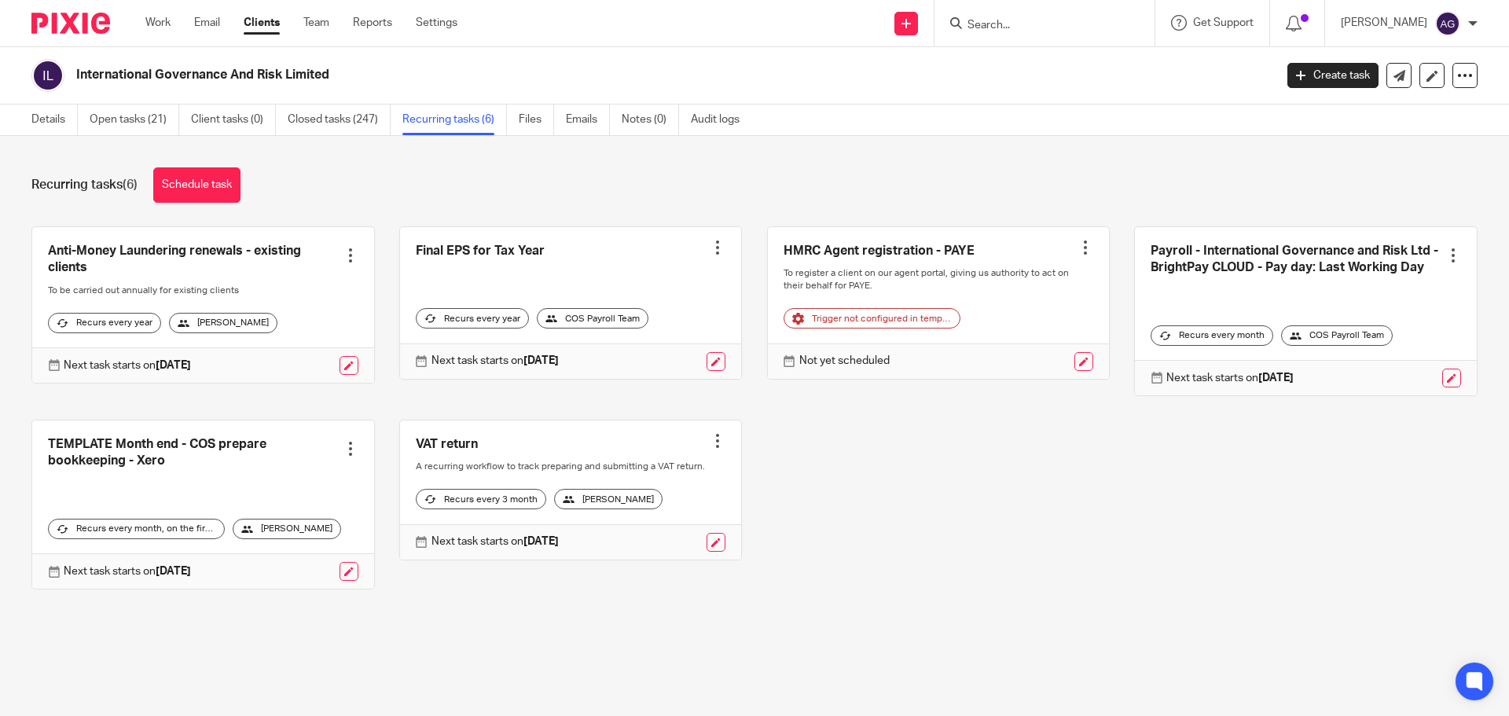
click at [710, 446] on div at bounding box center [718, 441] width 16 height 16
click at [683, 542] on span "Cancel schedule" at bounding box center [648, 540] width 83 height 11
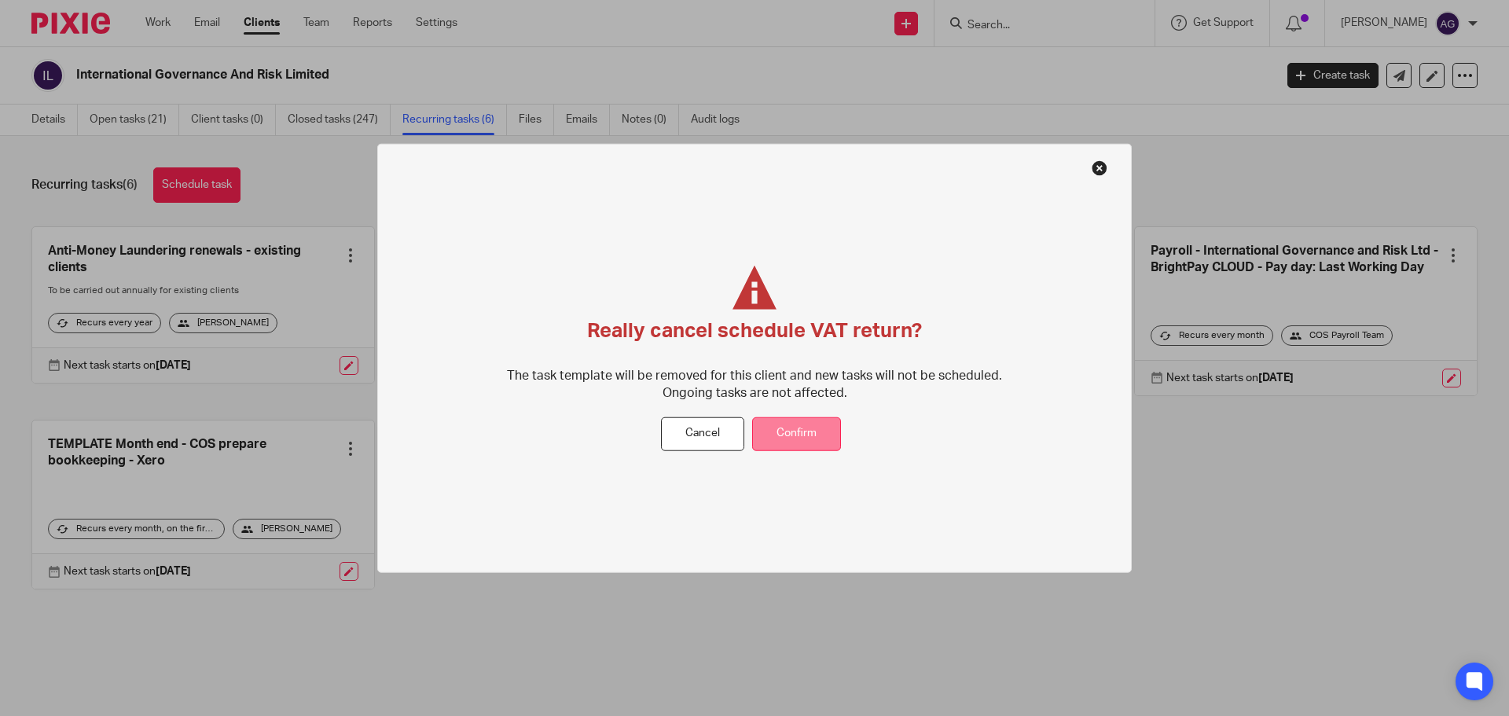
click at [784, 444] on button "Confirm" at bounding box center [796, 434] width 89 height 34
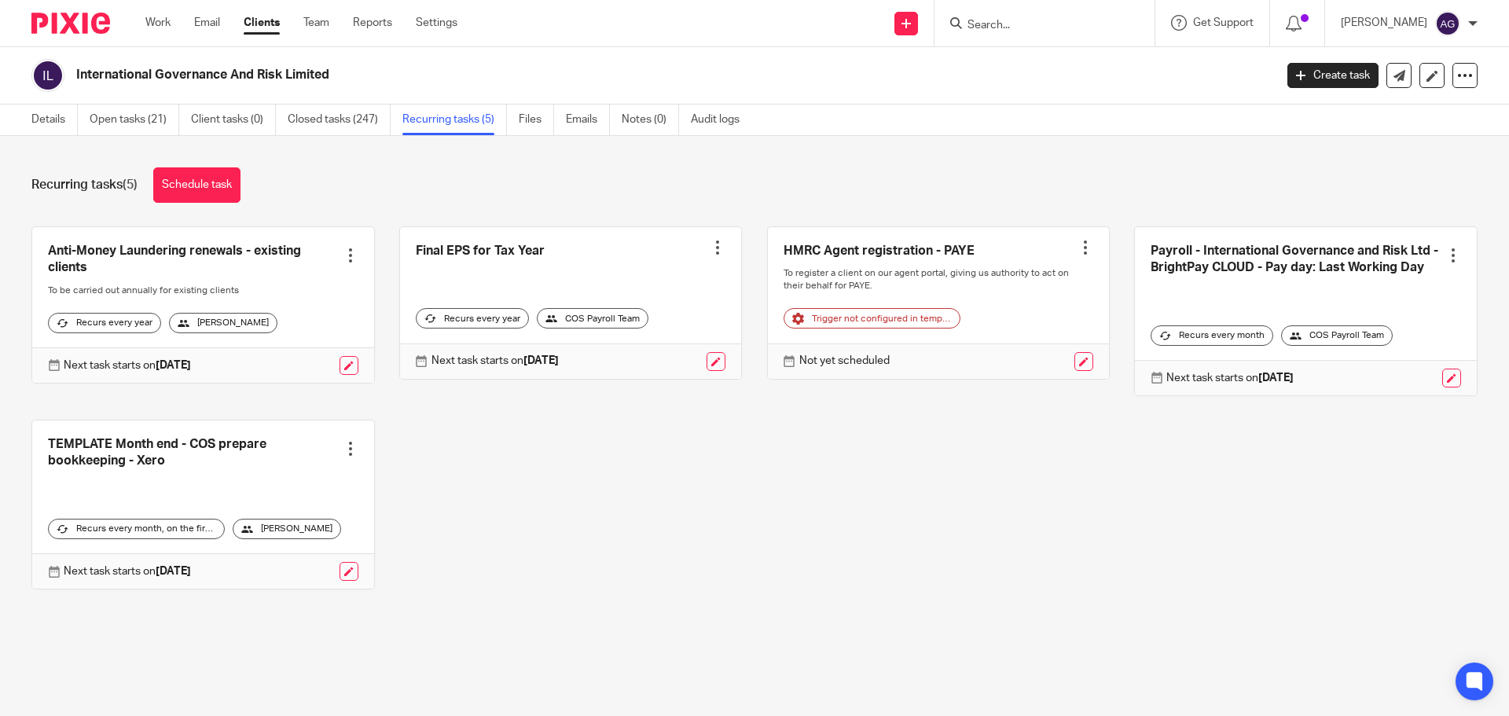
click at [343, 457] on div at bounding box center [351, 449] width 16 height 16
click at [312, 552] on span "Cancel schedule" at bounding box center [286, 548] width 83 height 11
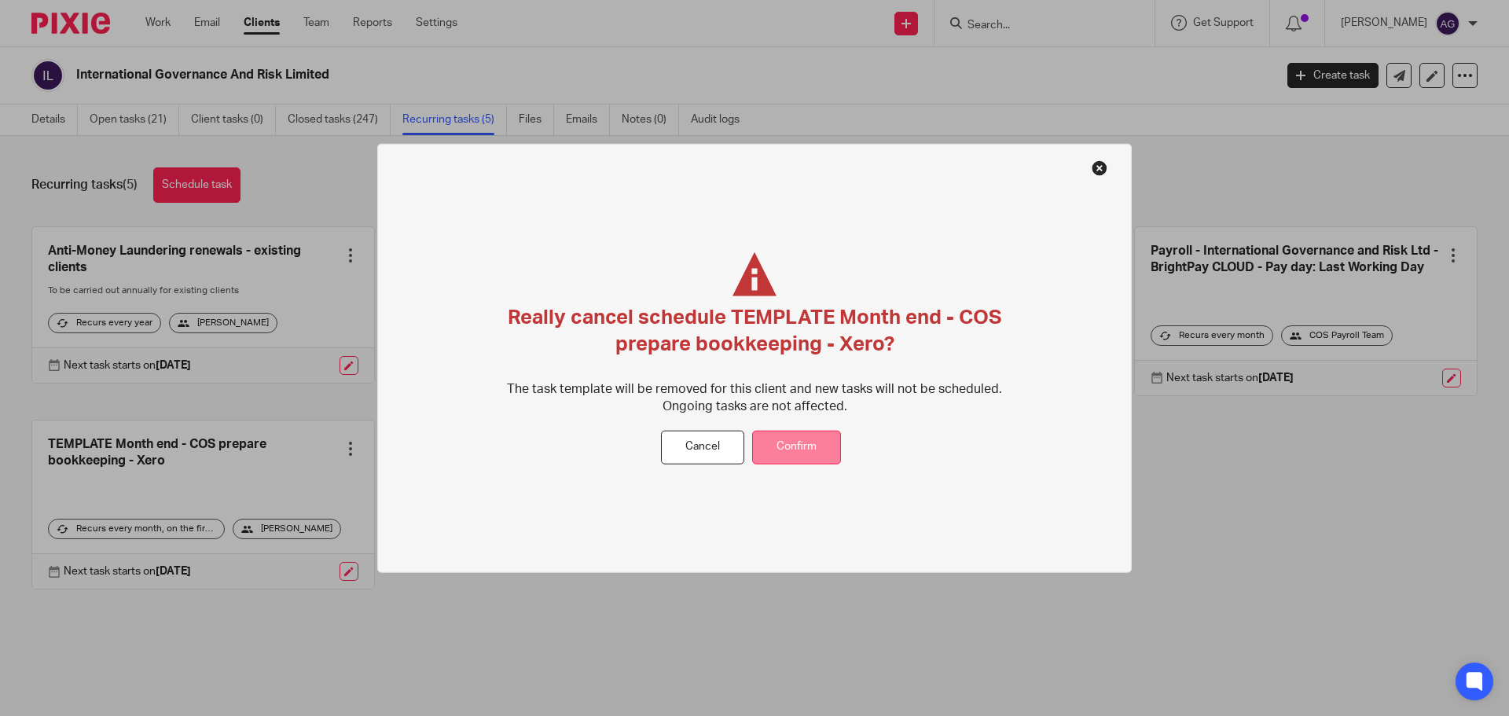
click at [771, 450] on button "Confirm" at bounding box center [796, 448] width 89 height 34
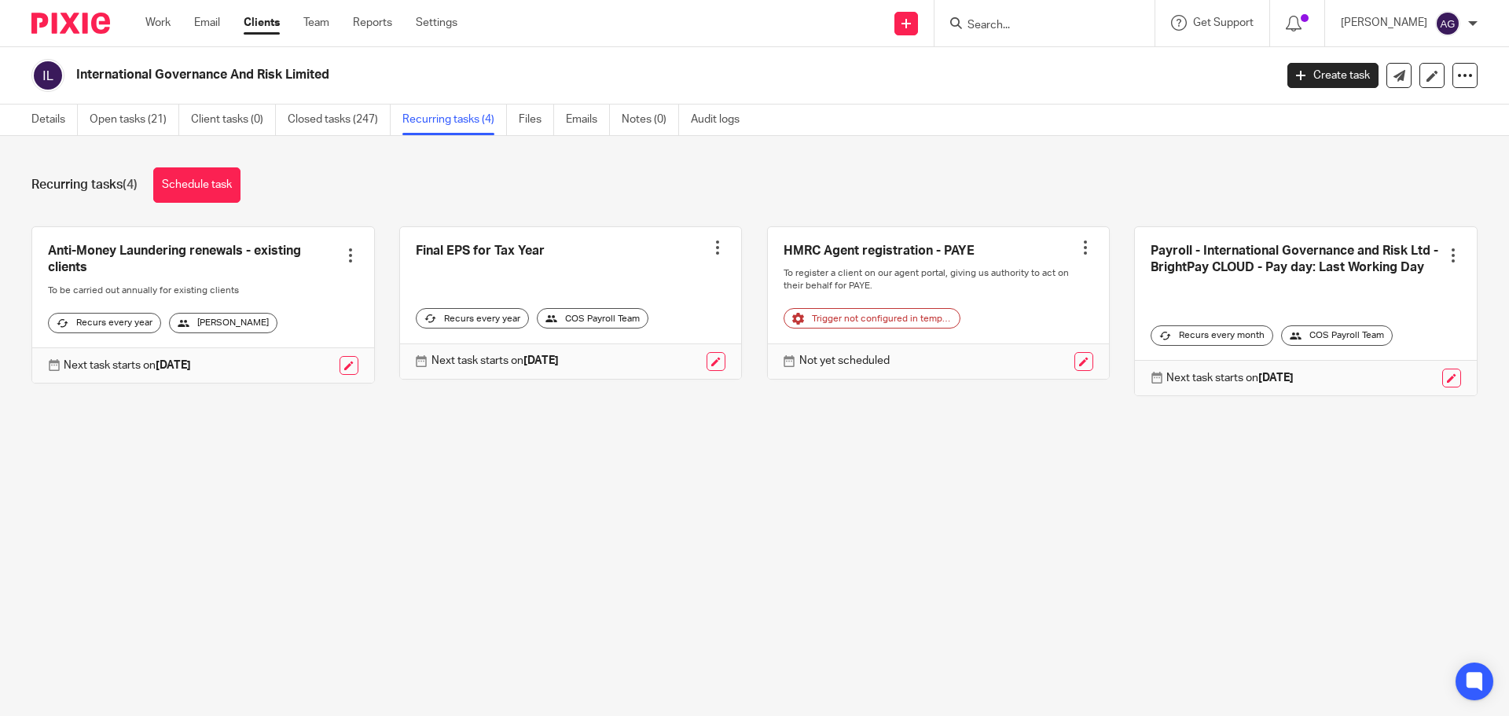
click at [1468, 79] on div "International Governance And Risk Limited Create task Update from Companies Hou…" at bounding box center [754, 75] width 1509 height 57
click at [1465, 79] on div "International Governance And Risk Limited Create task Update from Companies Hou…" at bounding box center [754, 75] width 1509 height 57
click at [1462, 79] on div at bounding box center [1464, 75] width 25 height 25
drag, startPoint x: 990, startPoint y: 112, endPoint x: 835, endPoint y: 114, distance: 154.1
click at [987, 112] on div "Details Open tasks (21) Client tasks (0) Closed tasks (247) Recurring tasks (4)…" at bounding box center [754, 120] width 1509 height 31
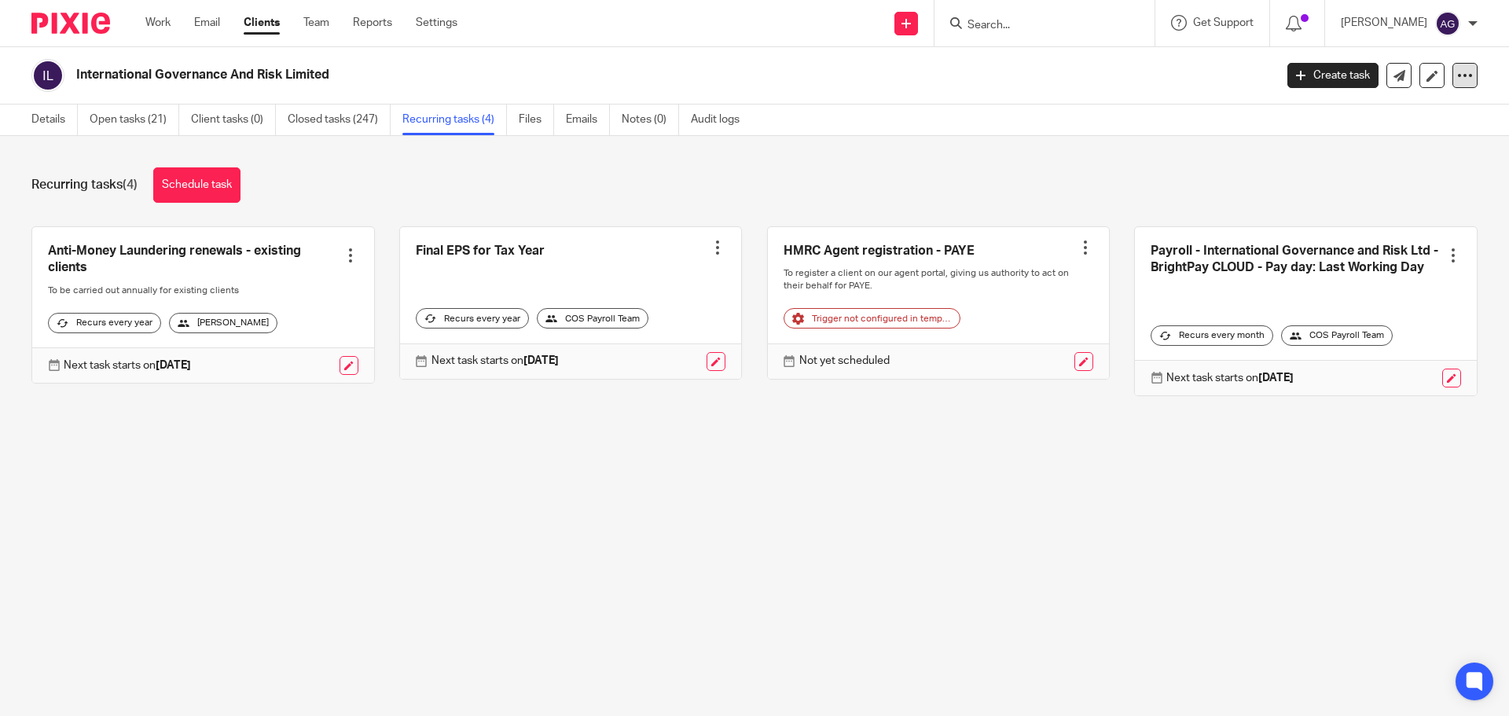
click at [1457, 69] on icon at bounding box center [1465, 76] width 16 height 16
drag, startPoint x: 1120, startPoint y: 174, endPoint x: 719, endPoint y: 154, distance: 401.3
click at [1119, 174] on div "Recurring tasks (4) Schedule task" at bounding box center [754, 184] width 1446 height 35
click at [159, 122] on link "Open tasks (21)" at bounding box center [135, 120] width 90 height 31
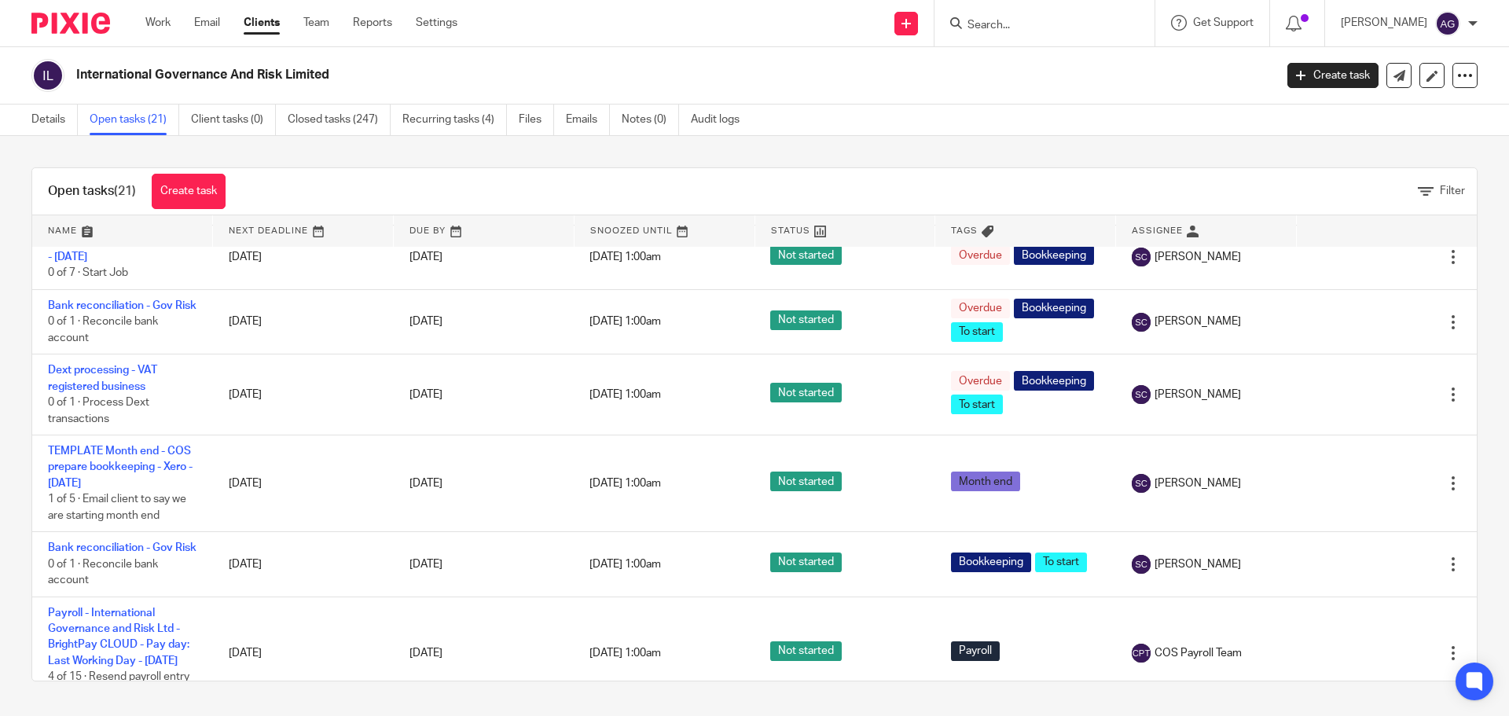
scroll to position [1317, 0]
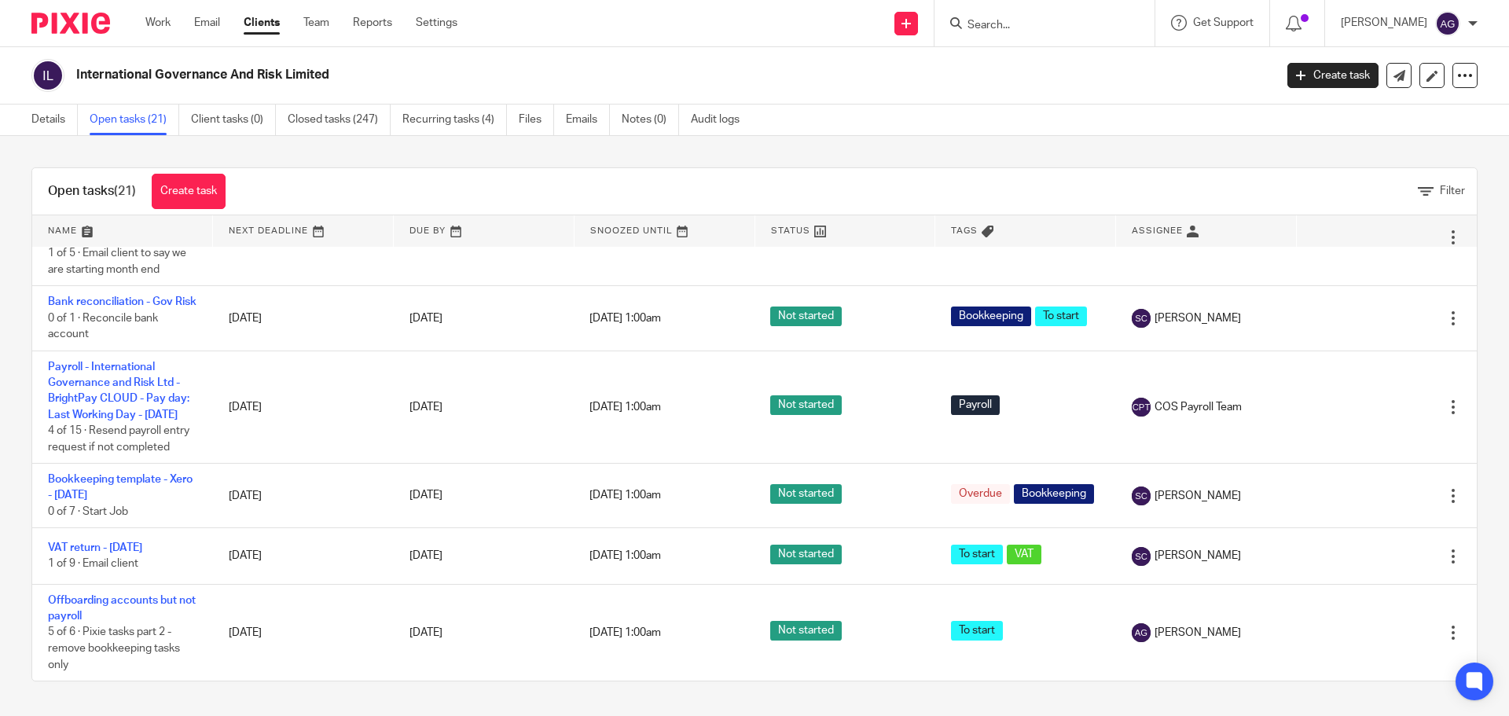
click at [79, 28] on img at bounding box center [70, 23] width 79 height 21
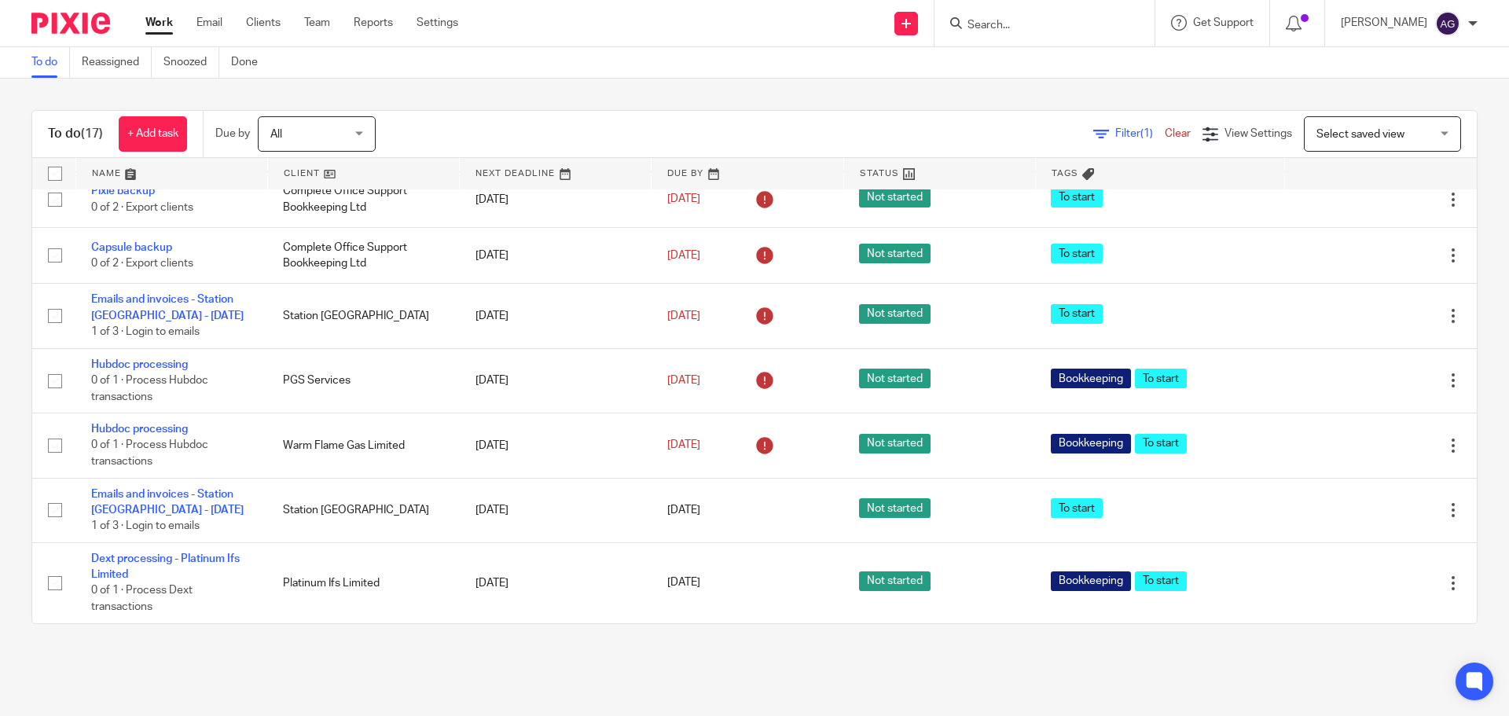
scroll to position [809, 0]
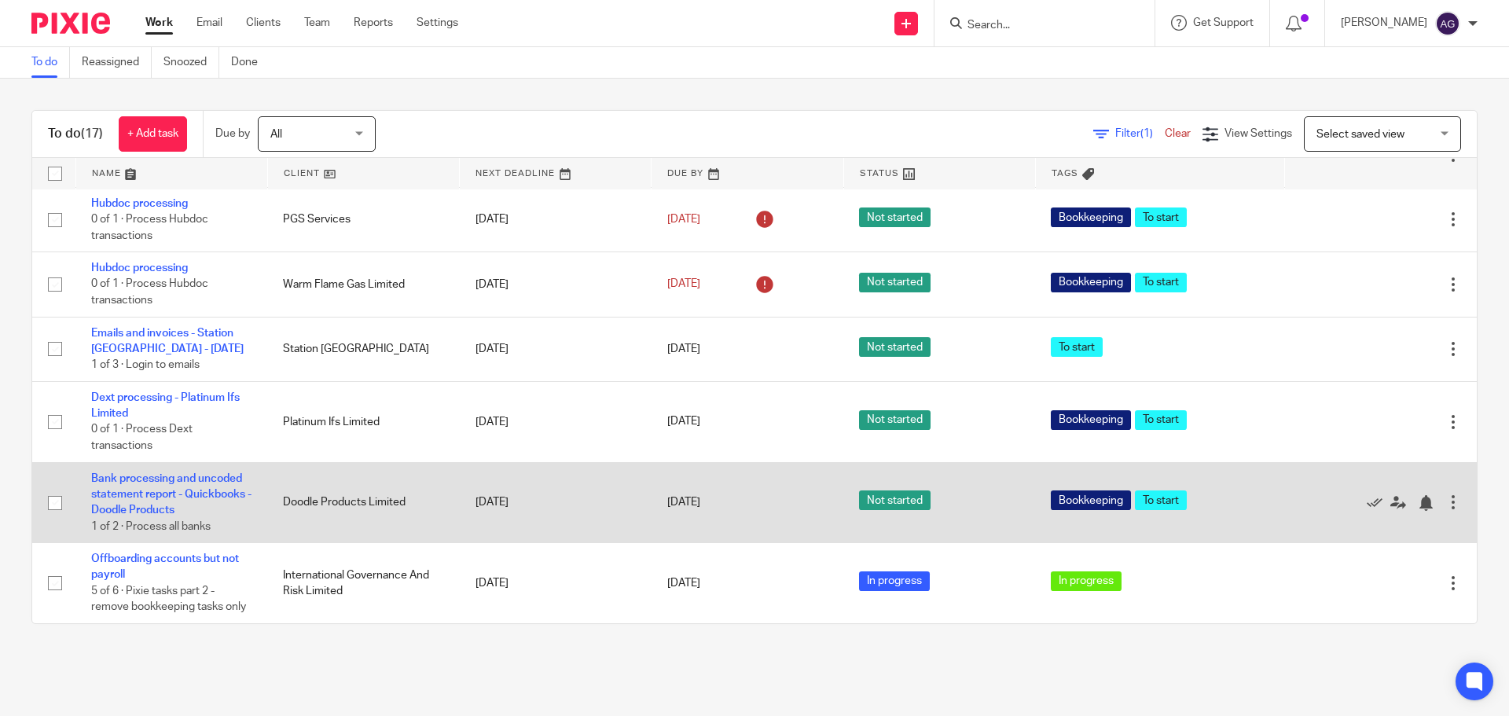
scroll to position [809, 0]
